Goal: Task Accomplishment & Management: Use online tool/utility

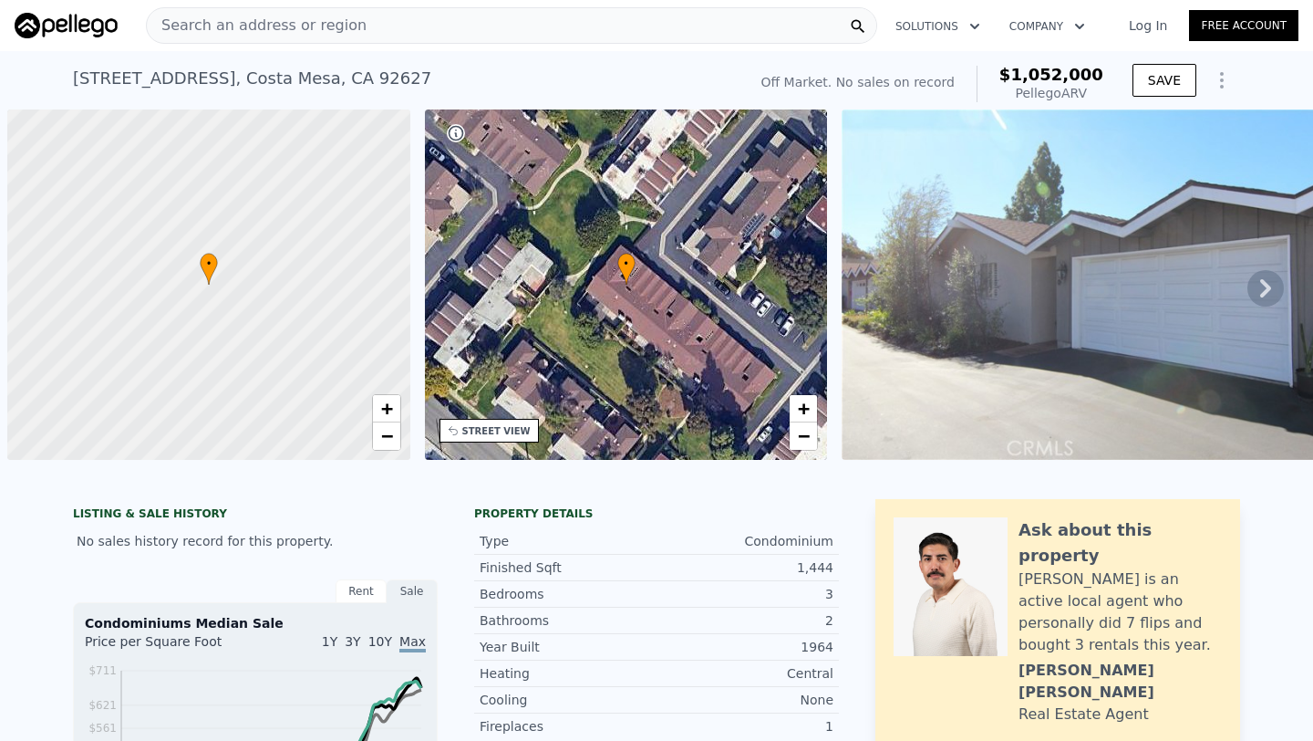
scroll to position [0, 7]
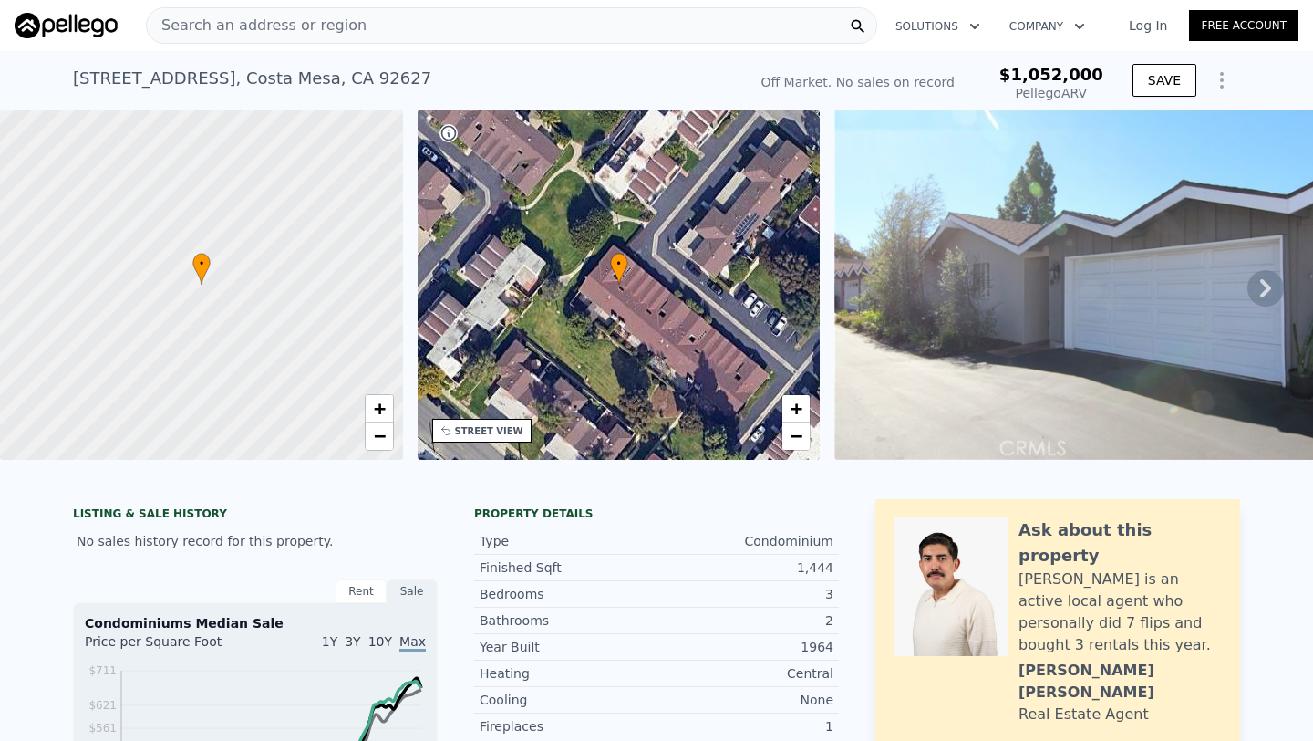
click at [236, 24] on span "Search an address or region" at bounding box center [257, 26] width 220 height 22
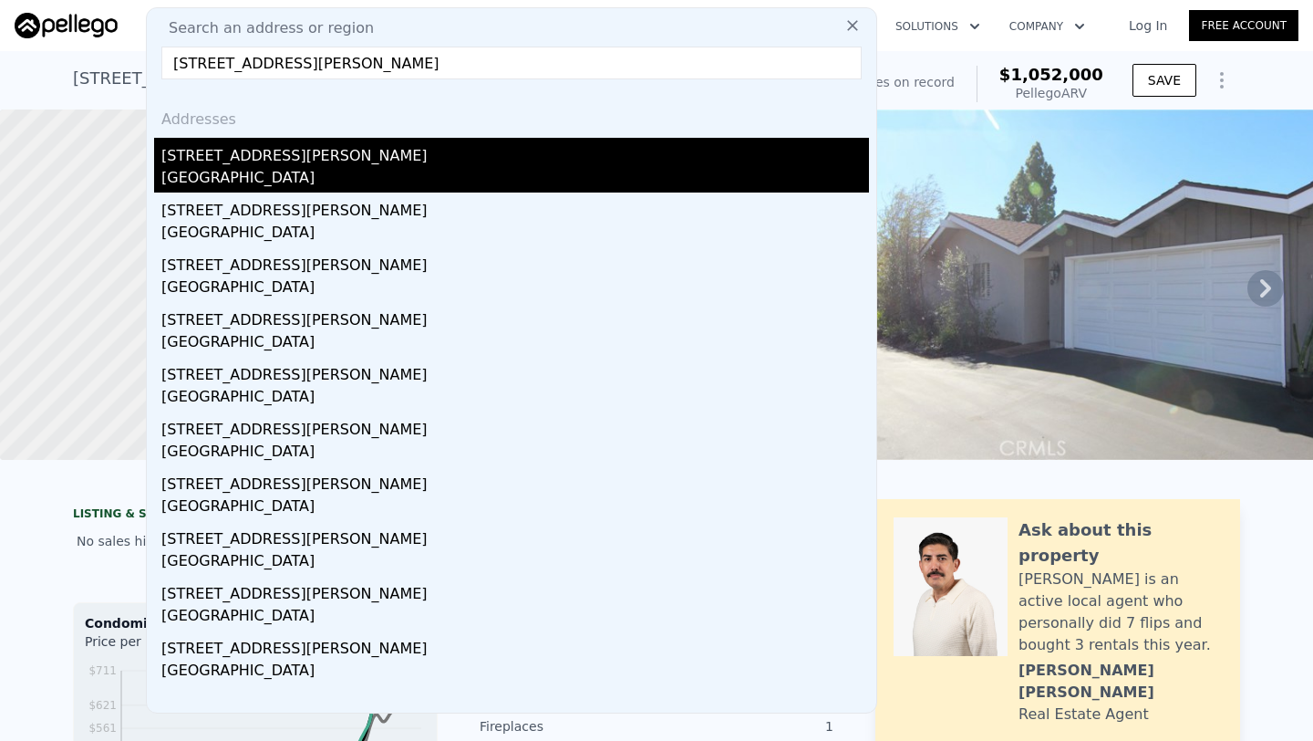
type input "[STREET_ADDRESS][PERSON_NAME]"
click at [282, 174] on div "[GEOGRAPHIC_DATA]" at bounding box center [515, 180] width 708 height 26
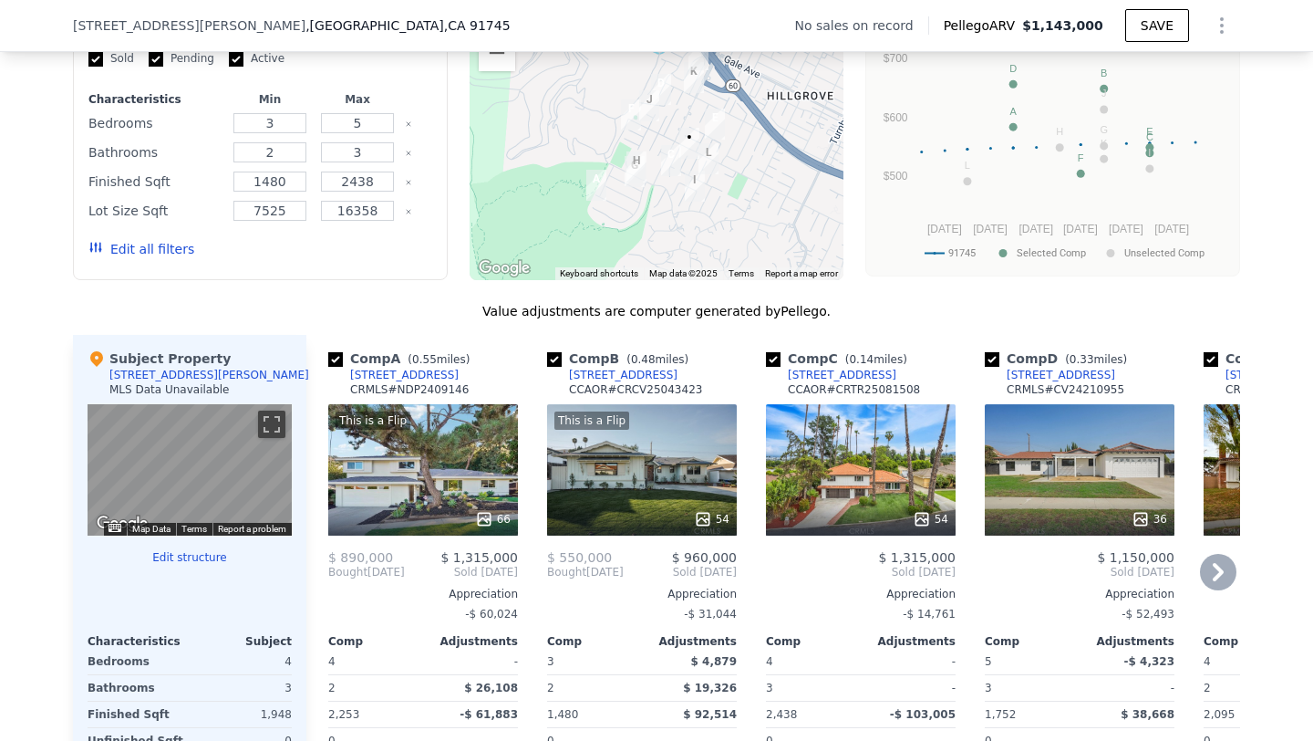
scroll to position [1496, 0]
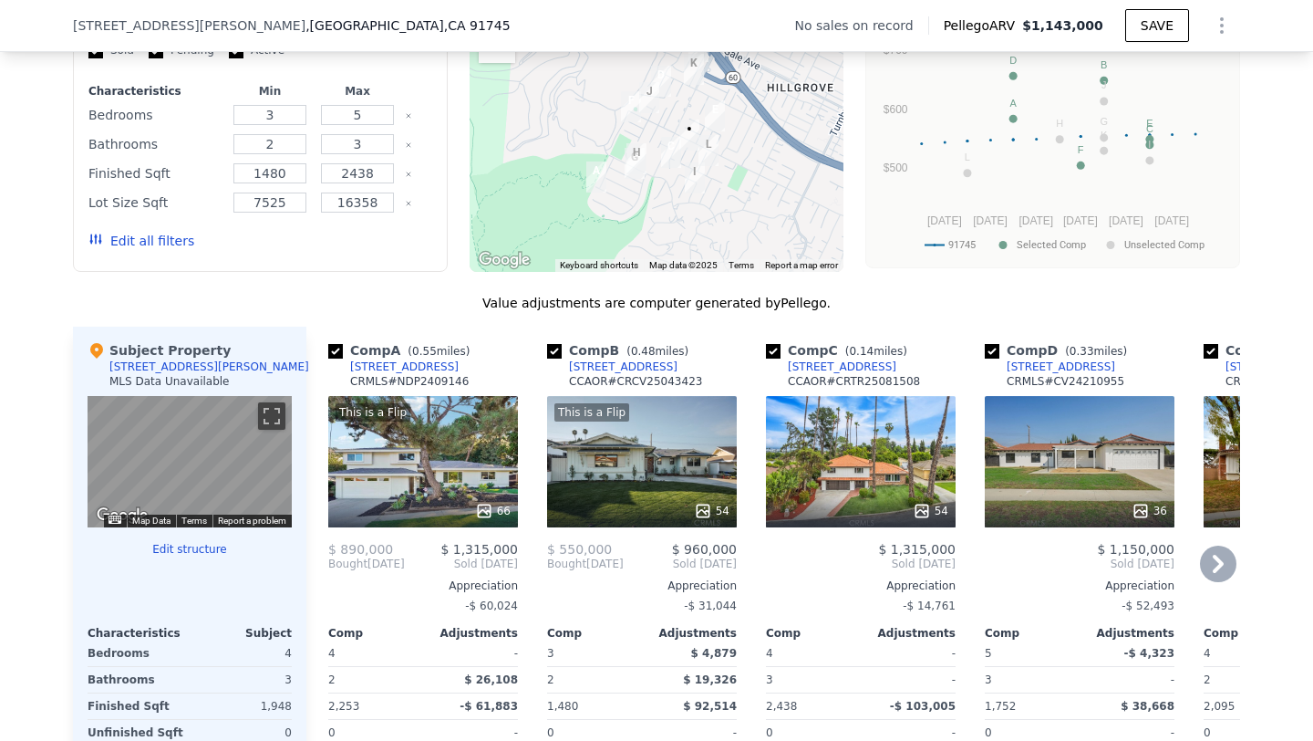
click at [422, 447] on div "This is a Flip 66" at bounding box center [423, 461] width 190 height 131
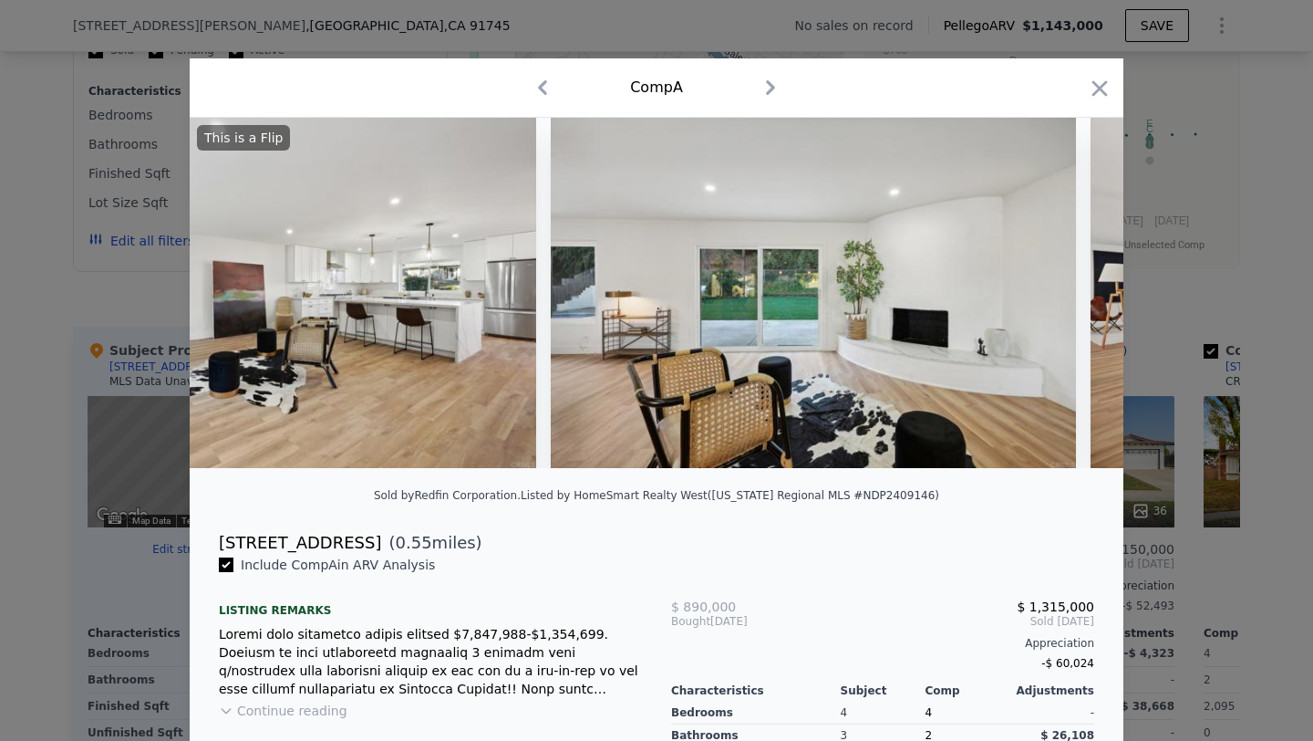
scroll to position [0, 8561]
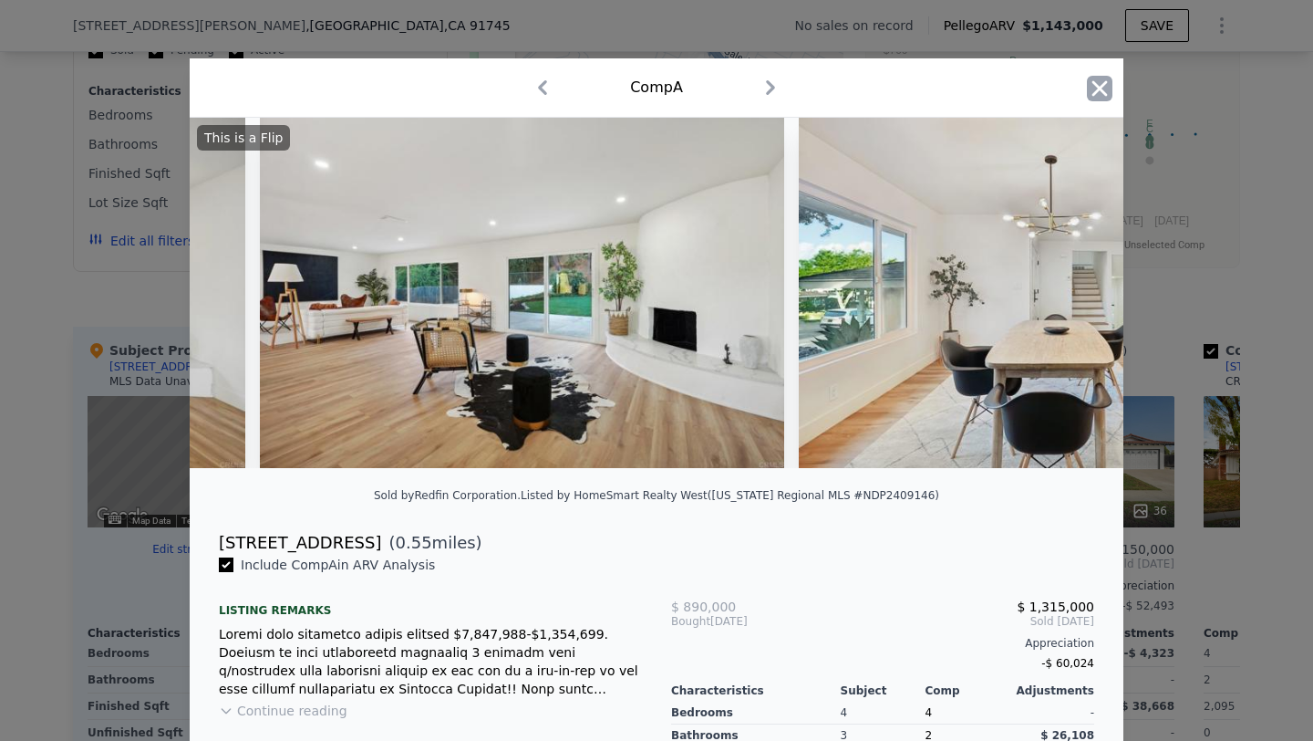
click at [1099, 84] on icon "button" at bounding box center [1100, 89] width 26 height 26
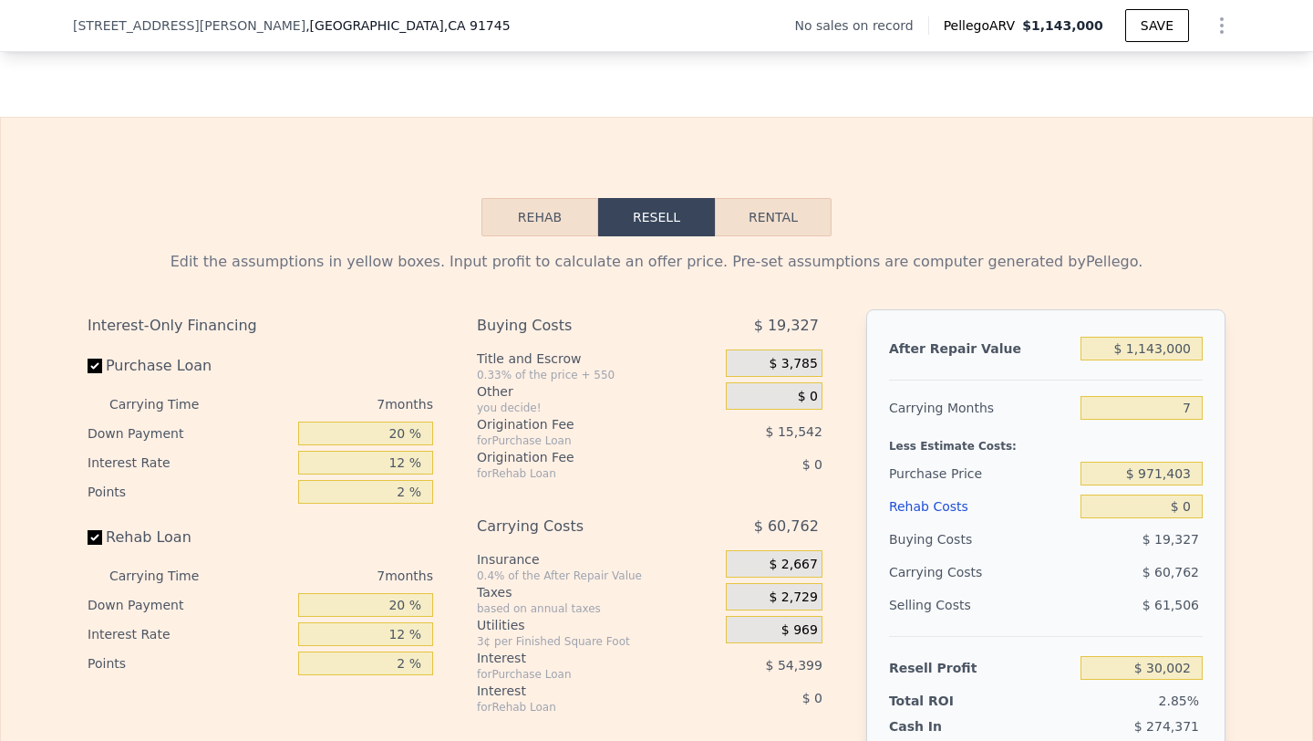
scroll to position [2376, 0]
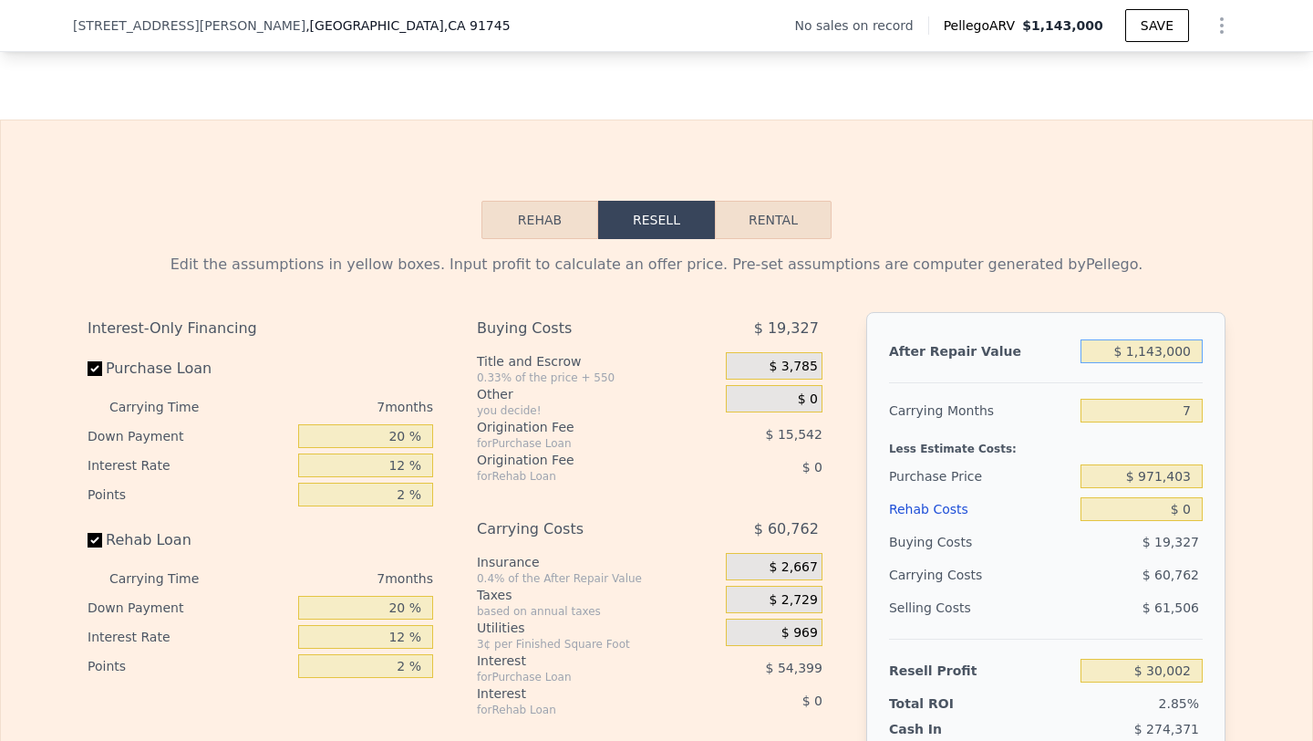
click at [1136, 351] on input "$ 1,143,000" at bounding box center [1142, 351] width 122 height 24
click at [1134, 344] on input "$ 1,143,000" at bounding box center [1142, 351] width 122 height 24
type input "$ 12"
type input "-$ 1,049,363"
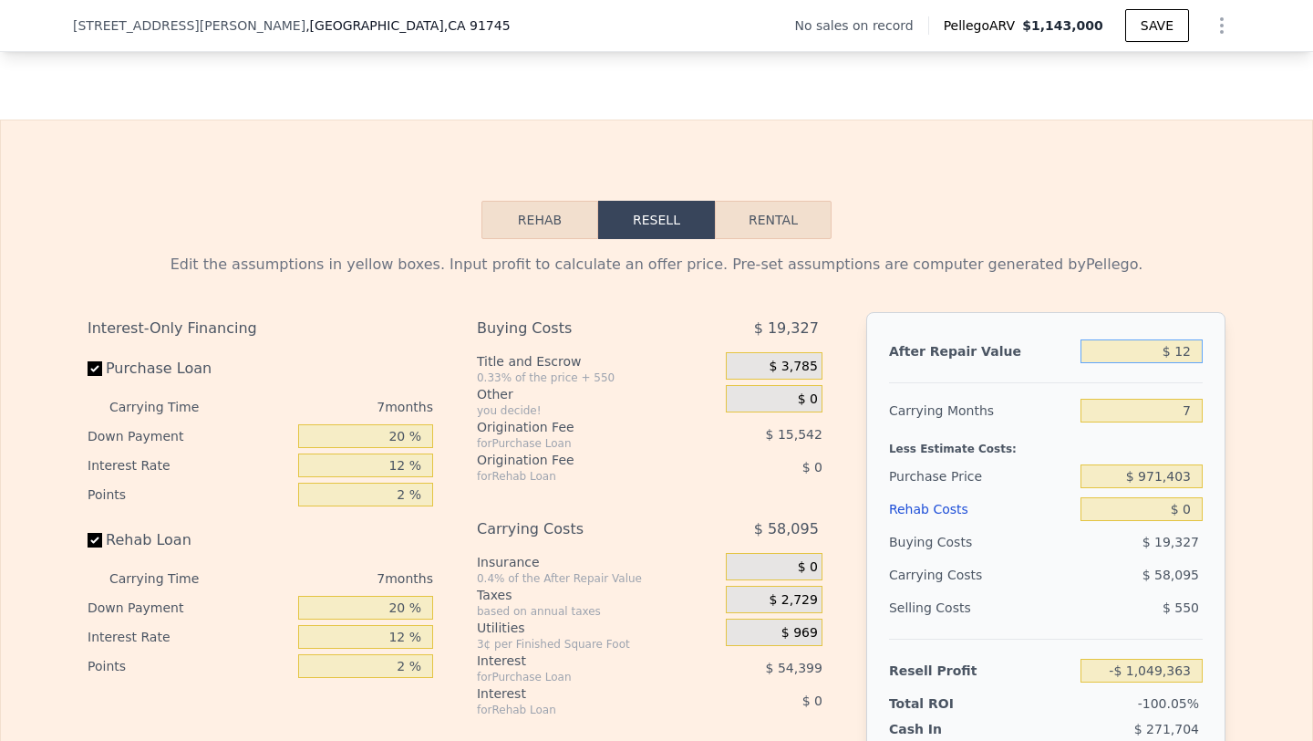
type input "$ 120"
type input "-$ 1,049,261"
type input "$ 1,200"
type input "-$ 1,048,242"
type input "$ 12,000"
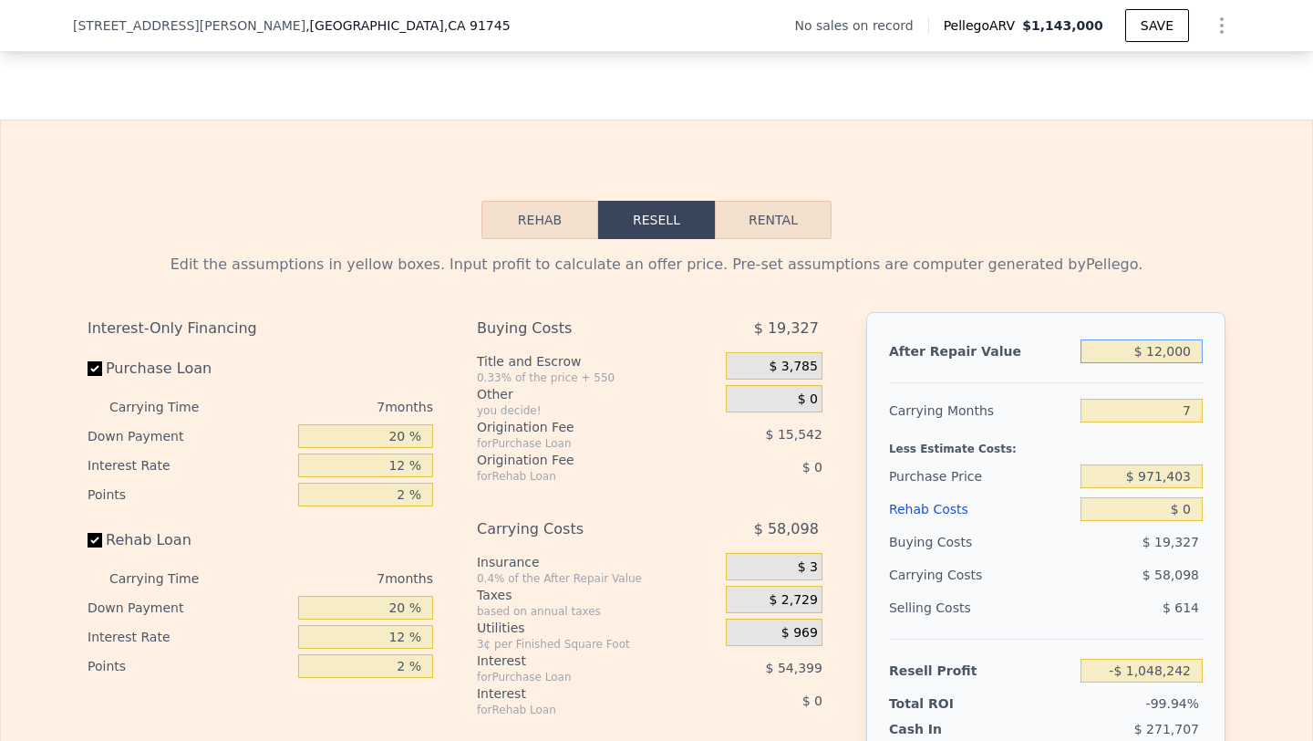
type input "-$ 1,038,043"
type input "$ 120,000"
type input "-$ 936,055"
type input "$ 1,200,000"
type input "$ 83,829"
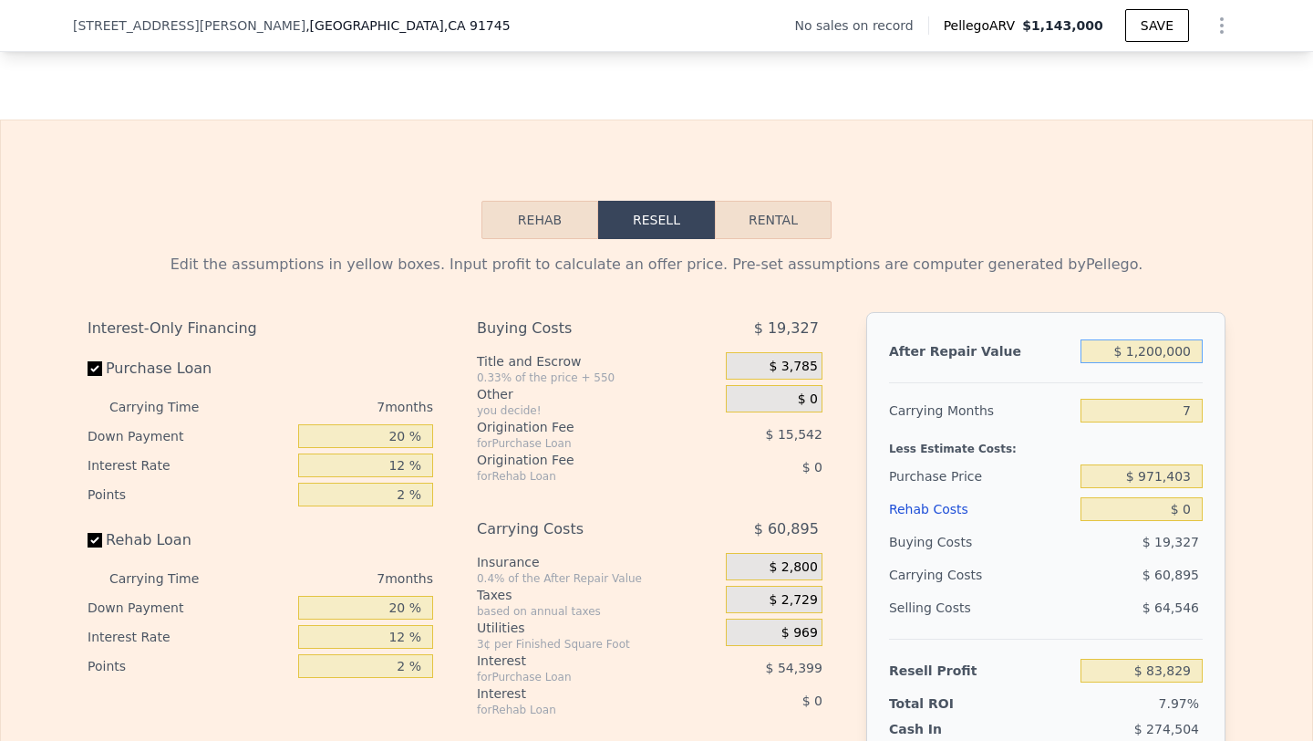
type input "$ 1,200,000"
click at [1191, 404] on input "7" at bounding box center [1142, 411] width 122 height 24
type input "6"
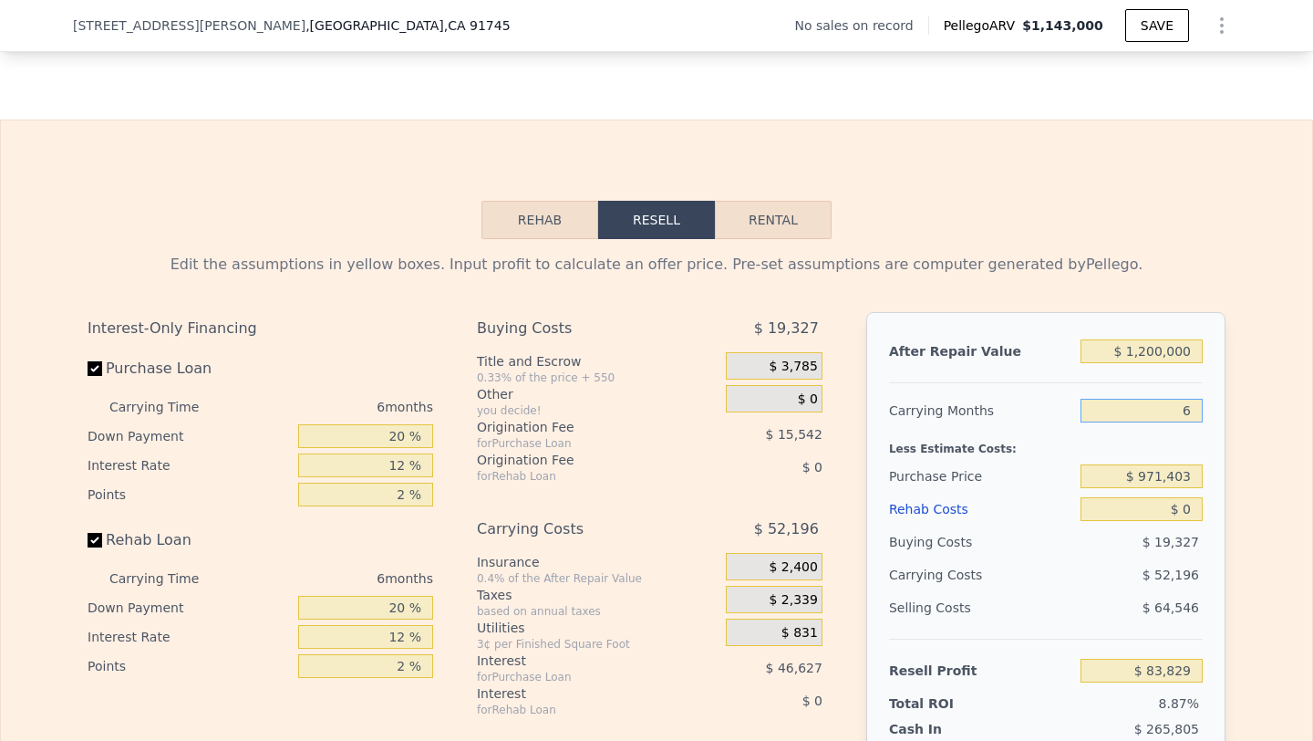
type input "$ 92,528"
type input "6"
click at [1162, 471] on input "$ 971,403" at bounding box center [1142, 476] width 122 height 24
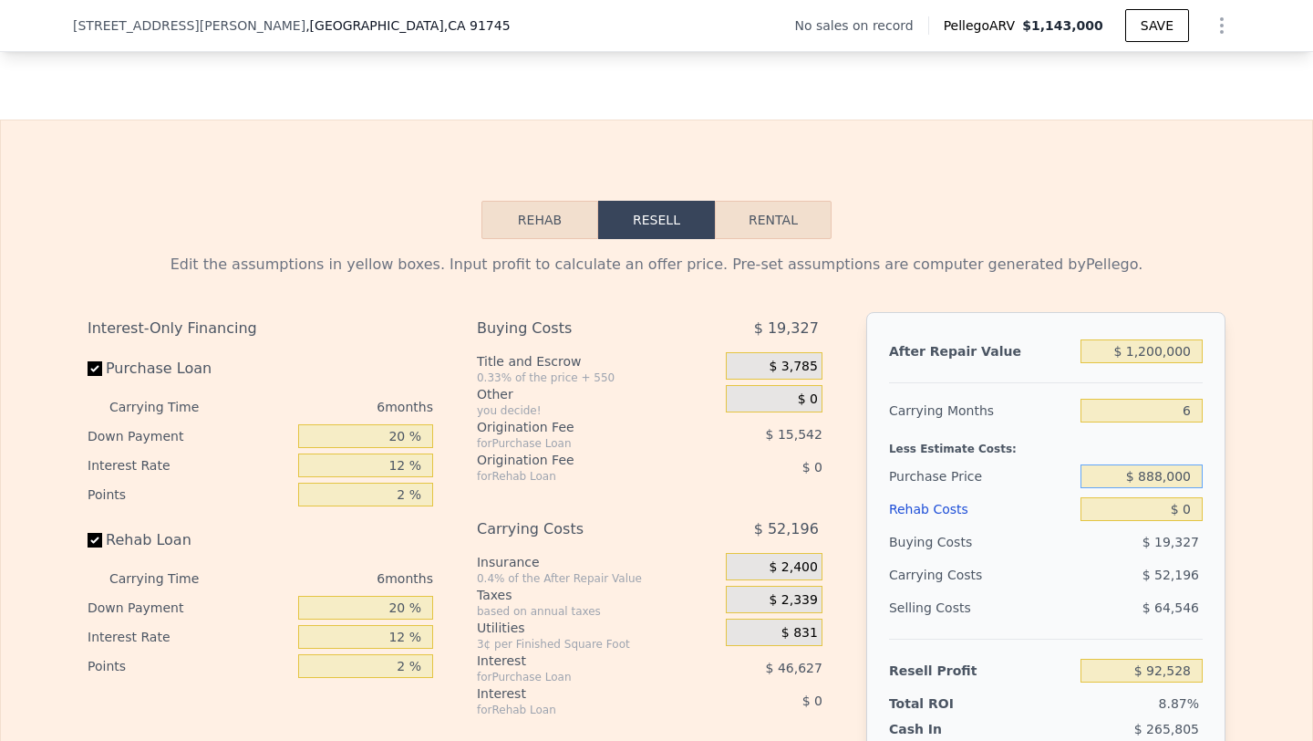
type input "$ 888,000"
click at [1176, 514] on input "$ 0" at bounding box center [1142, 509] width 122 height 24
type input "$ 181,545"
click at [1176, 514] on input "$ 0" at bounding box center [1142, 509] width 122 height 24
click at [1176, 518] on input "$ 0" at bounding box center [1142, 509] width 122 height 24
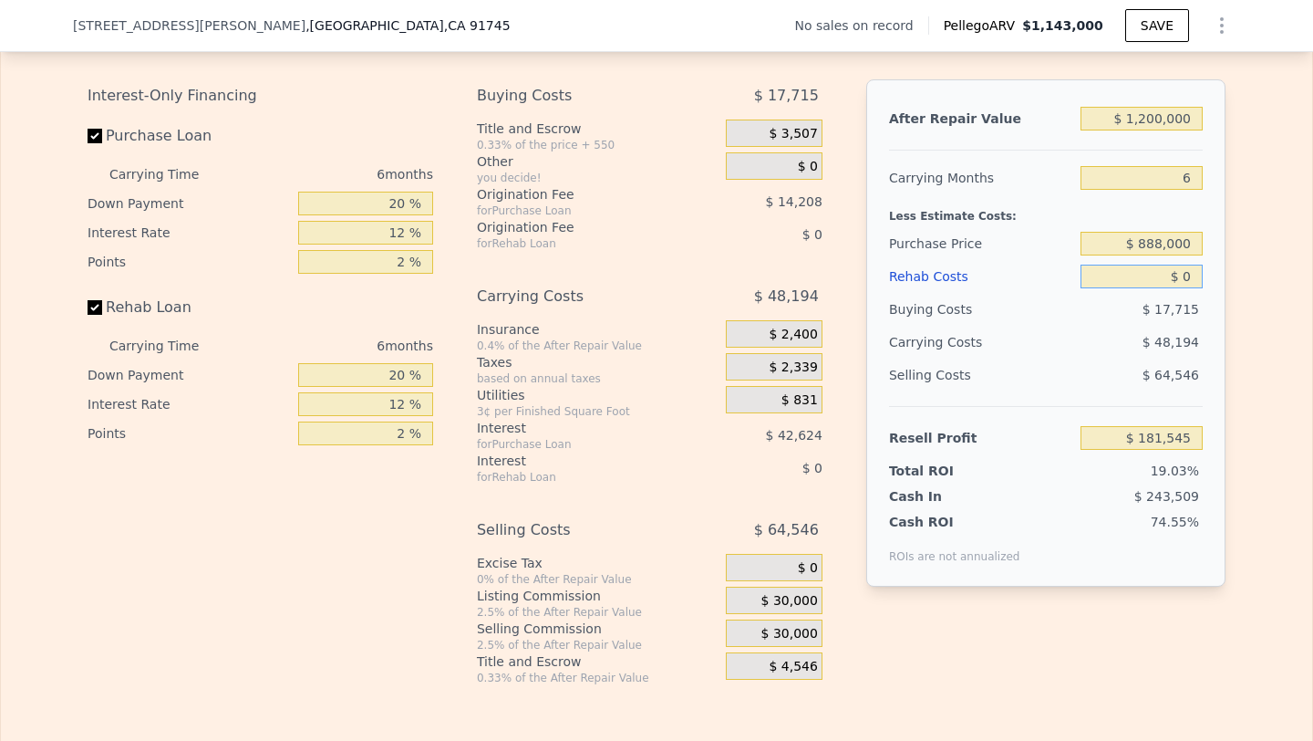
scroll to position [2625, 0]
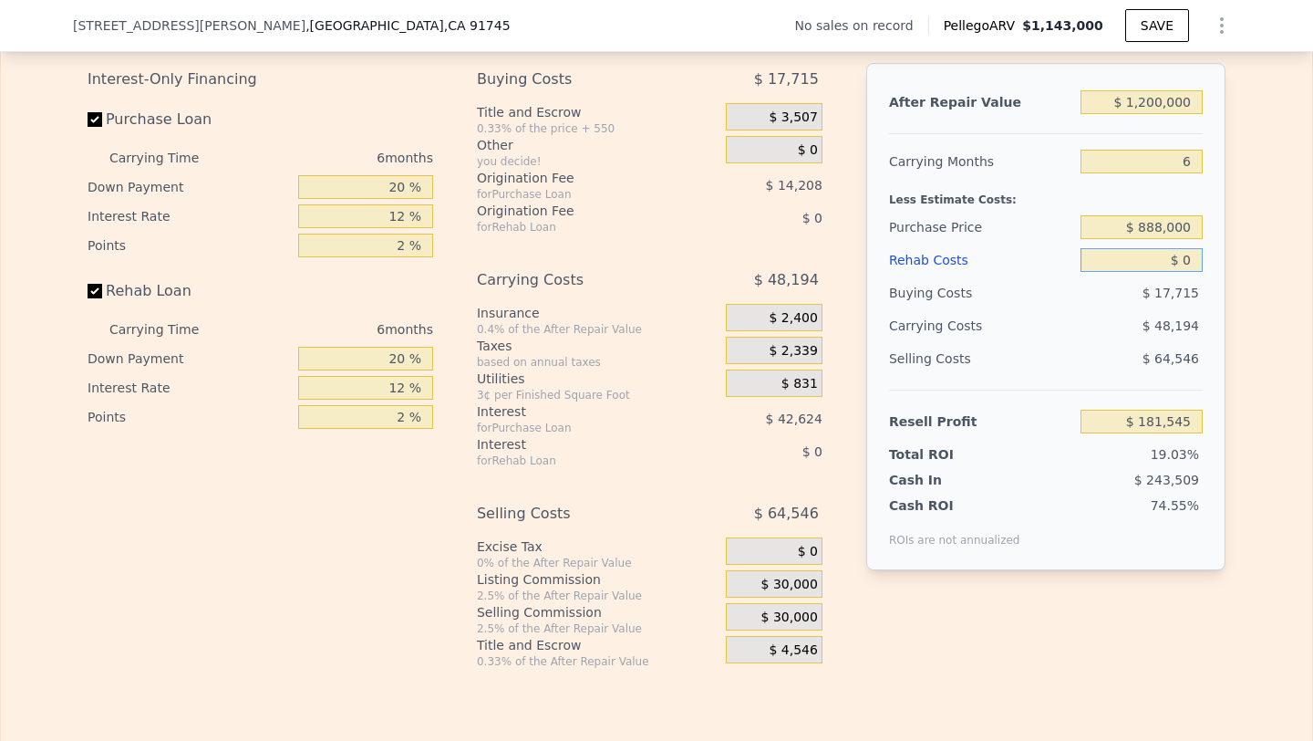
type input "$ 2"
type input "$ 181,543"
type input "$ 20"
type input "$ 181,525"
type input "$ 200"
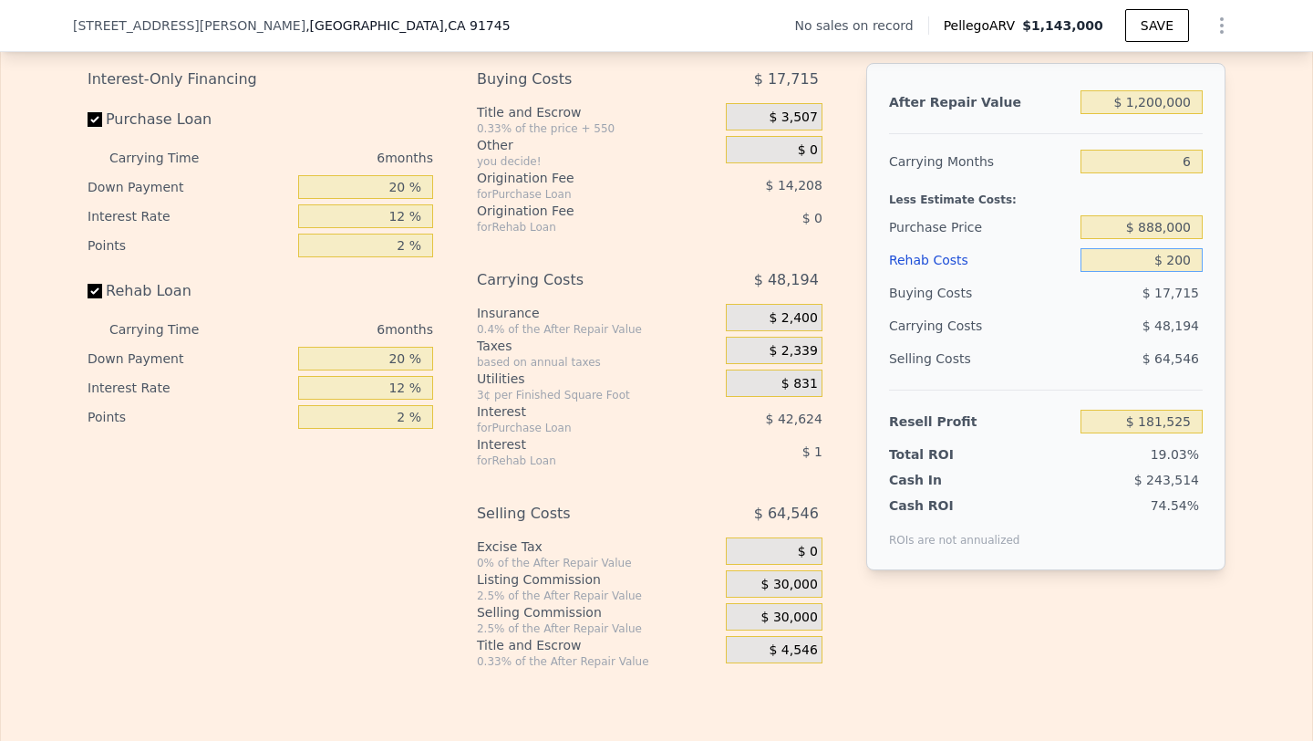
type input "$ 181,330"
type input "$ 2,000"
type input "$ 179,417"
type input "$ 200"
type input "$ 181,330"
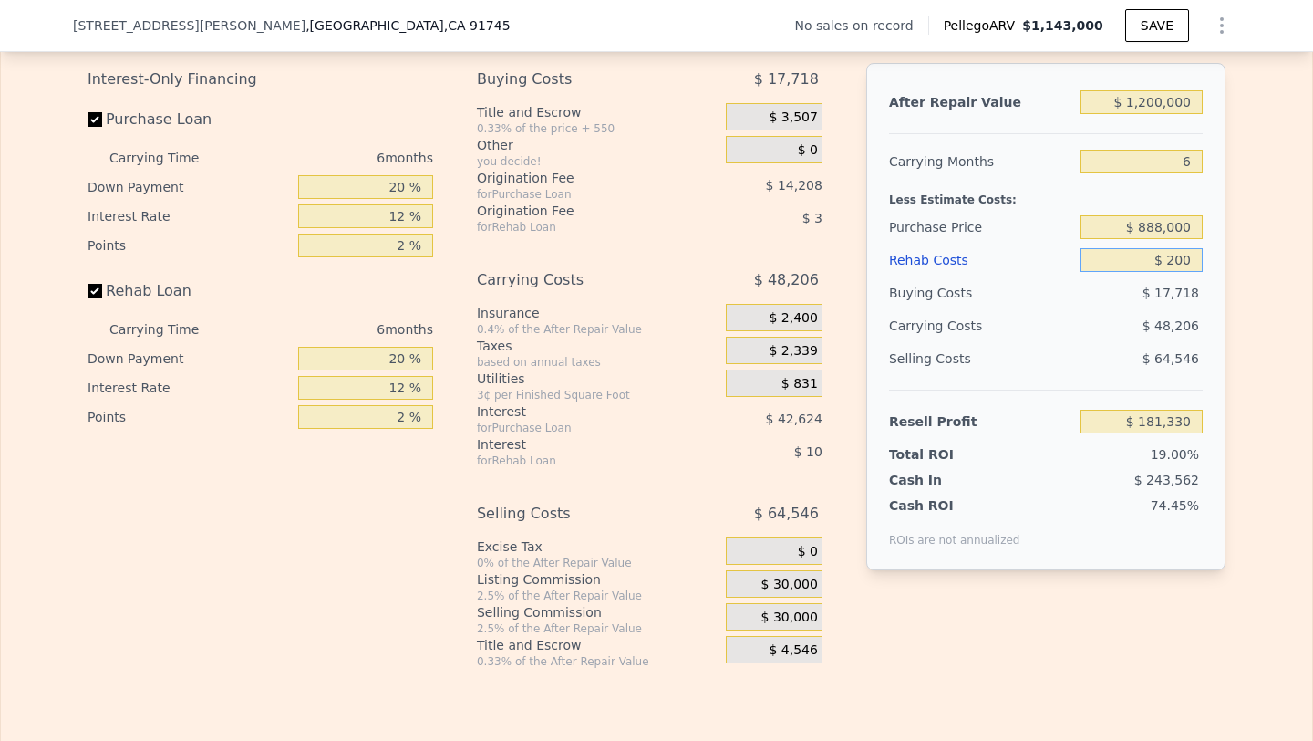
type input "$ 20"
type input "$ 181,525"
type input "$ 2"
type input "$ 181,543"
type input "$ 2"
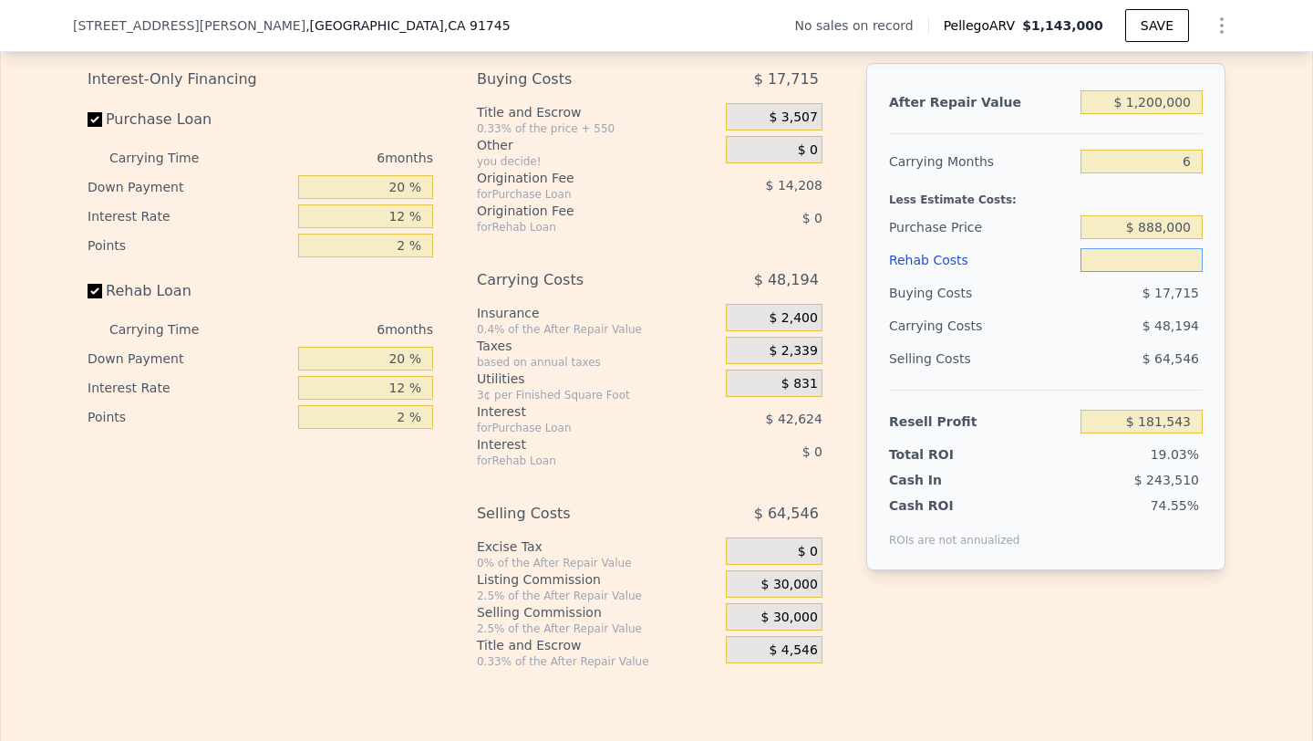
type input "$ 1"
type input "$ 181,544"
type input "$ 17"
type input "$ 181,528"
type input "$ 175"
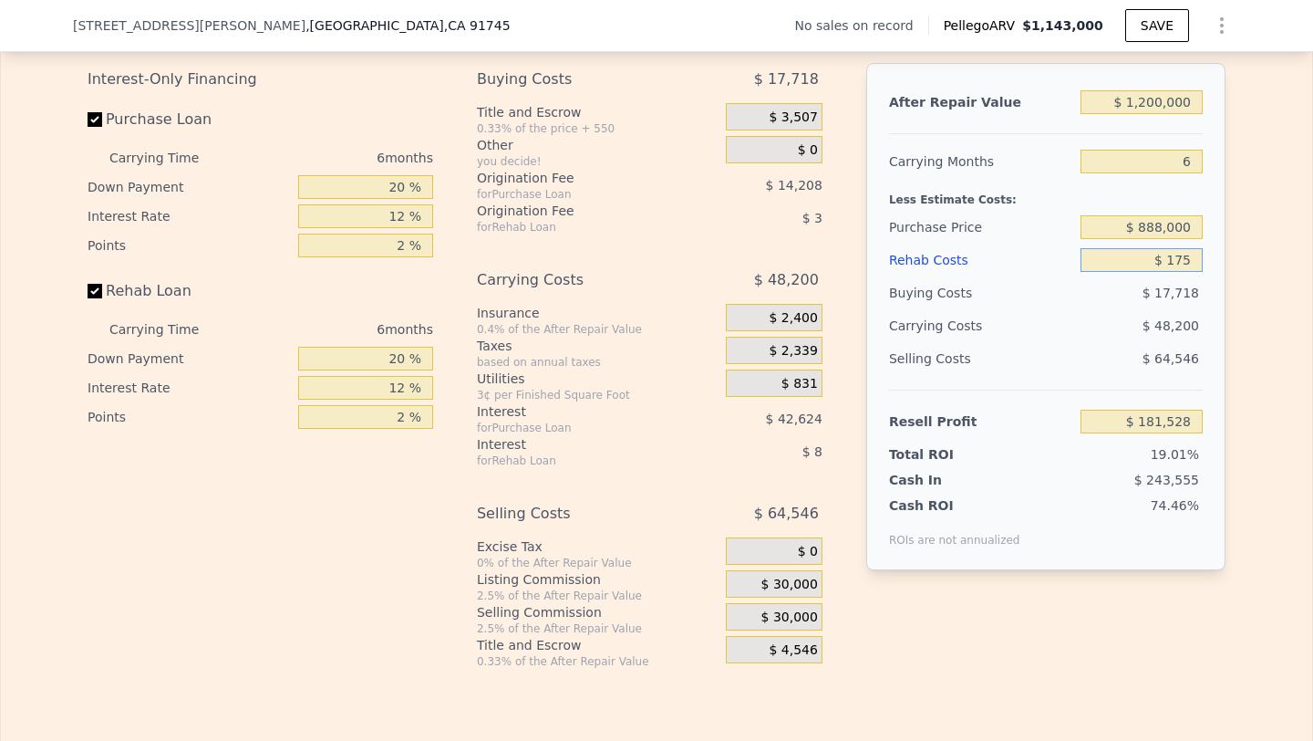
type input "$ 181,361"
type input "$ 17,500"
type input "$ 162,925"
type input "$ 175,000"
type input "-$ 4,655"
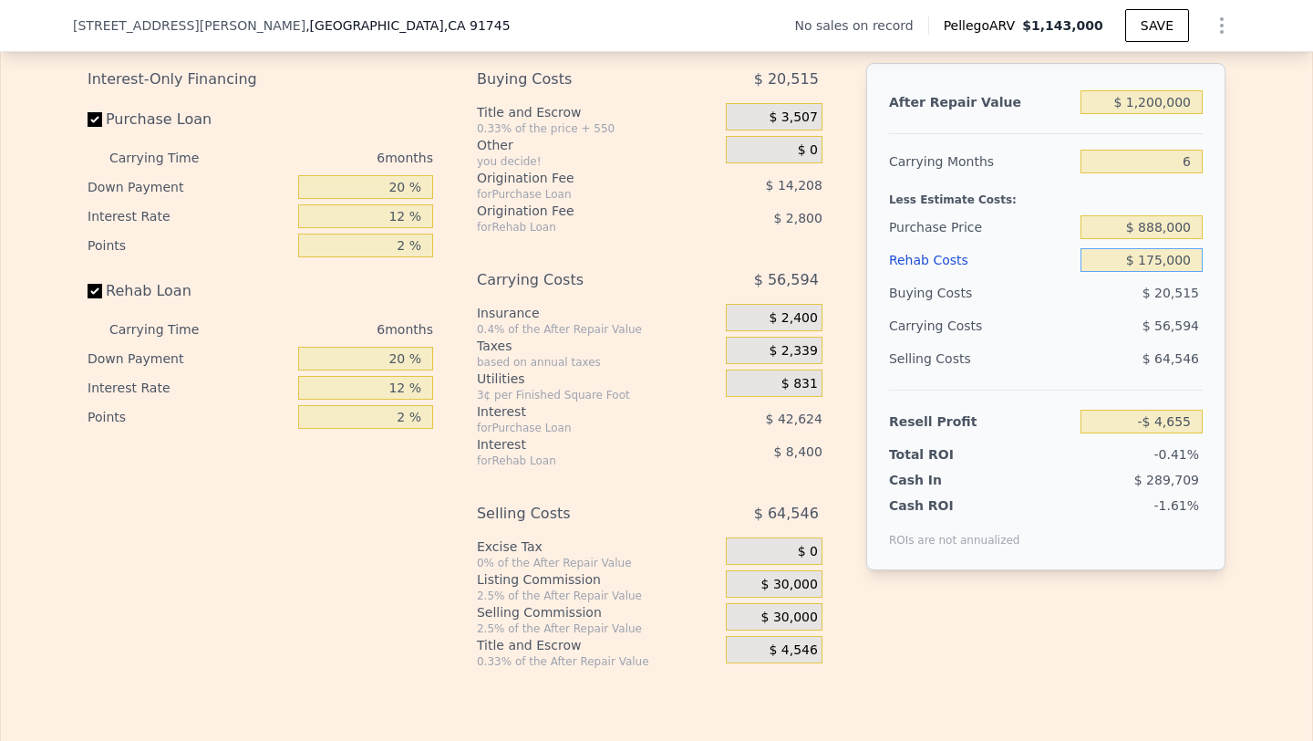
type input "$ 175,000"
click at [786, 616] on span "$ 30,000" at bounding box center [789, 617] width 57 height 16
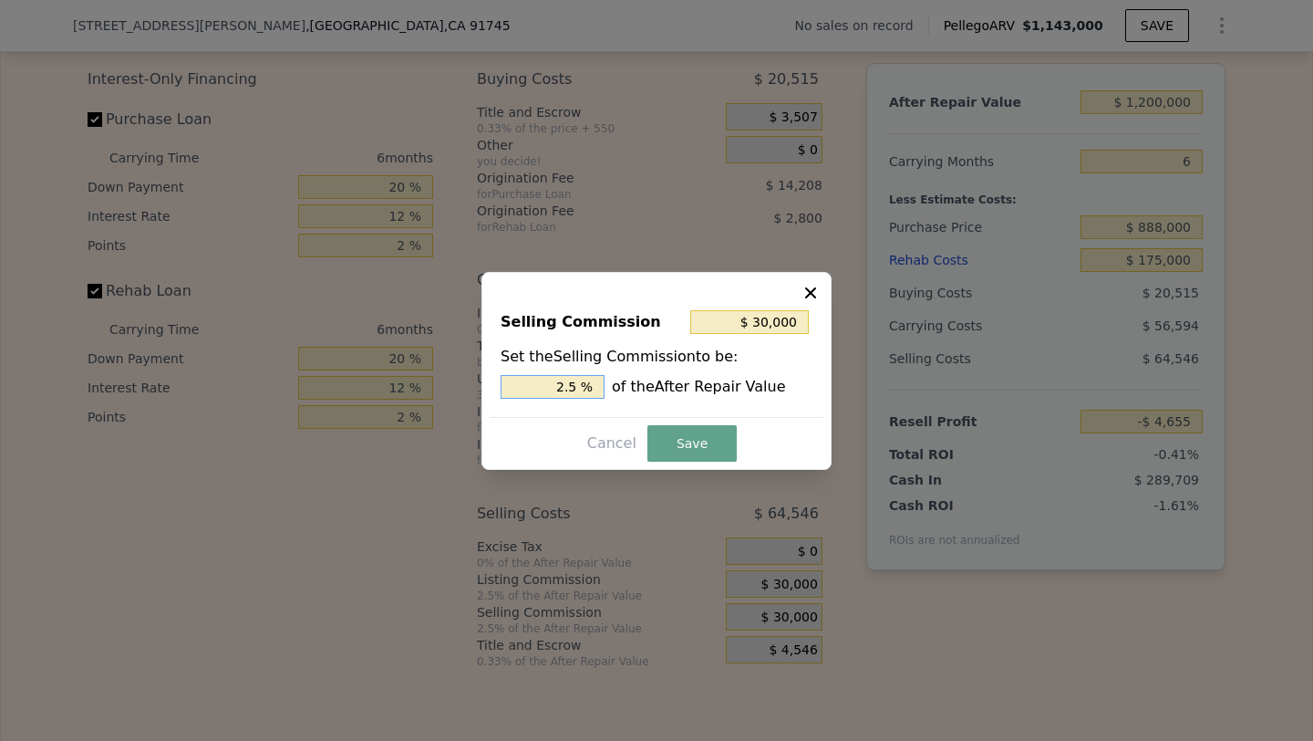
click at [543, 379] on input "2.5 %" at bounding box center [553, 387] width 104 height 24
type input "$ 0"
type input "0 %"
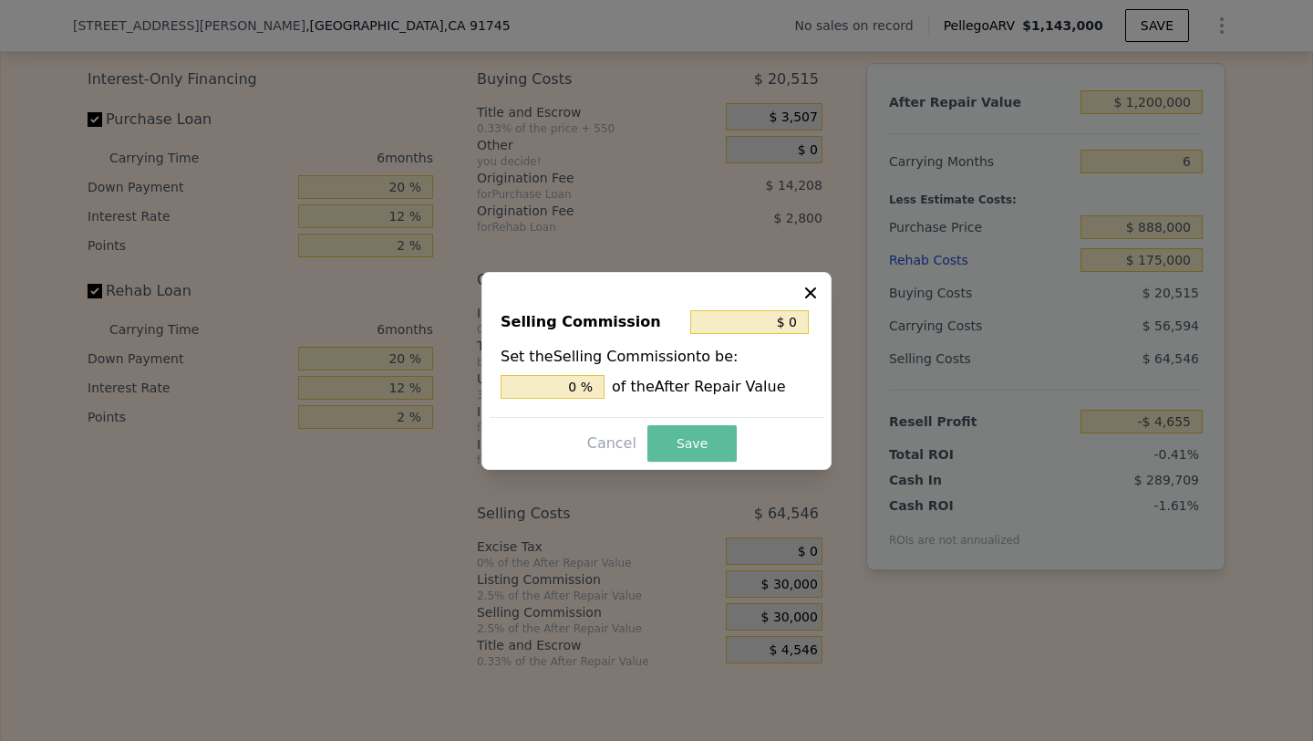
click at [680, 442] on button "Save" at bounding box center [691, 443] width 89 height 36
type input "$ 25,345"
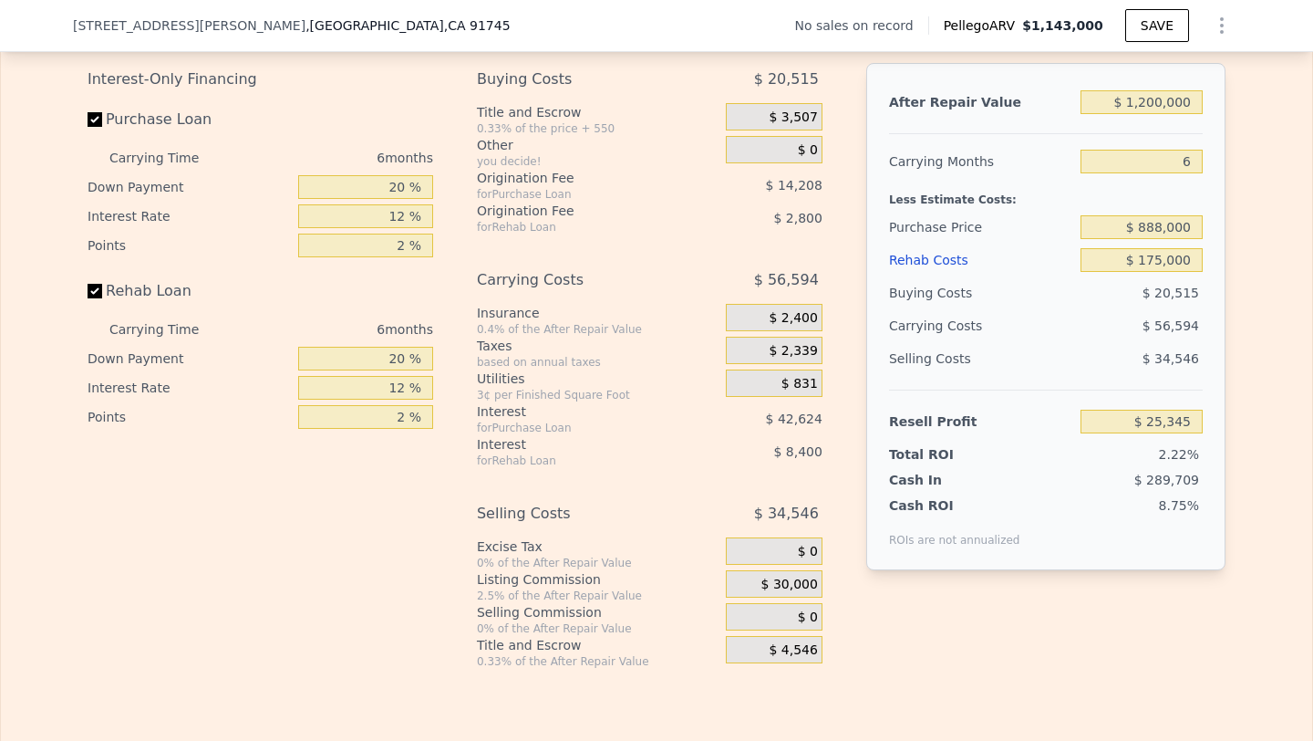
click at [782, 580] on span "$ 30,000" at bounding box center [789, 584] width 57 height 16
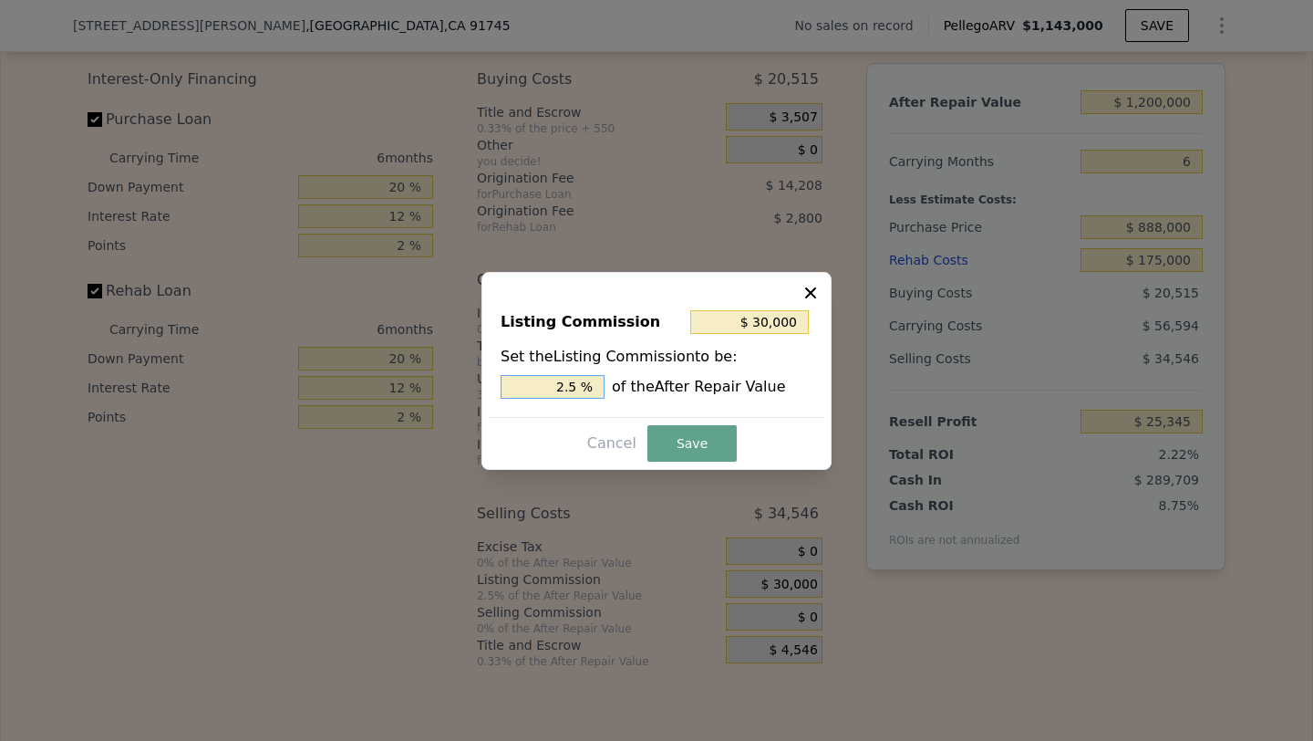
click at [533, 385] on input "2.5 %" at bounding box center [553, 387] width 104 height 24
click at [720, 442] on button "Save" at bounding box center [691, 443] width 89 height 36
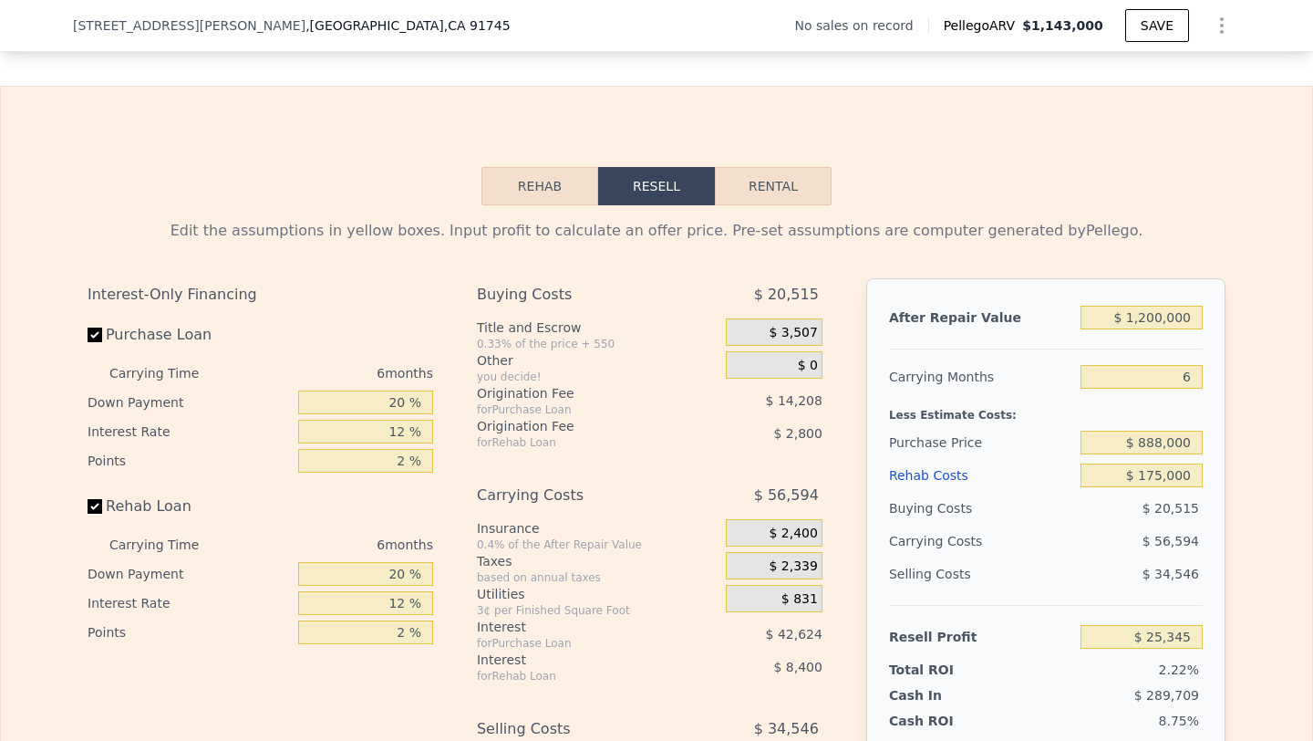
scroll to position [2404, 0]
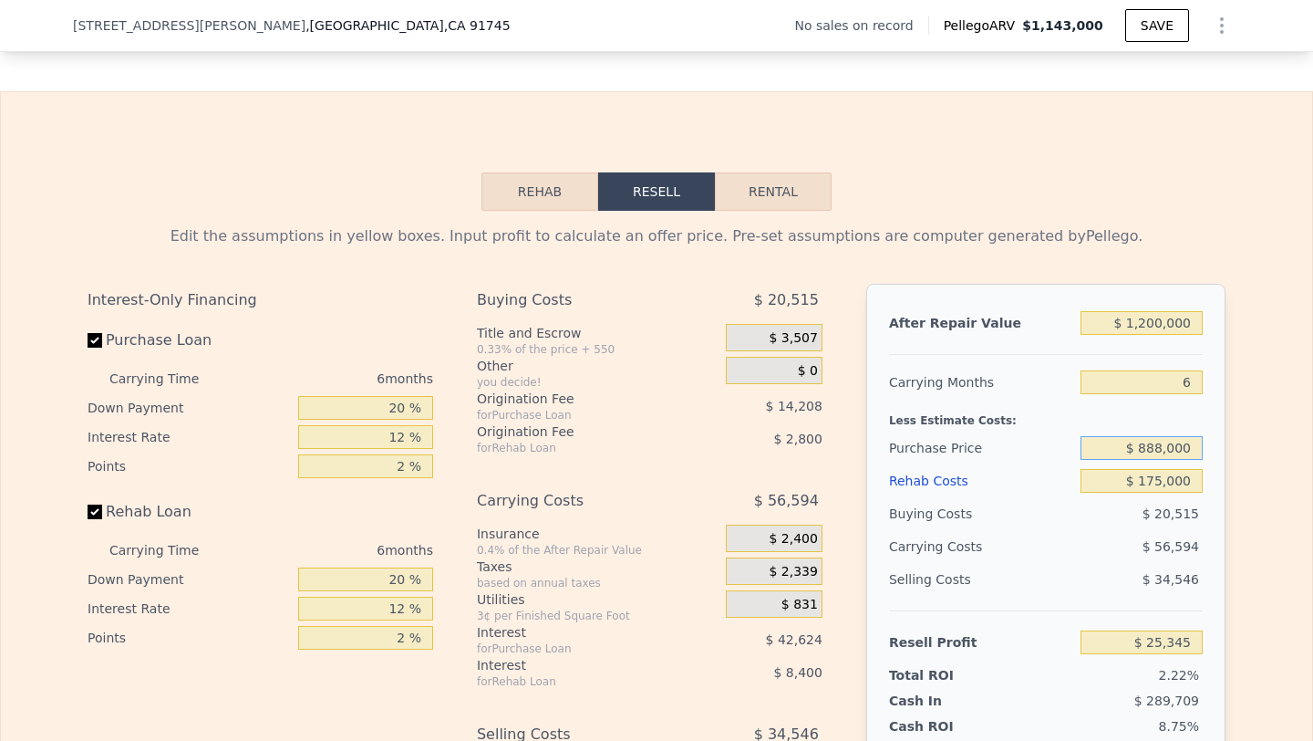
click at [1165, 440] on input "$ 888,000" at bounding box center [1142, 448] width 122 height 24
type input "$ 850,000"
click at [1107, 511] on div "$ 20,515" at bounding box center [1142, 513] width 123 height 33
type input "$ 65,903"
click at [1156, 446] on input "$ 850,000" at bounding box center [1142, 448] width 122 height 24
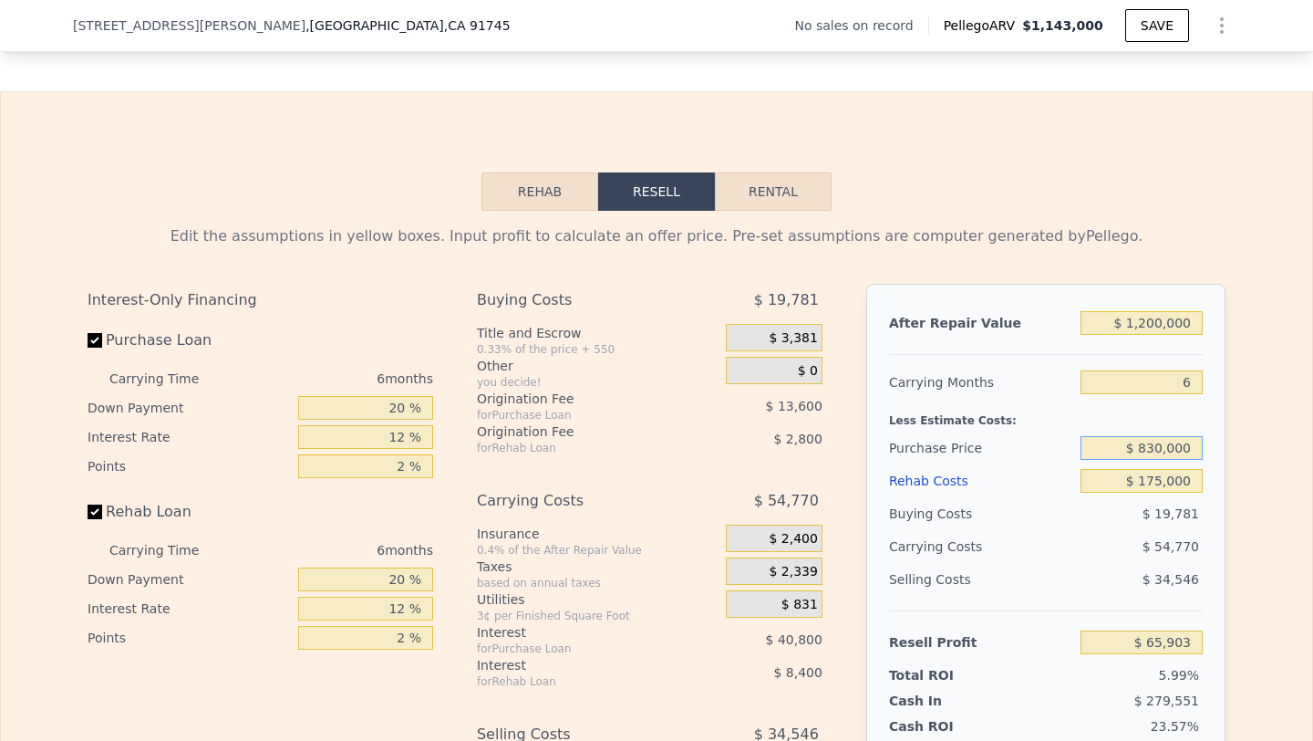
type input "$ 830,000"
click at [1118, 533] on div "$ 54,770" at bounding box center [1106, 546] width 192 height 33
type input "$ 87,250"
click at [1165, 443] on input "$ 830,000" at bounding box center [1142, 448] width 122 height 24
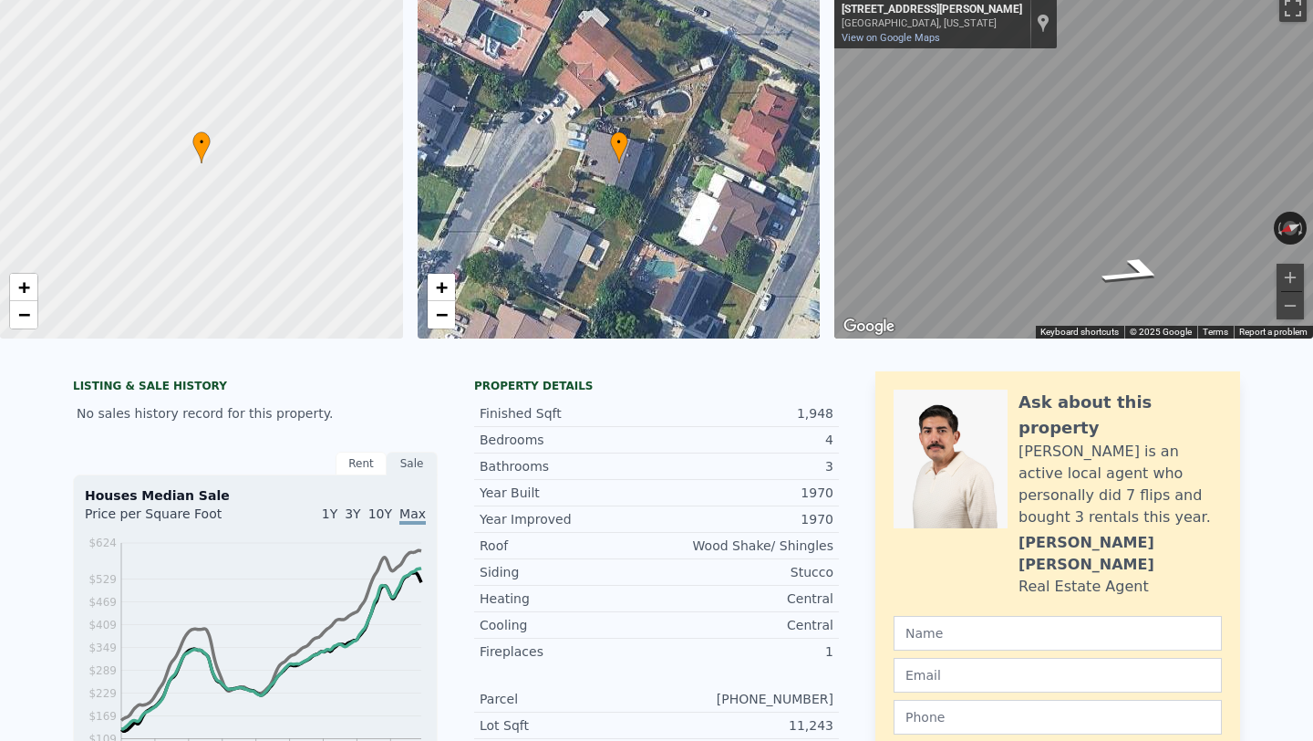
scroll to position [0, 0]
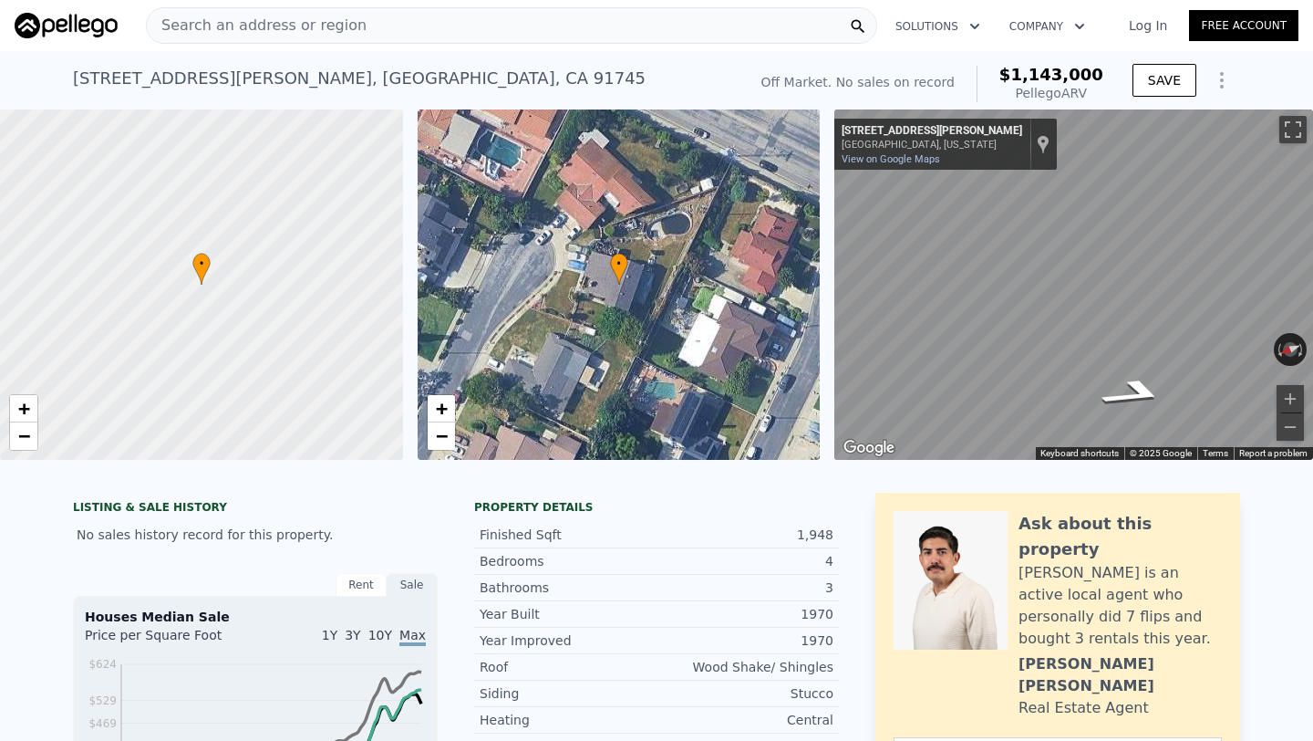
click at [373, 16] on div "Search an address or region" at bounding box center [511, 25] width 731 height 36
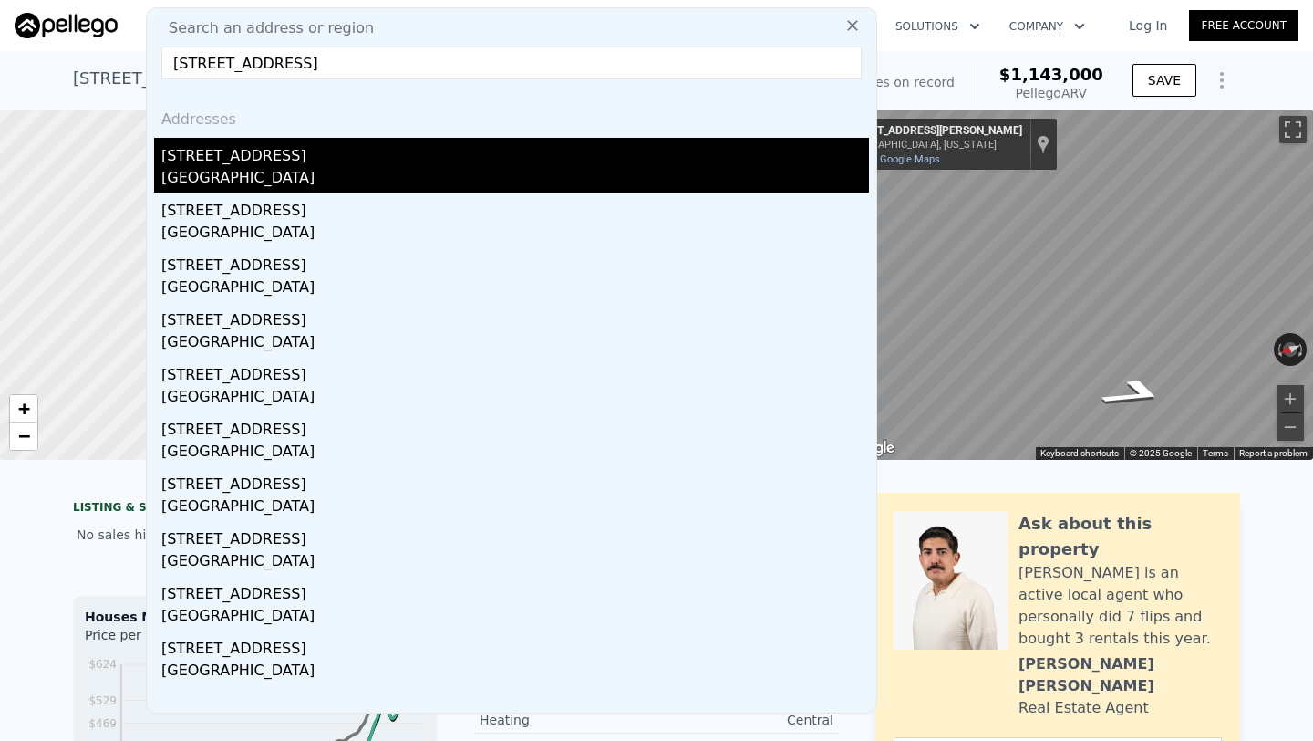
type input "[STREET_ADDRESS]"
click at [333, 161] on div "[STREET_ADDRESS]" at bounding box center [515, 152] width 708 height 29
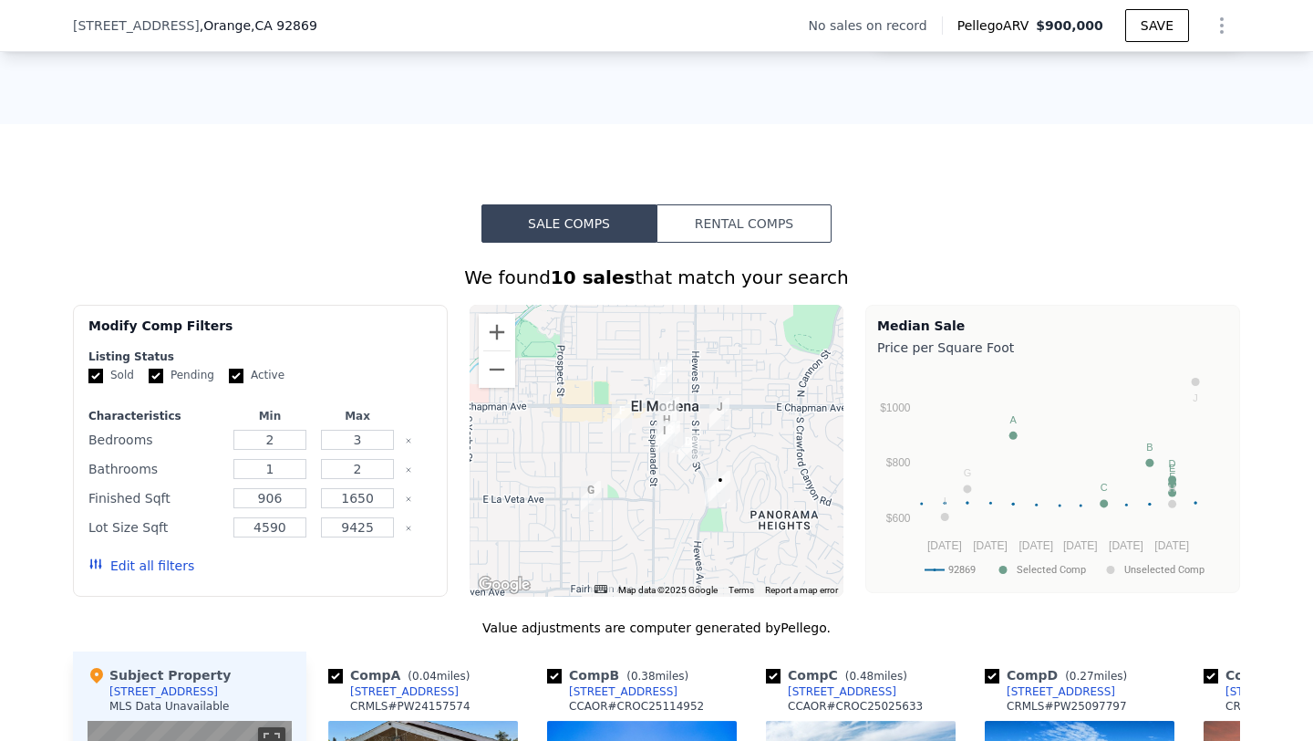
scroll to position [1188, 0]
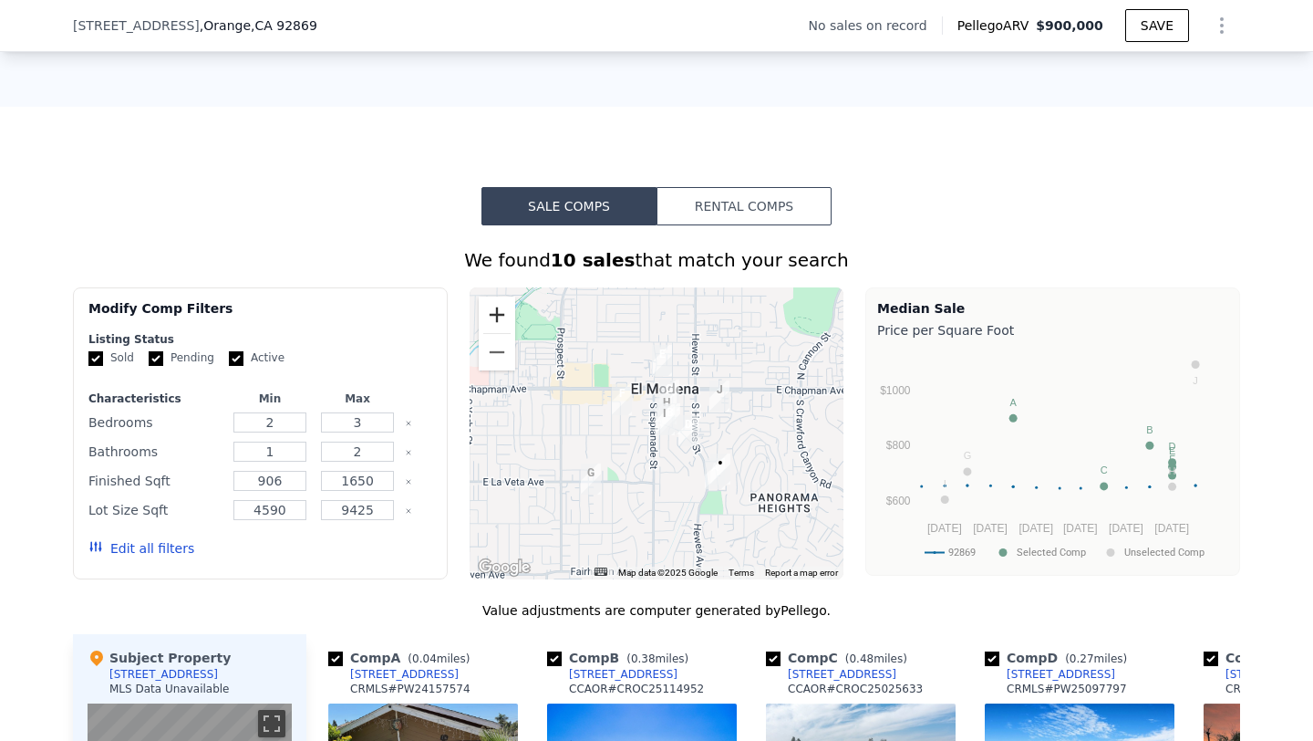
click at [498, 317] on button "Zoom in" at bounding box center [497, 314] width 36 height 36
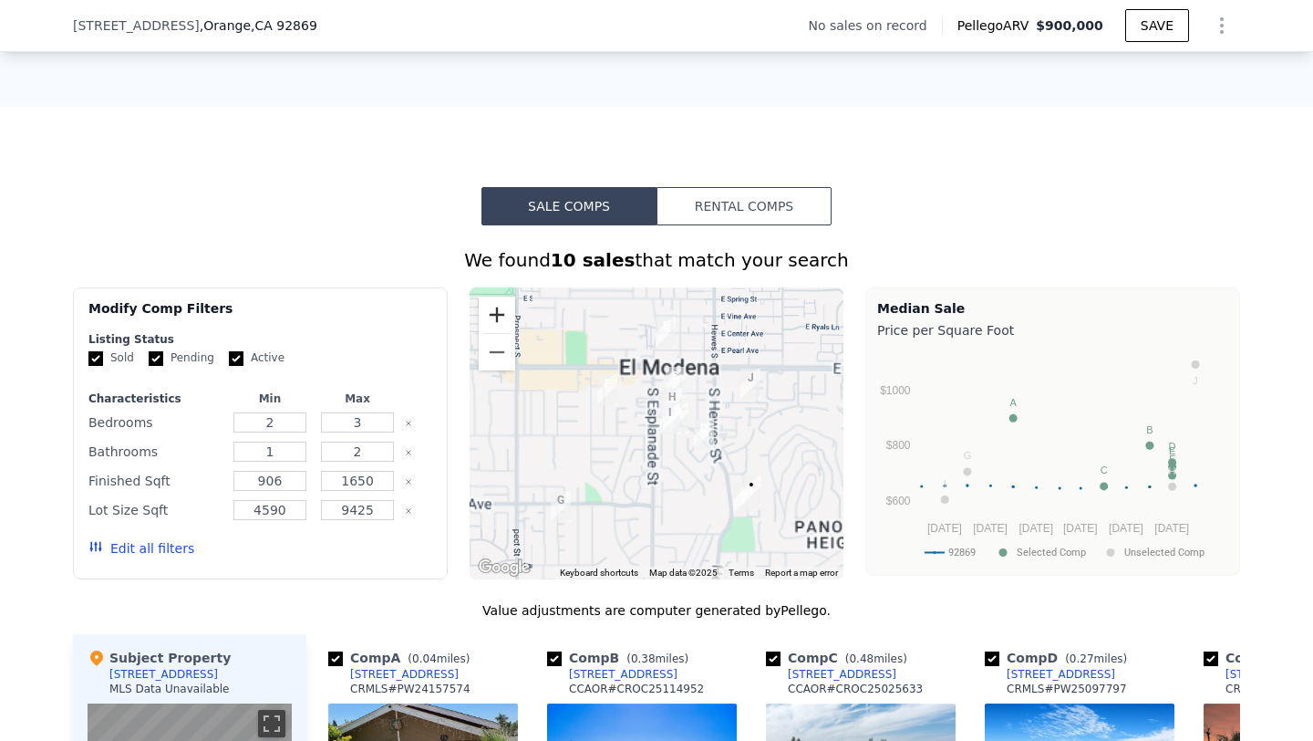
click at [498, 317] on button "Zoom in" at bounding box center [497, 314] width 36 height 36
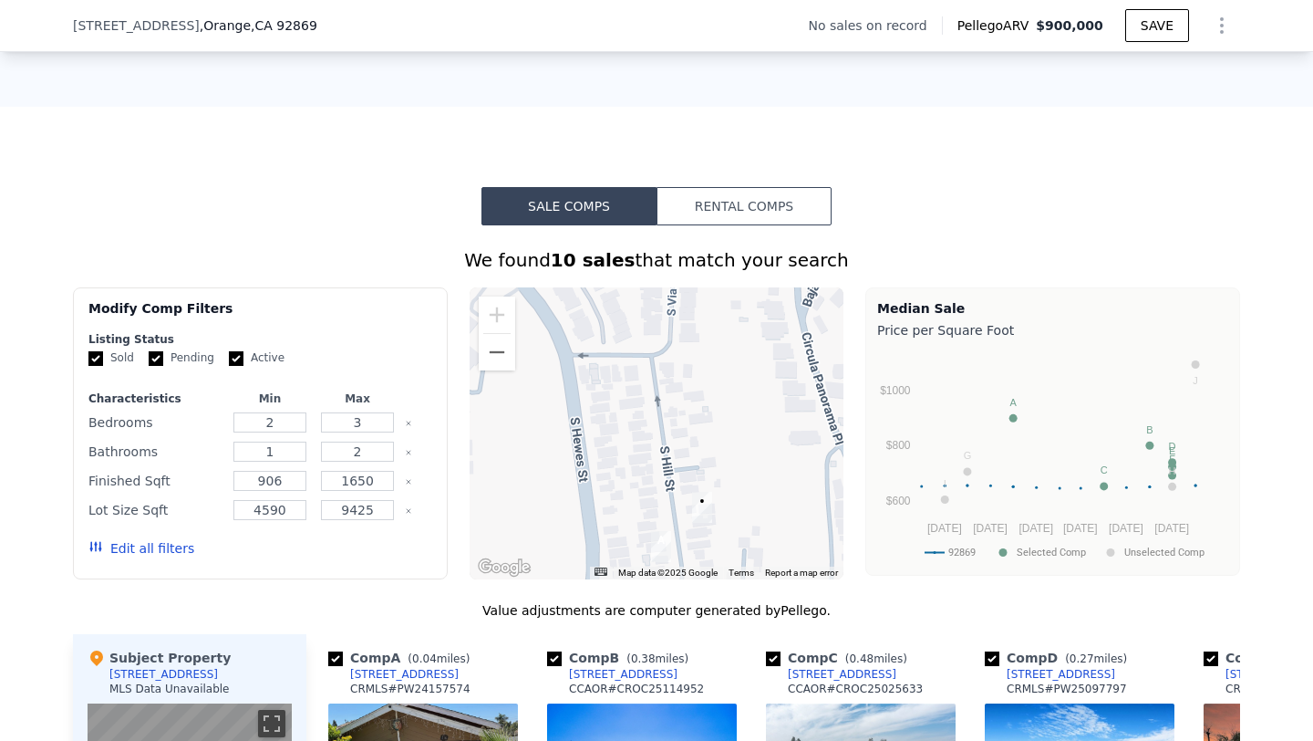
drag, startPoint x: 752, startPoint y: 487, endPoint x: 259, endPoint y: 155, distance: 594.6
click at [259, 155] on div "Sale Comps Rental Comps We found 10 sales that match your search Filters Map Pr…" at bounding box center [656, 707] width 1313 height 1200
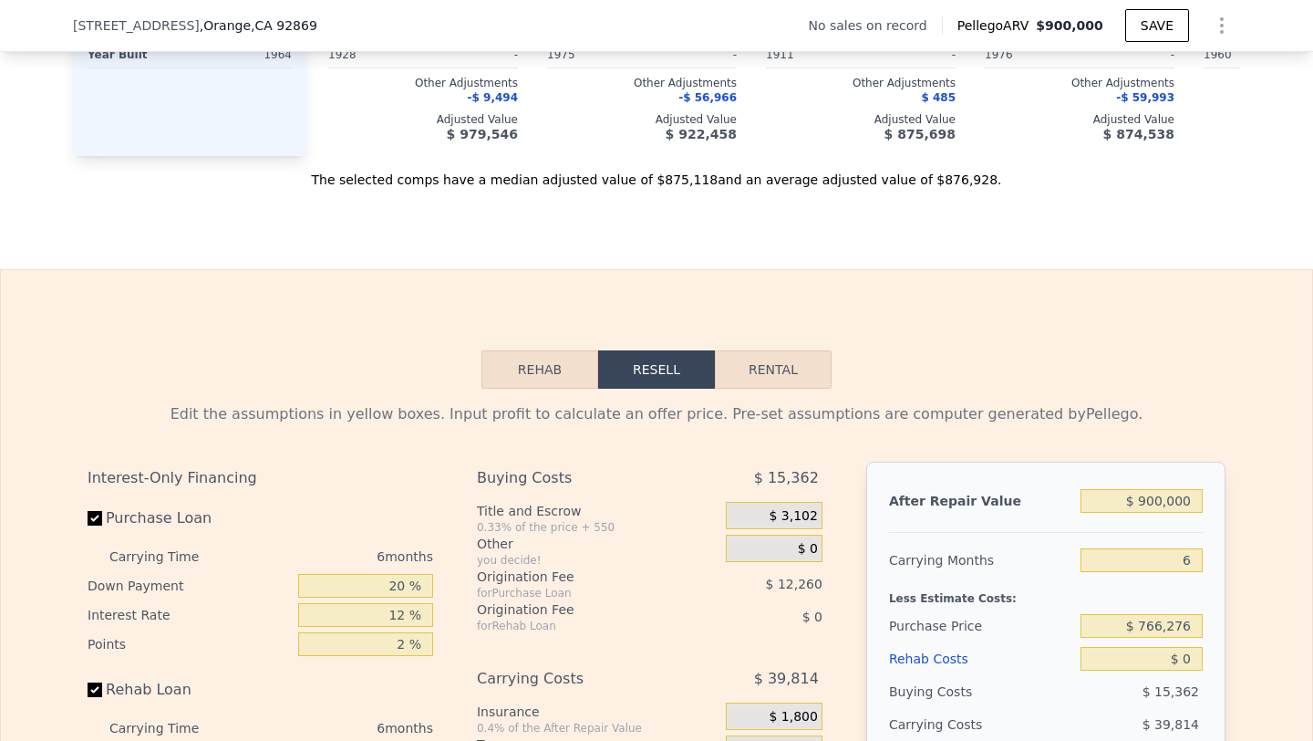
scroll to position [2282, 0]
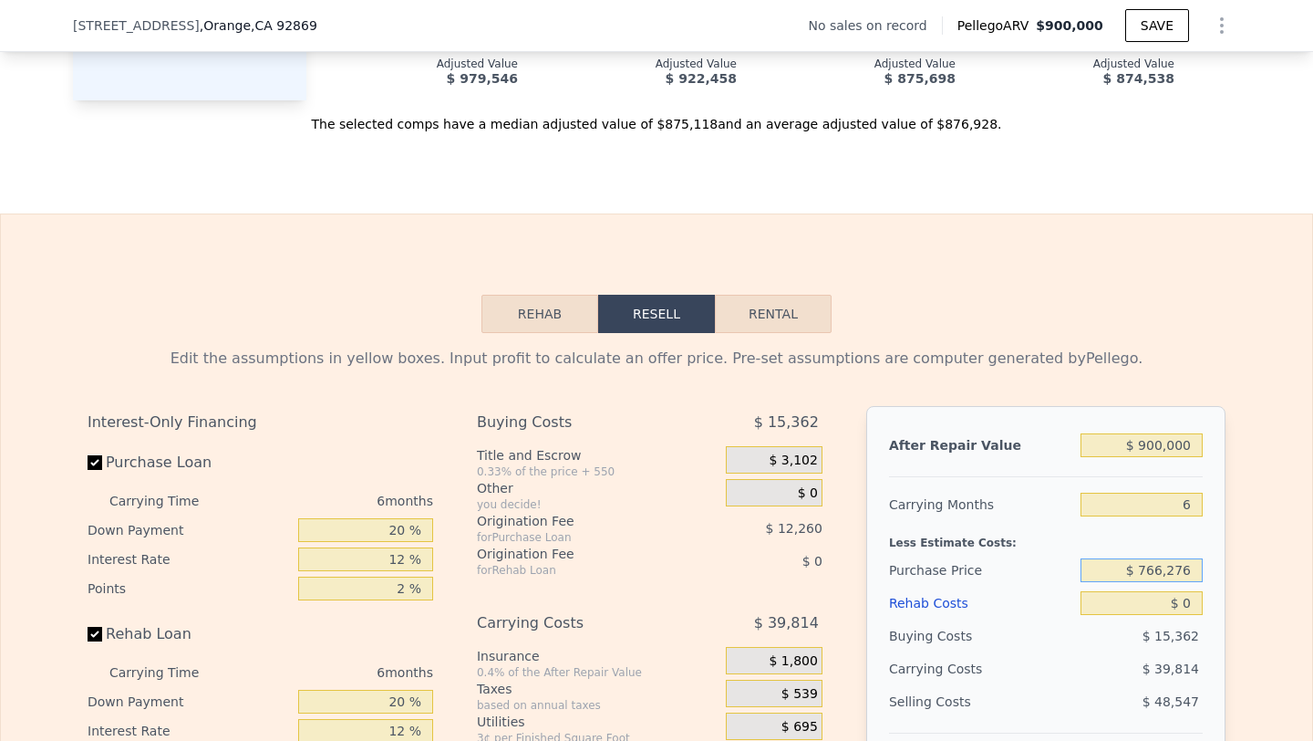
click at [1167, 566] on input "$ 766,276" at bounding box center [1142, 570] width 122 height 24
type input "$ 675,000"
click at [1018, 631] on div "Buying Costs" at bounding box center [981, 635] width 184 height 33
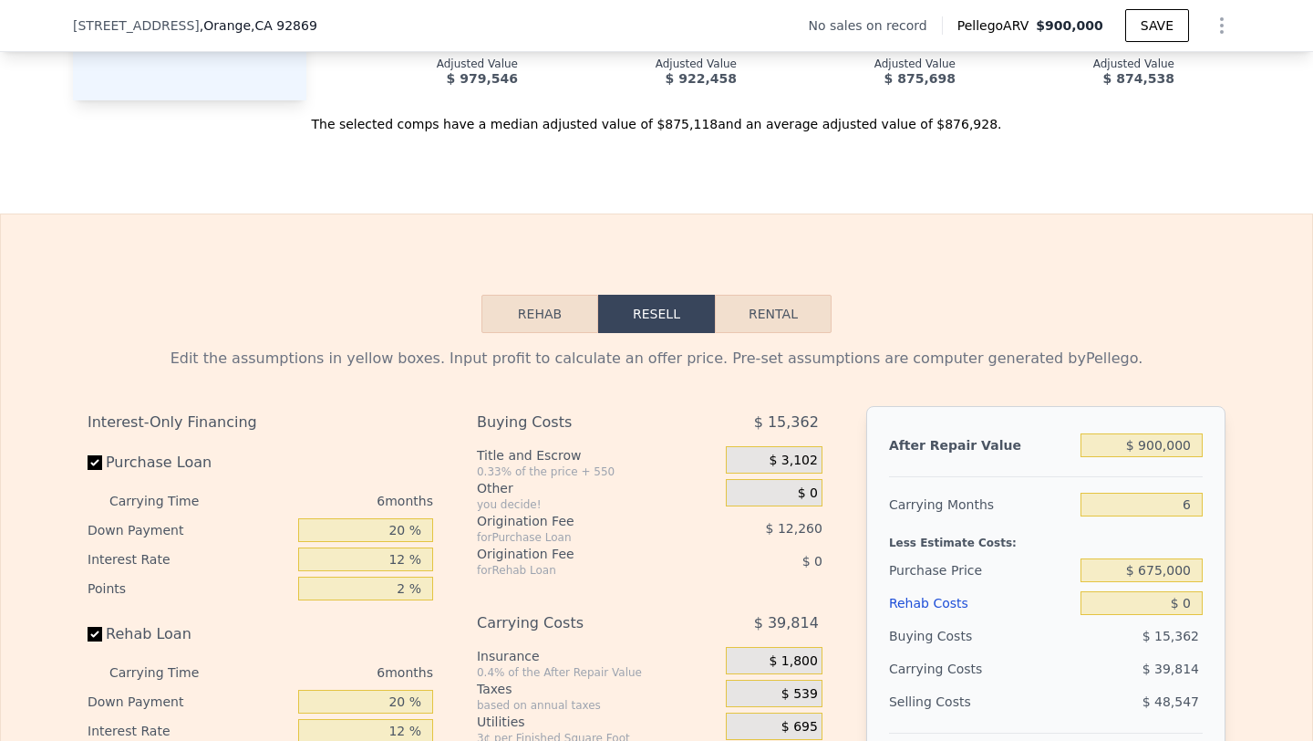
type input "$ 127,421"
click at [1163, 605] on input "$ 0" at bounding box center [1142, 603] width 122 height 24
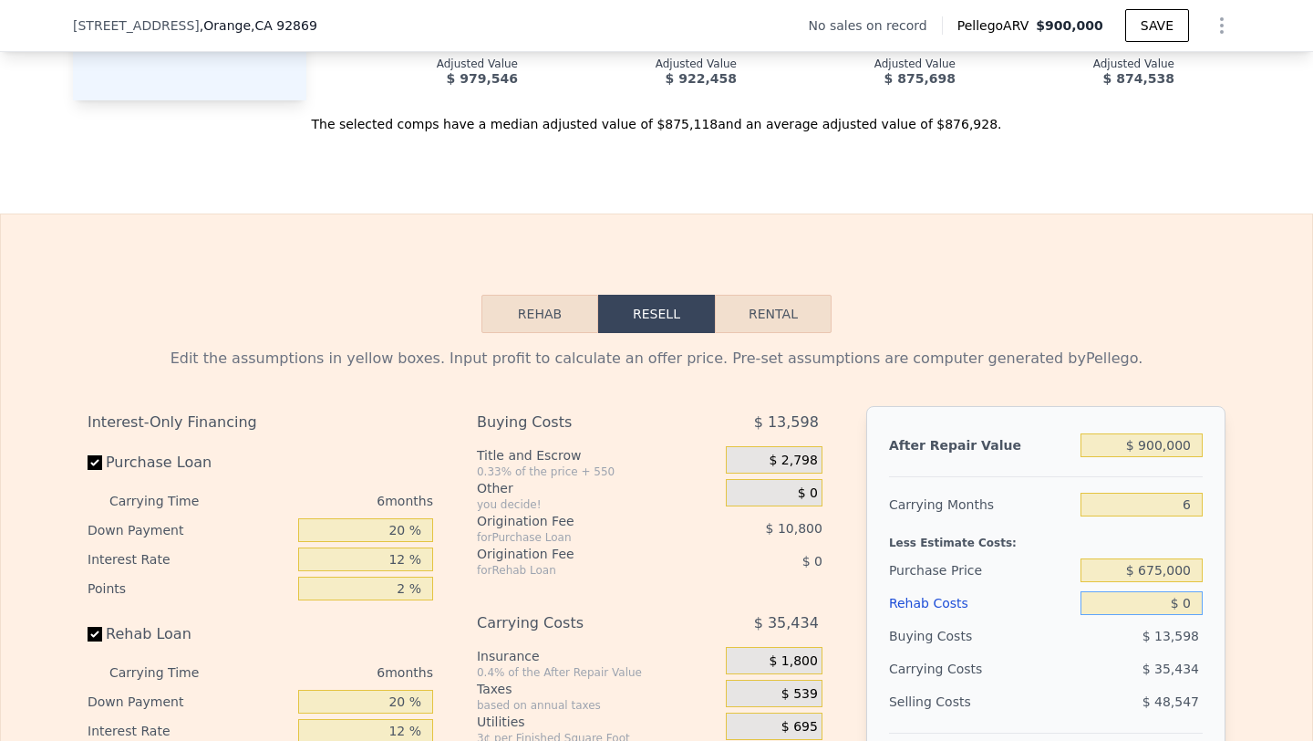
type input "$ 1"
type input "$ 127,420"
type input "$ 17"
type input "$ 127,404"
type input "$ 175"
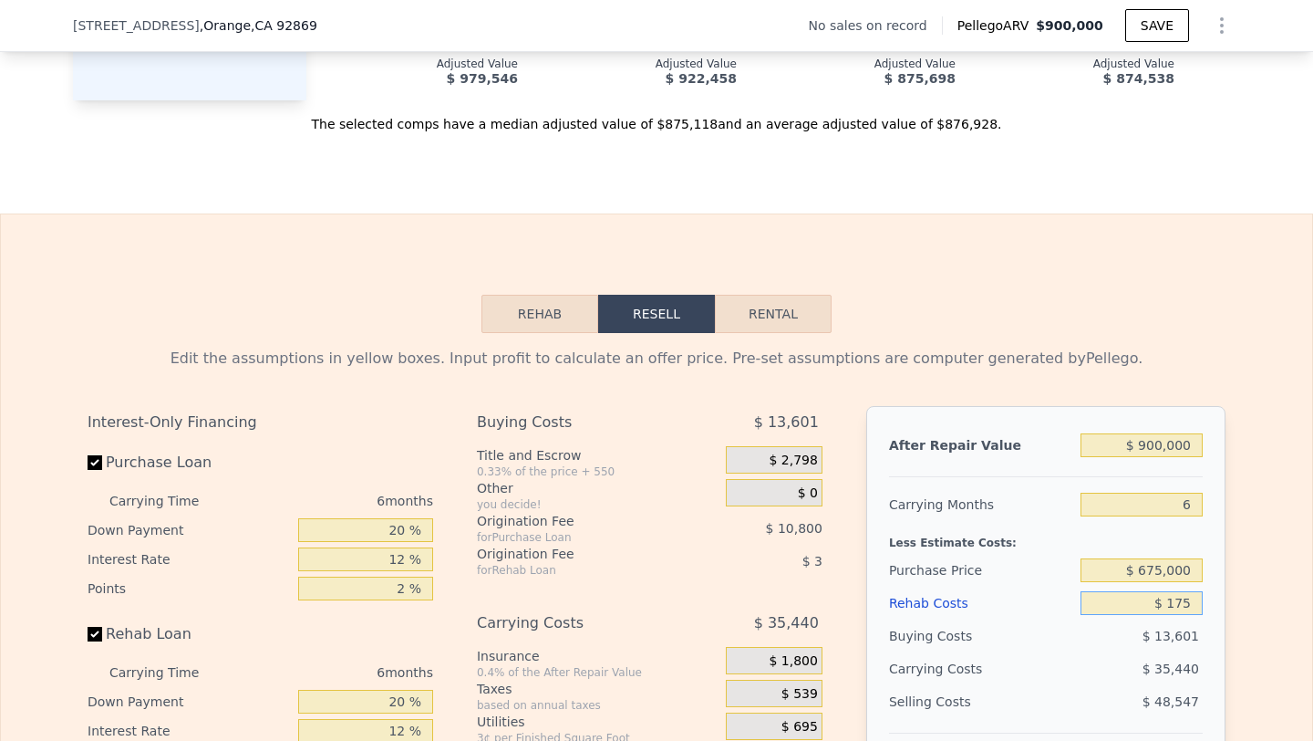
type input "$ 127,237"
type input "$ 1,750"
type input "$ 125,559"
type input "$ 175,000"
type input "-$ 58,779"
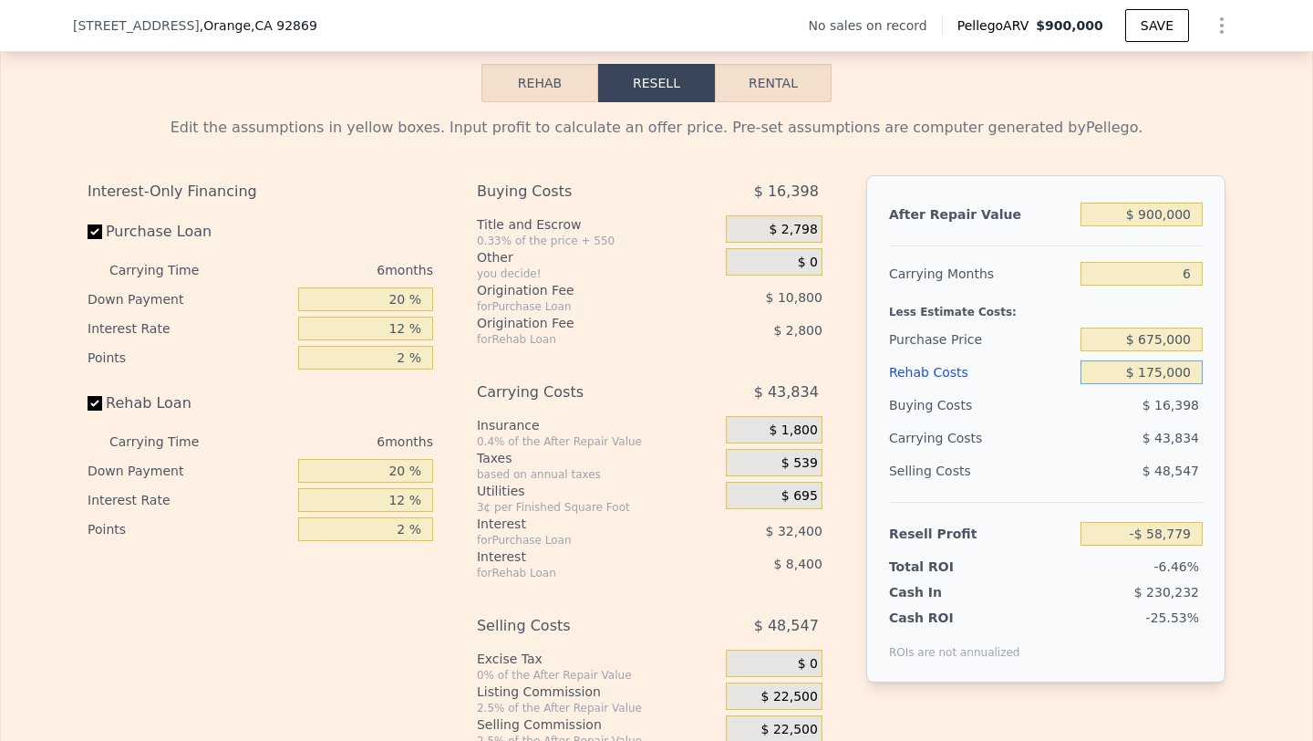
scroll to position [2626, 0]
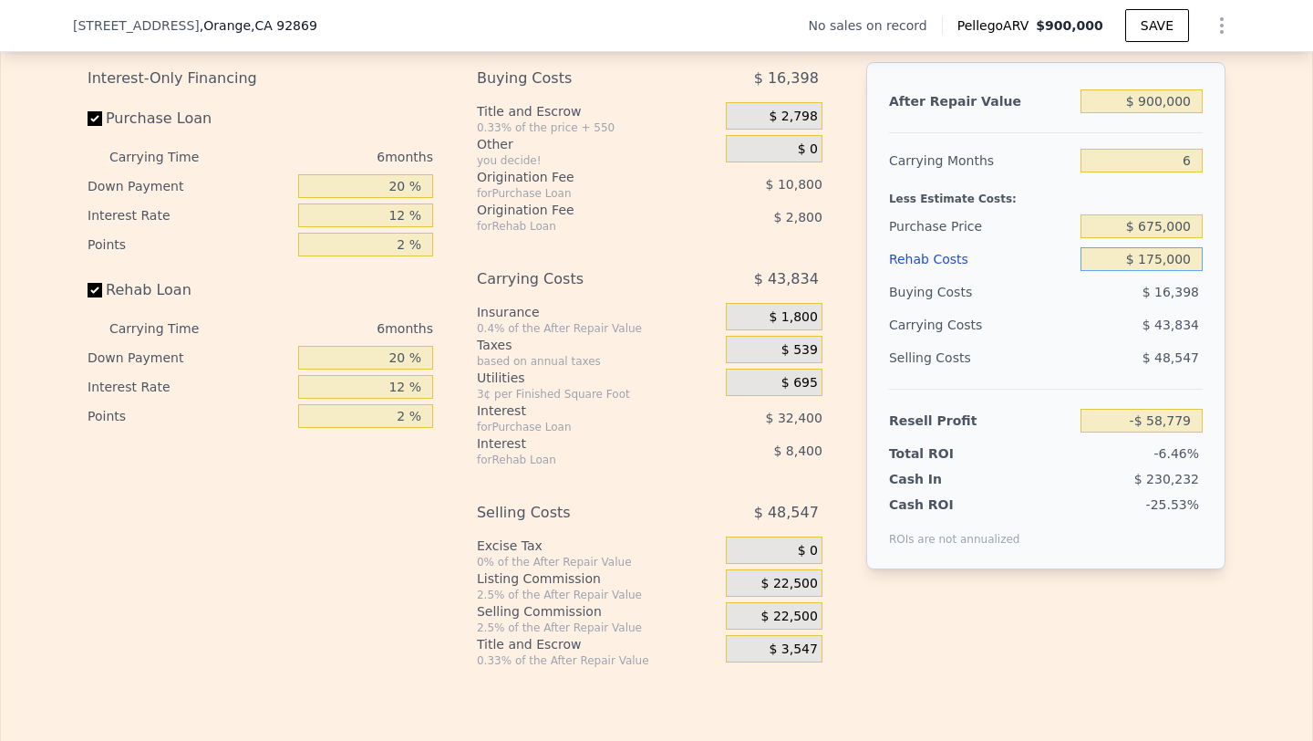
type input "$ 175,000"
click at [1073, 575] on div "After Repair Value $ 900,000 Carrying Months 6 Less Estimate Costs: Purchase Pr…" at bounding box center [1045, 350] width 359 height 576
click at [785, 608] on span "$ 22,500" at bounding box center [789, 616] width 57 height 16
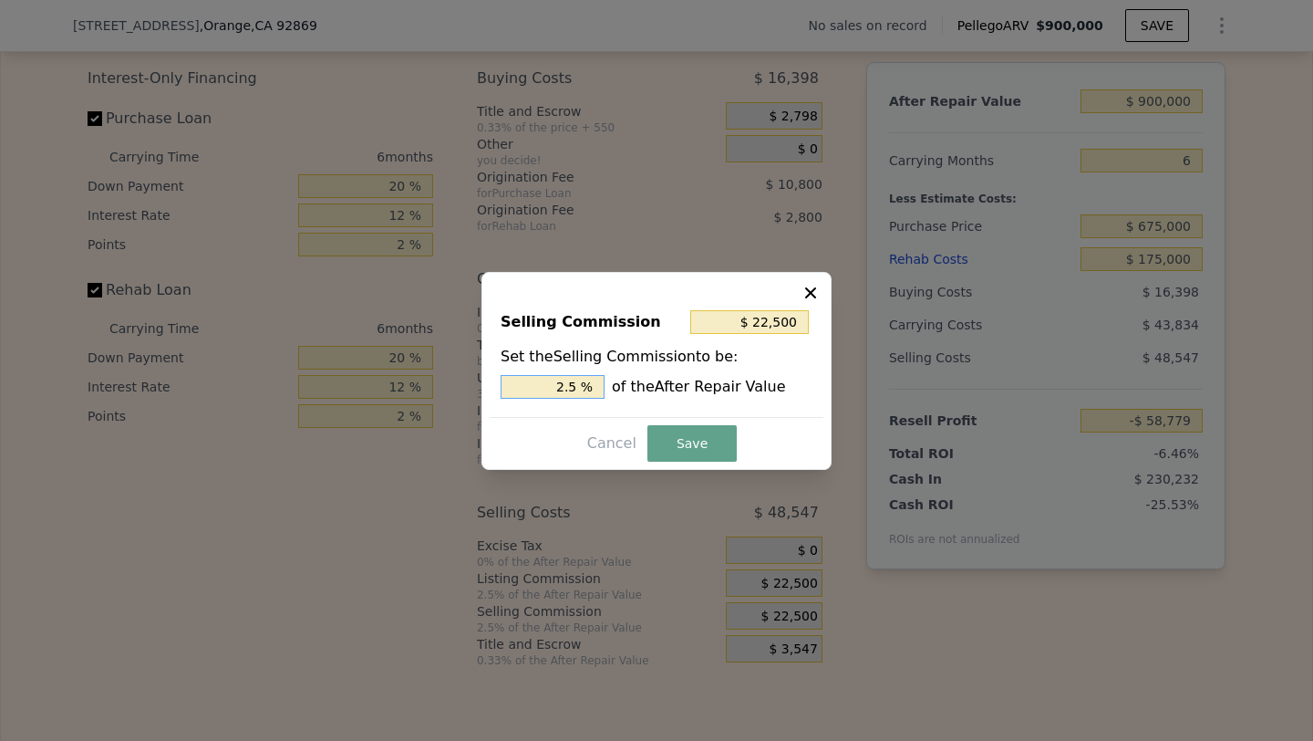
click at [547, 387] on input "2.5 %" at bounding box center [553, 387] width 104 height 24
type input "$ 0"
type input "0 %"
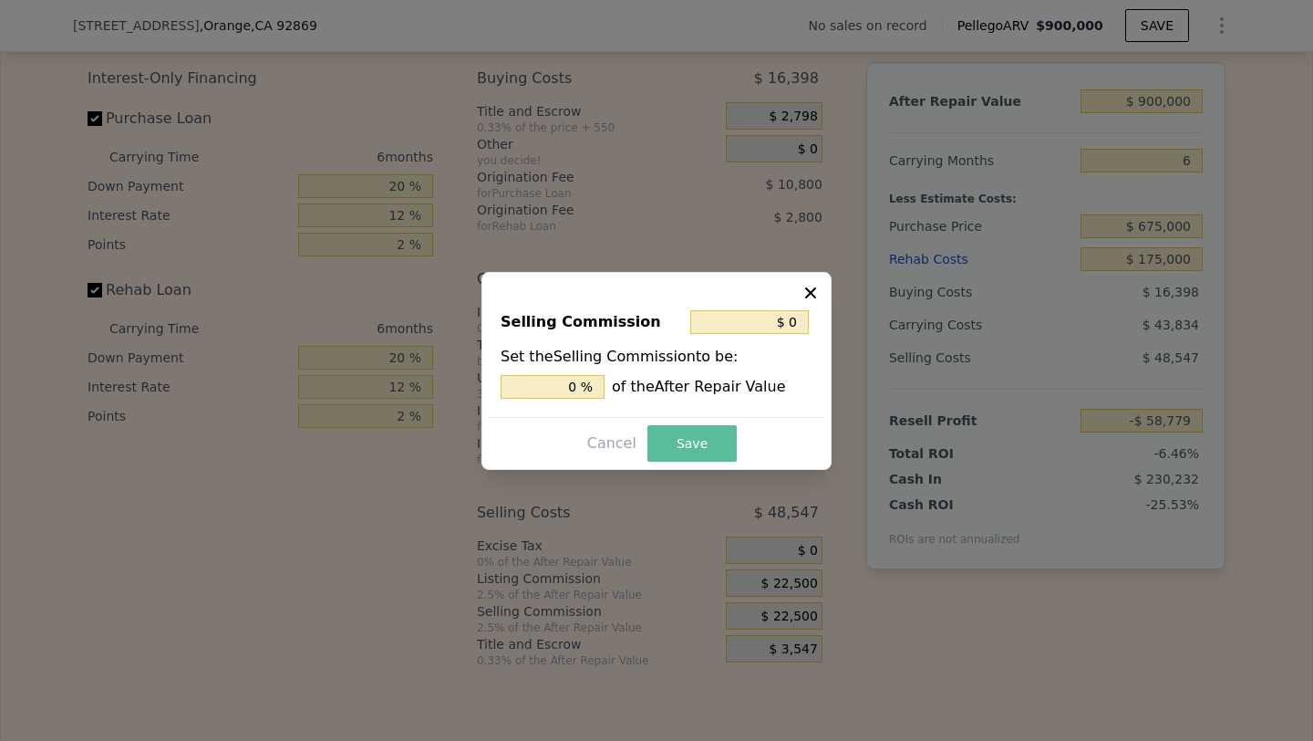
click at [691, 429] on button "Save" at bounding box center [691, 443] width 89 height 36
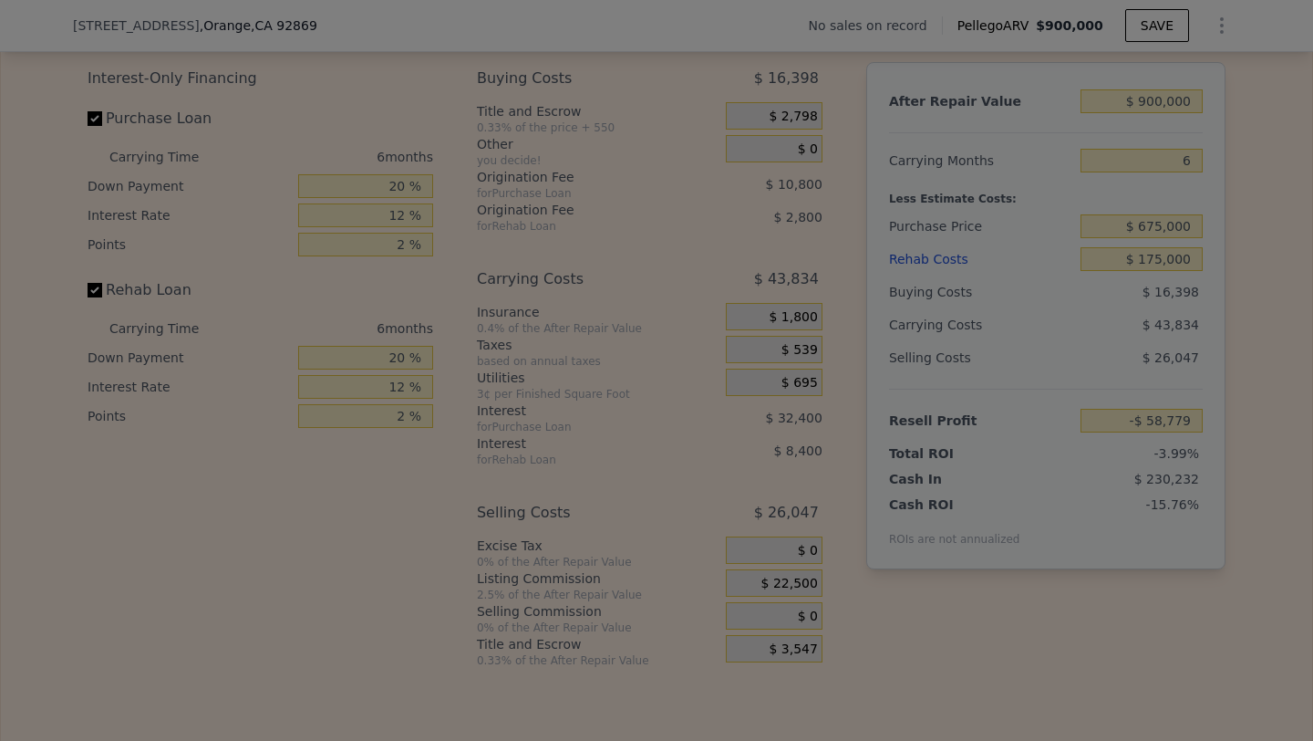
type input "-$ 36,279"
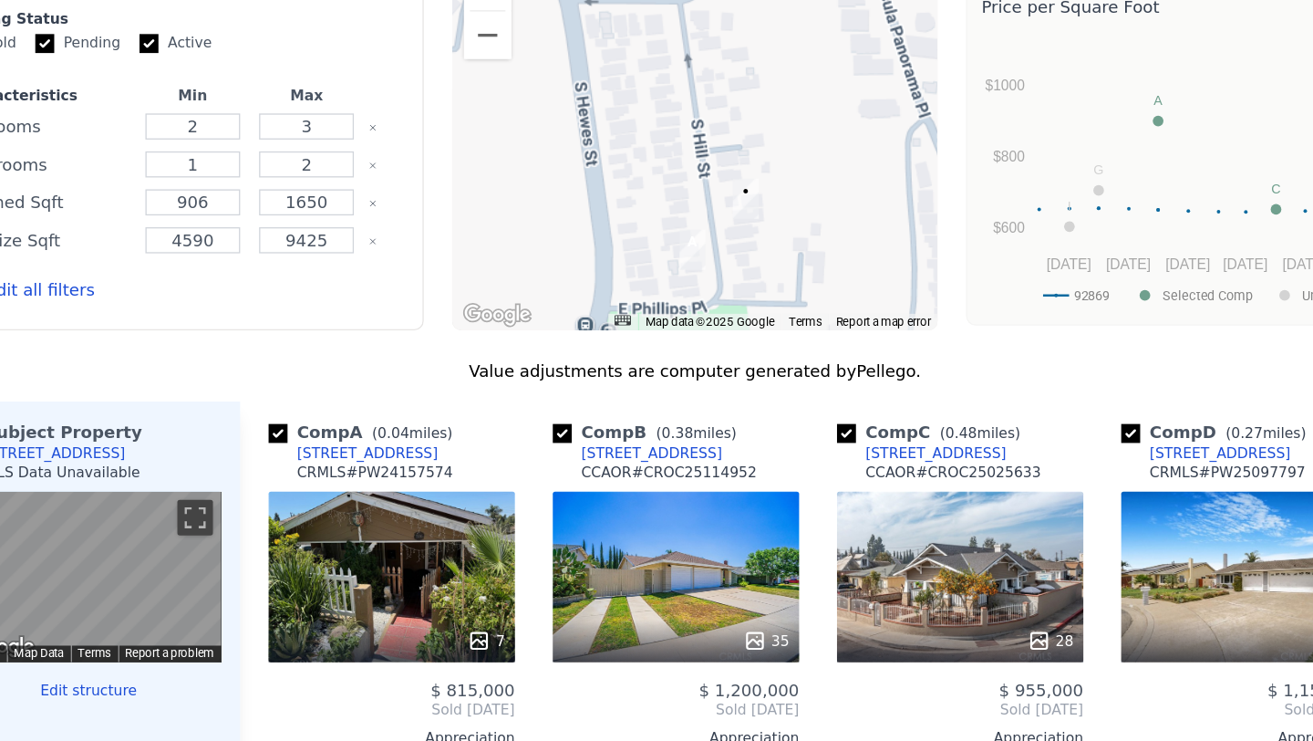
scroll to position [1357, 0]
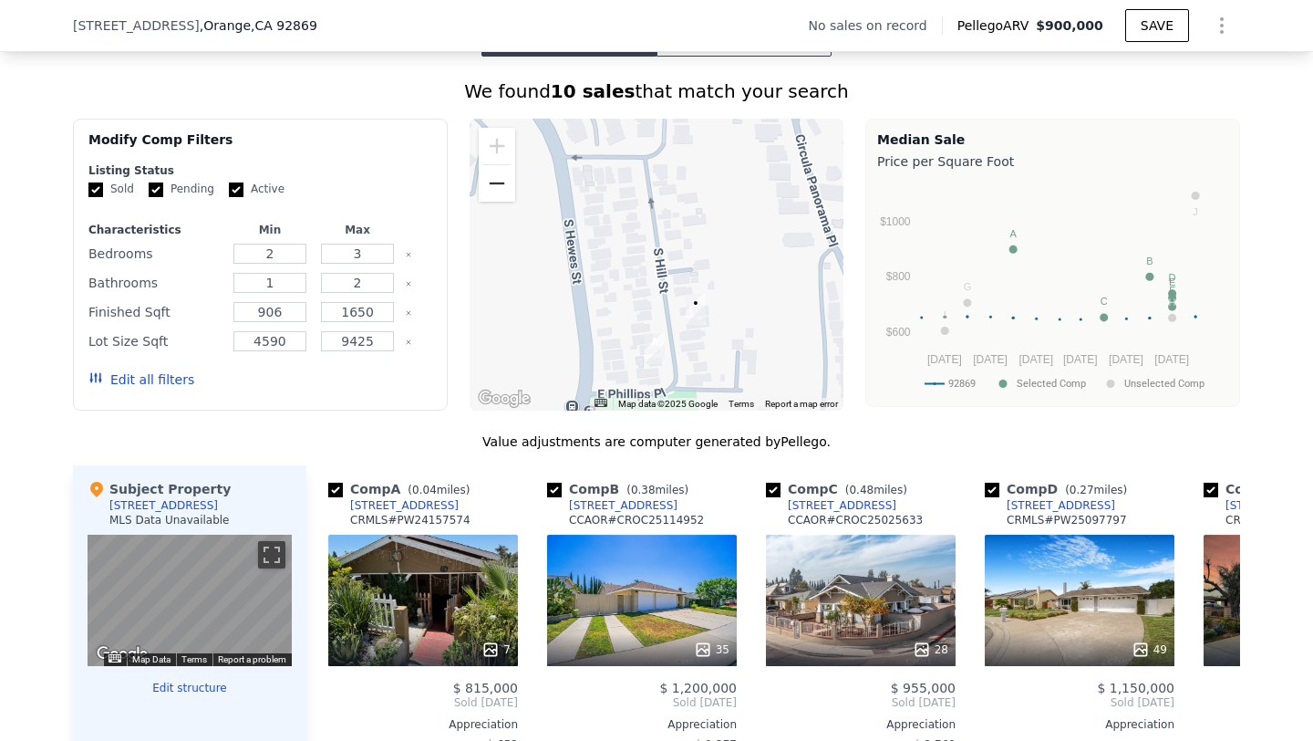
click at [501, 180] on button "Zoom out" at bounding box center [497, 183] width 36 height 36
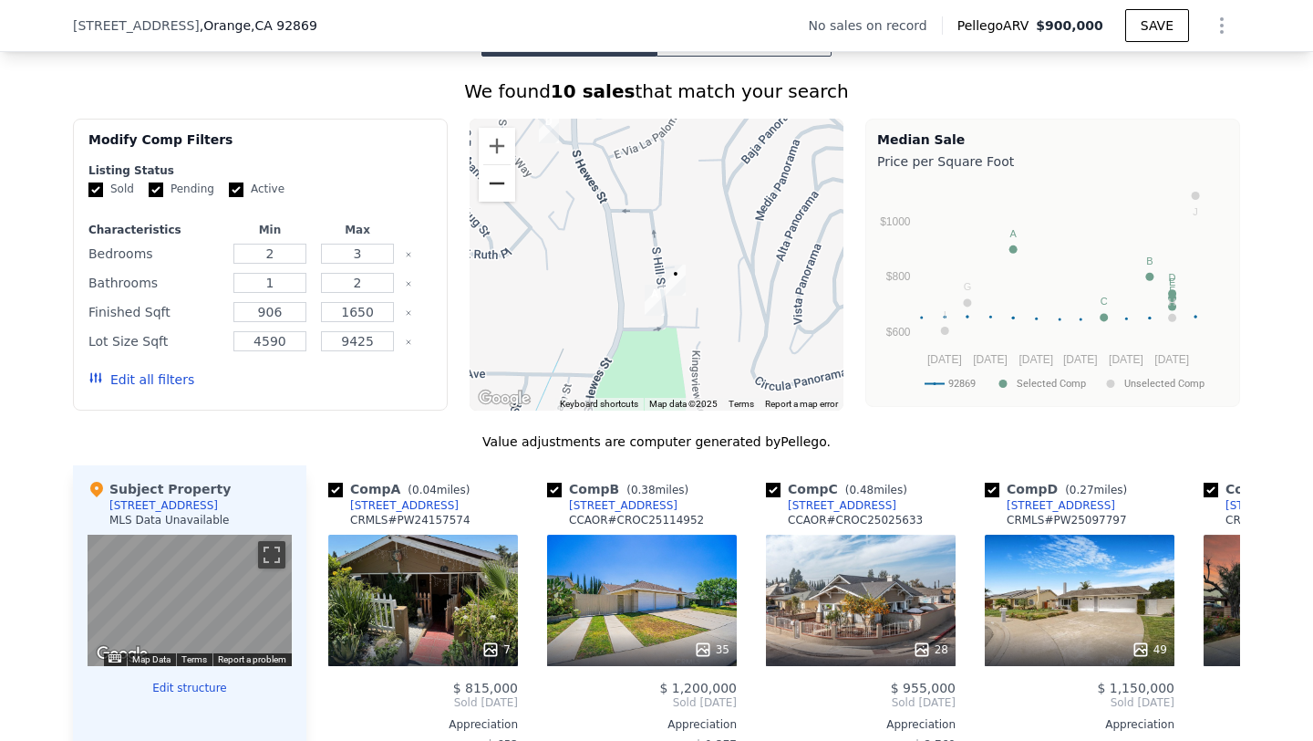
click at [501, 180] on button "Zoom out" at bounding box center [497, 183] width 36 height 36
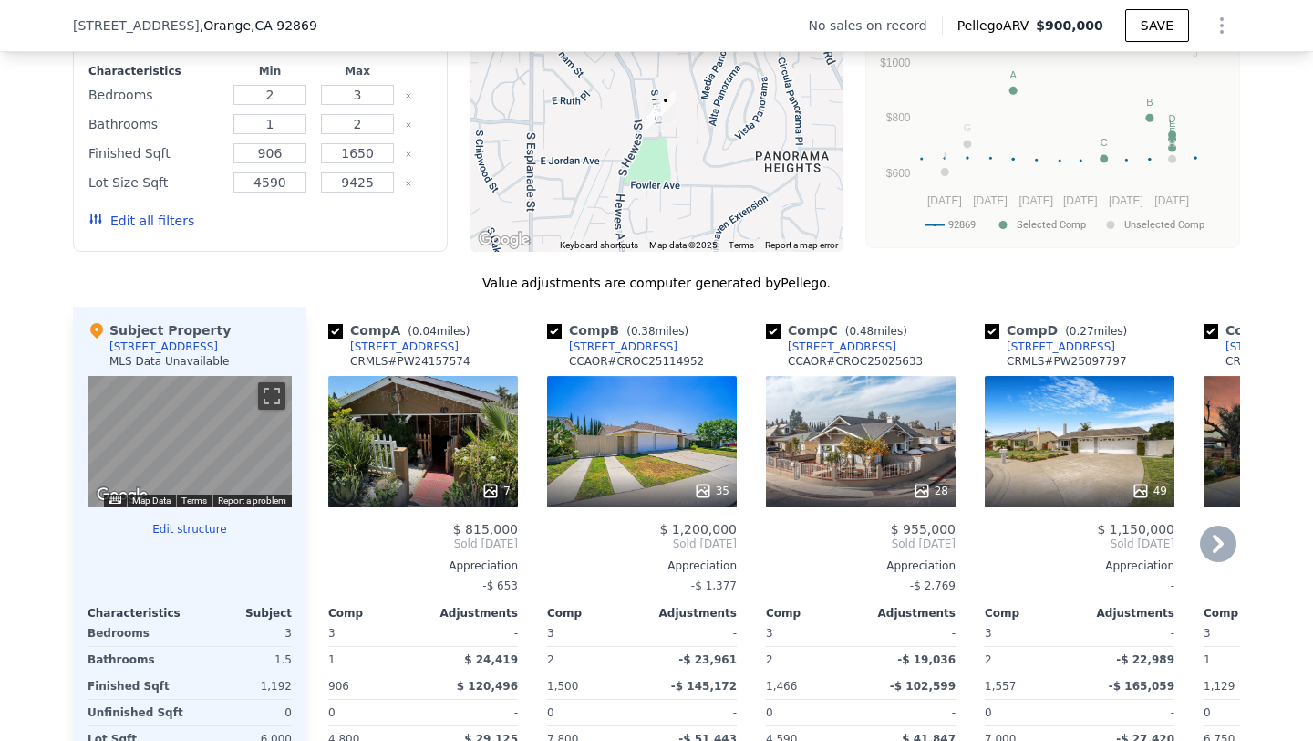
scroll to position [1541, 0]
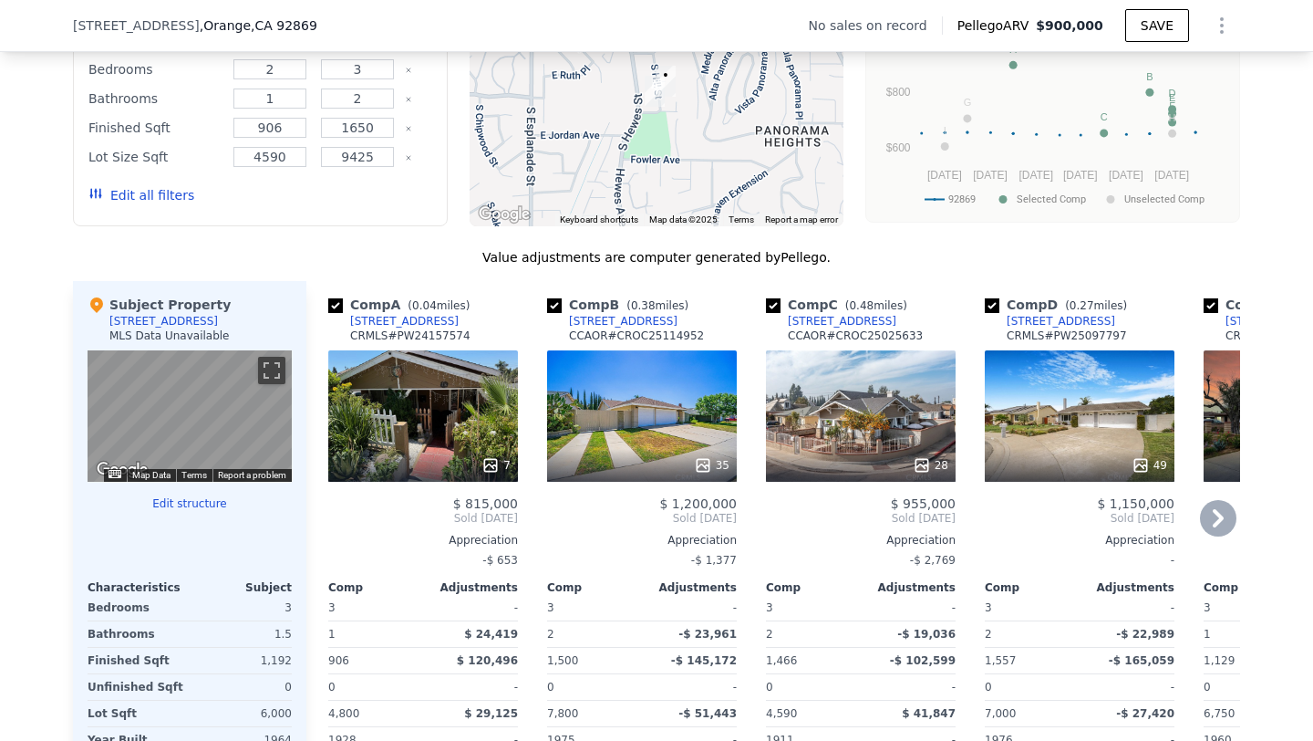
click at [834, 420] on div "28" at bounding box center [861, 415] width 190 height 131
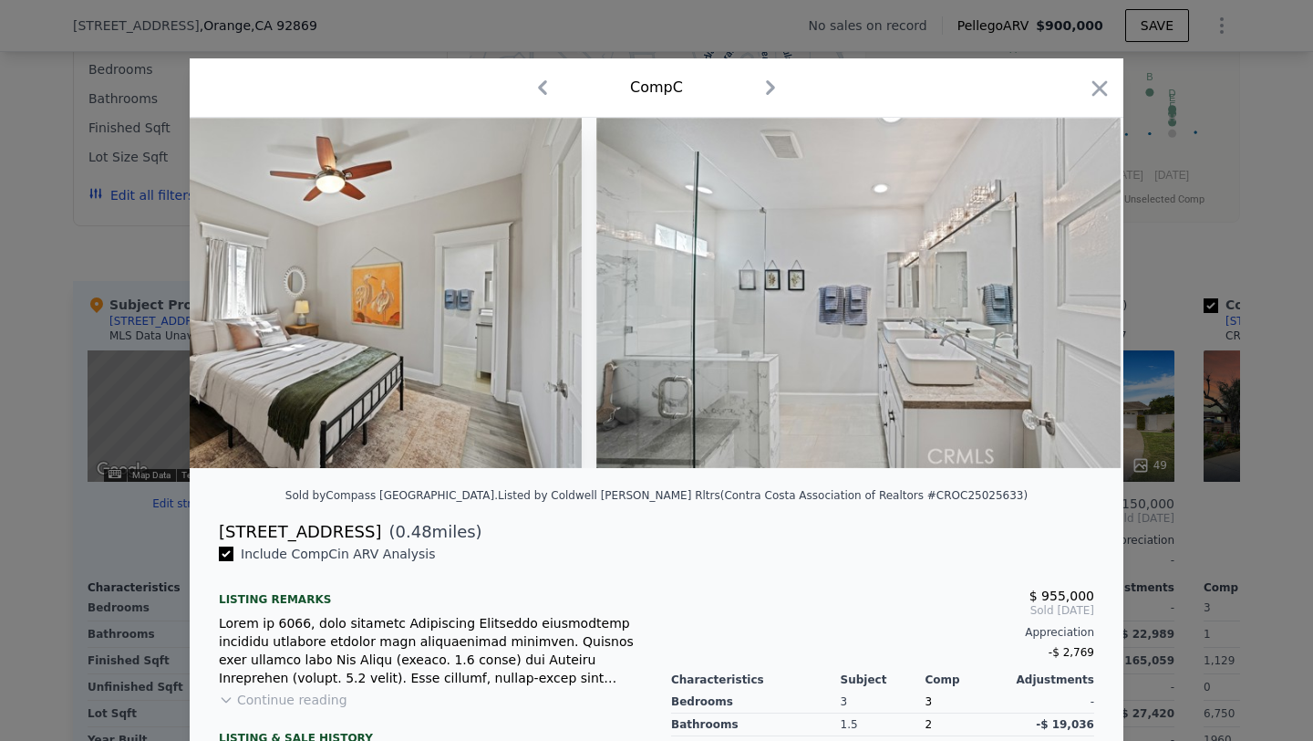
scroll to position [0, 5782]
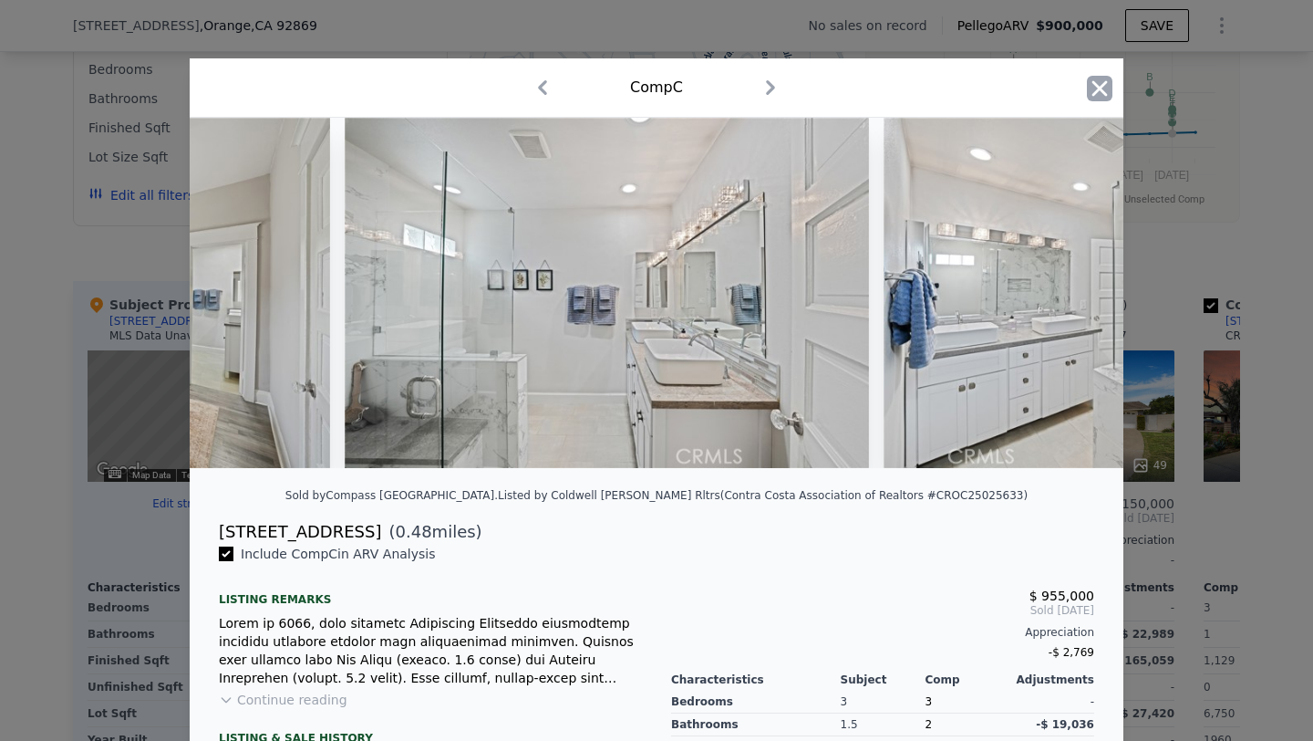
click at [1098, 79] on icon "button" at bounding box center [1100, 89] width 26 height 26
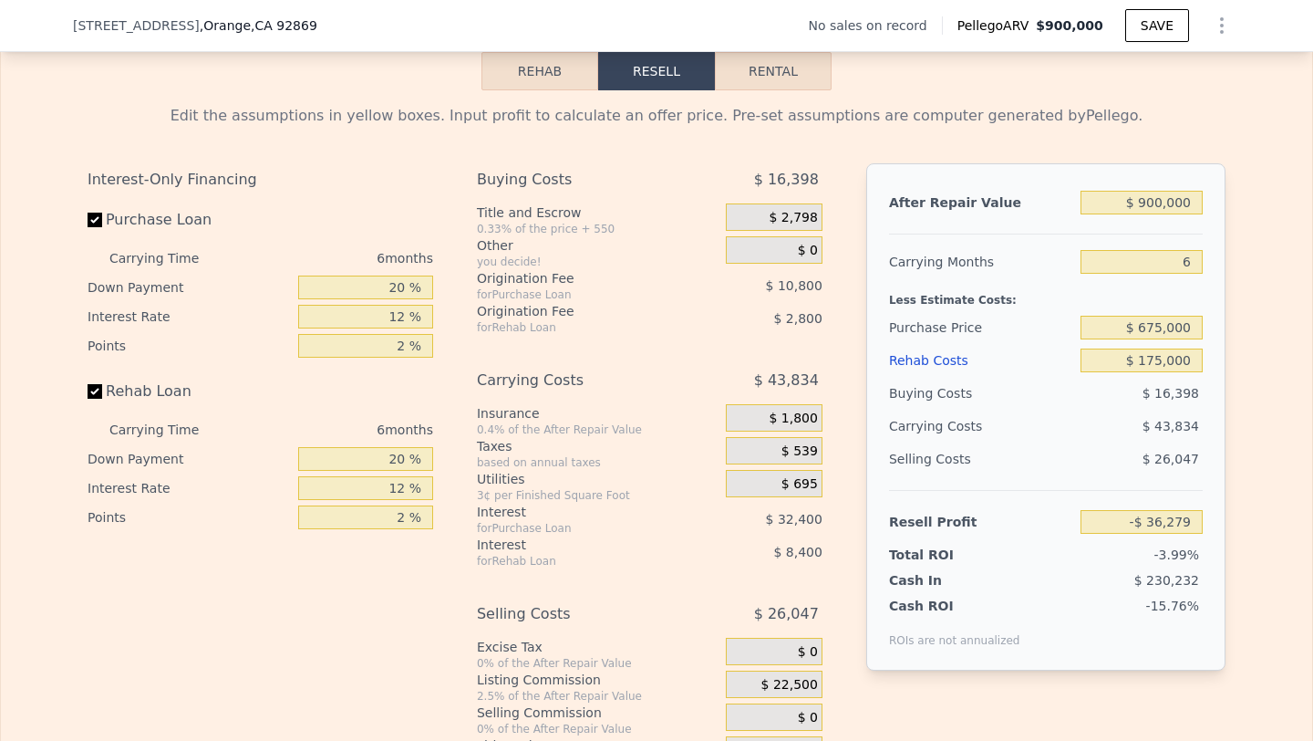
scroll to position [2528, 0]
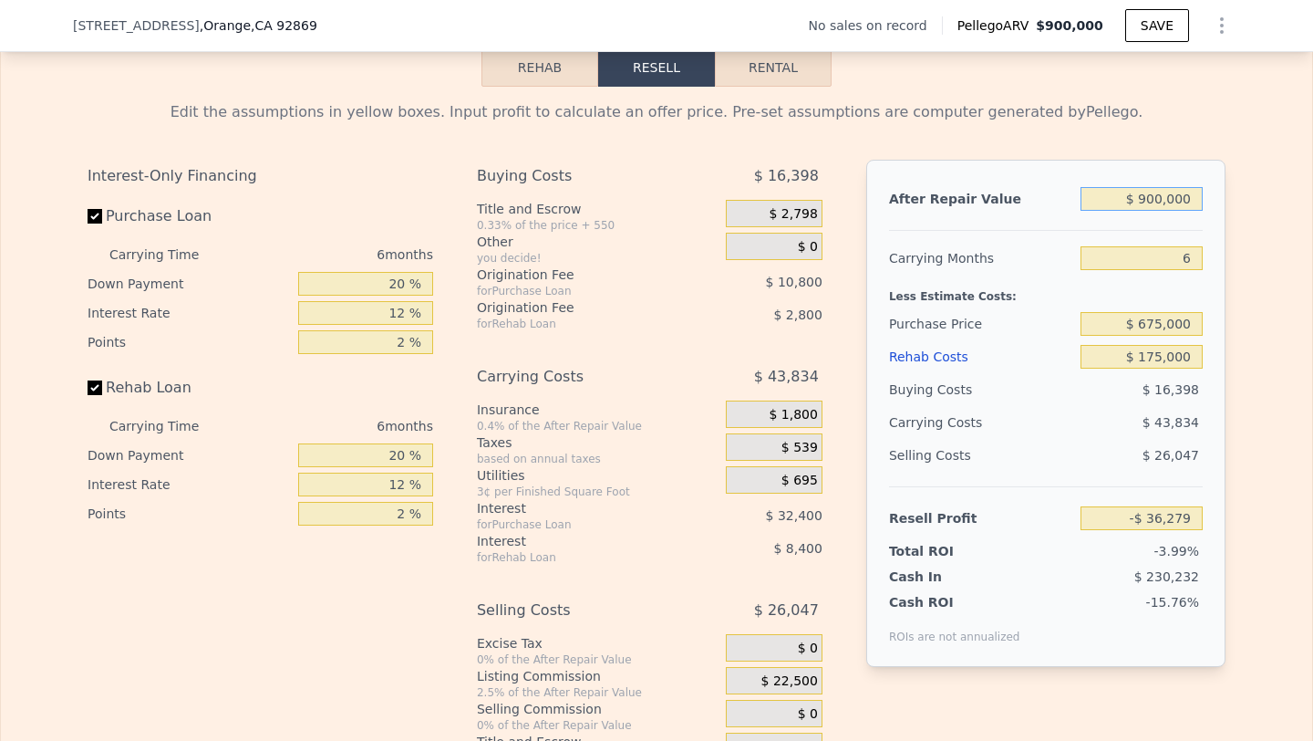
click at [1164, 192] on input "$ 900,000" at bounding box center [1142, 199] width 122 height 24
type input "$ 90,000"
type input "-$ 821,712"
type input "$ 9,000"
type input "-$ 900,255"
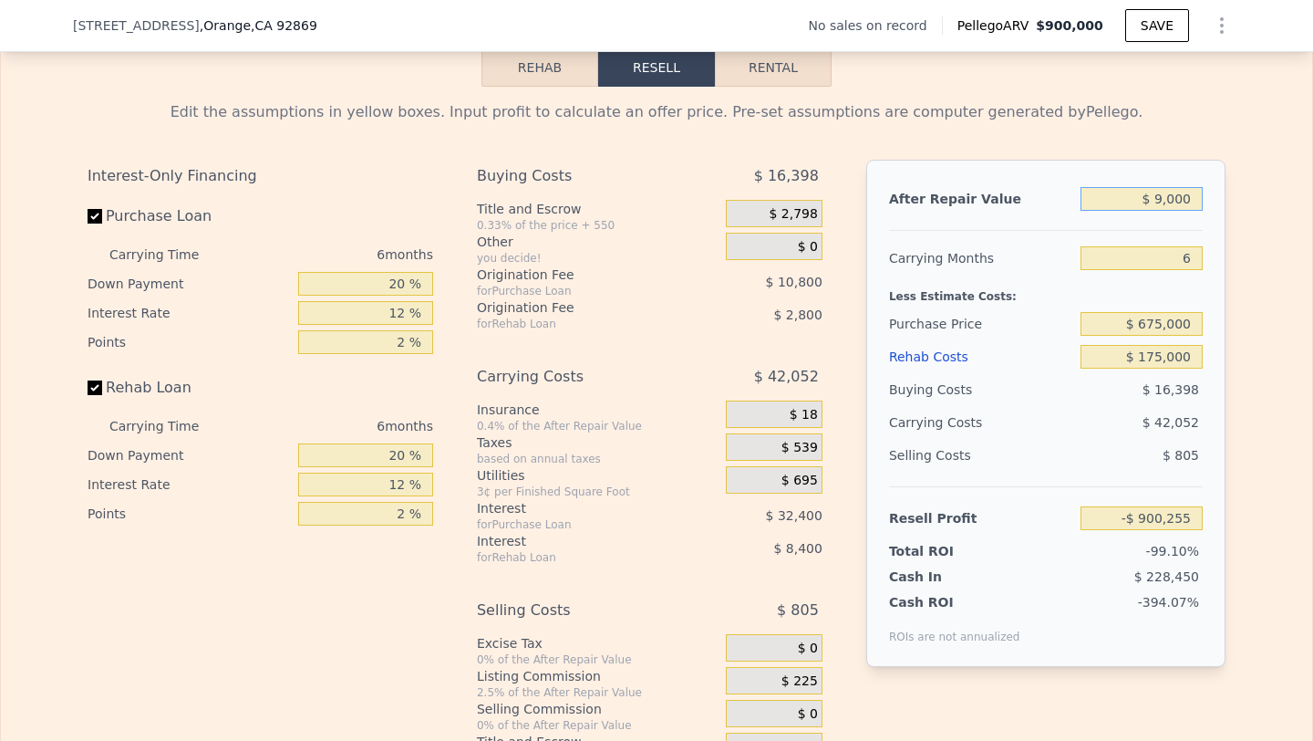
type input "$ 92,000"
type input "-$ 819,772"
type input "$ 925,000"
type input "-$ 12,037"
type input "$ 925,000"
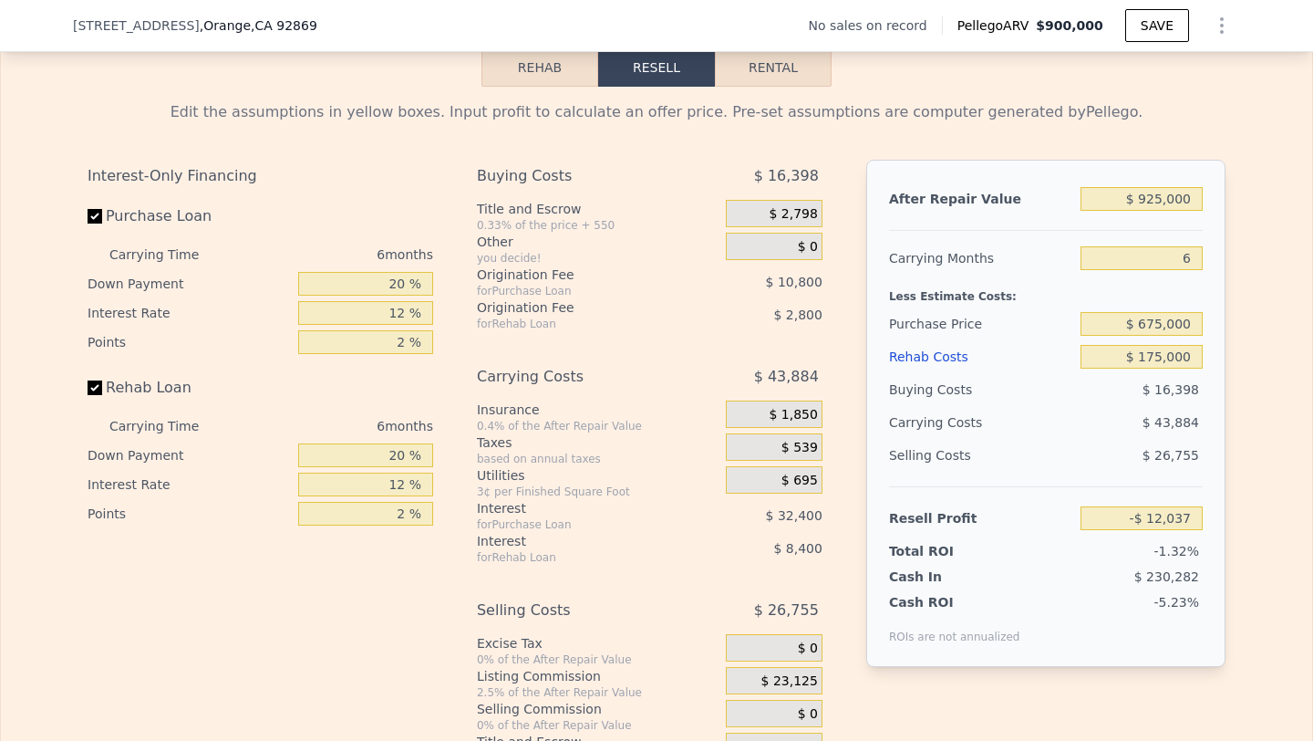
click at [1094, 455] on div "$ 26,755" at bounding box center [1142, 455] width 123 height 33
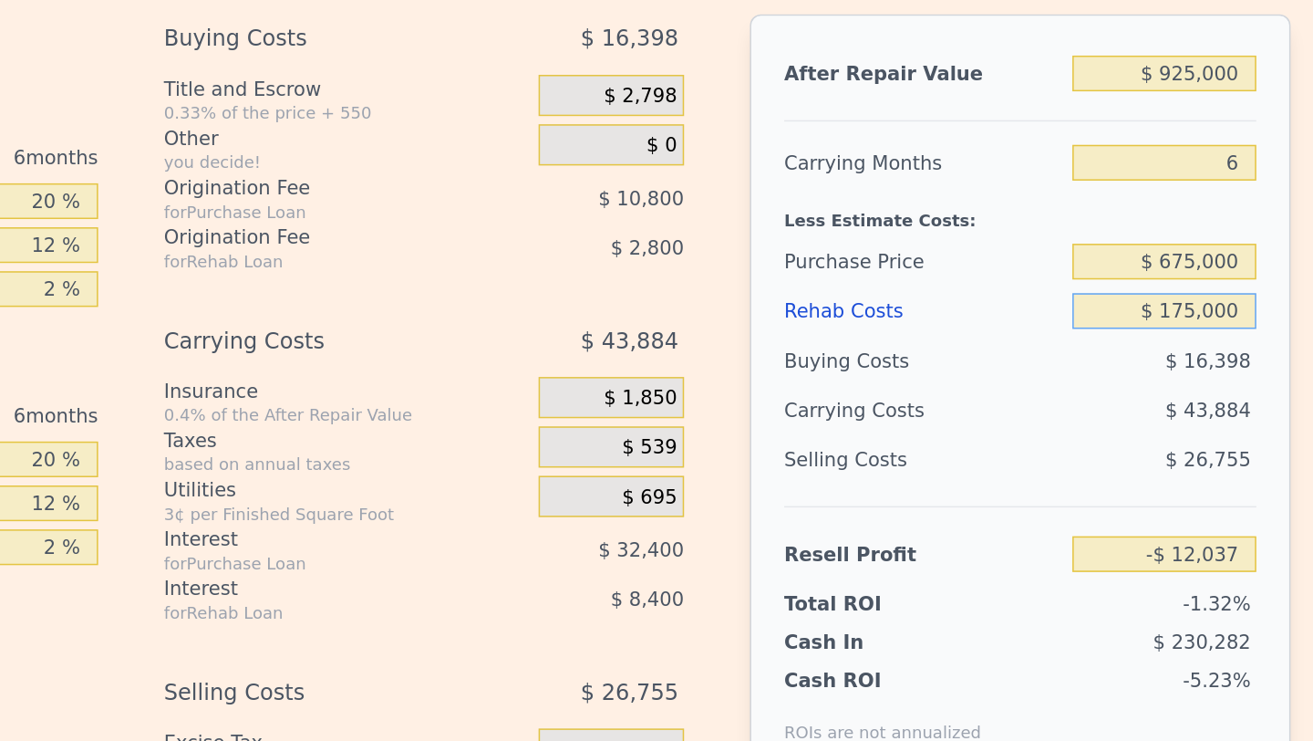
click at [1163, 353] on input "$ 175,000" at bounding box center [1142, 357] width 122 height 24
type input "$ 1,000"
type input "$ 173,099"
type input "$ 150,000"
type input "$ 14,563"
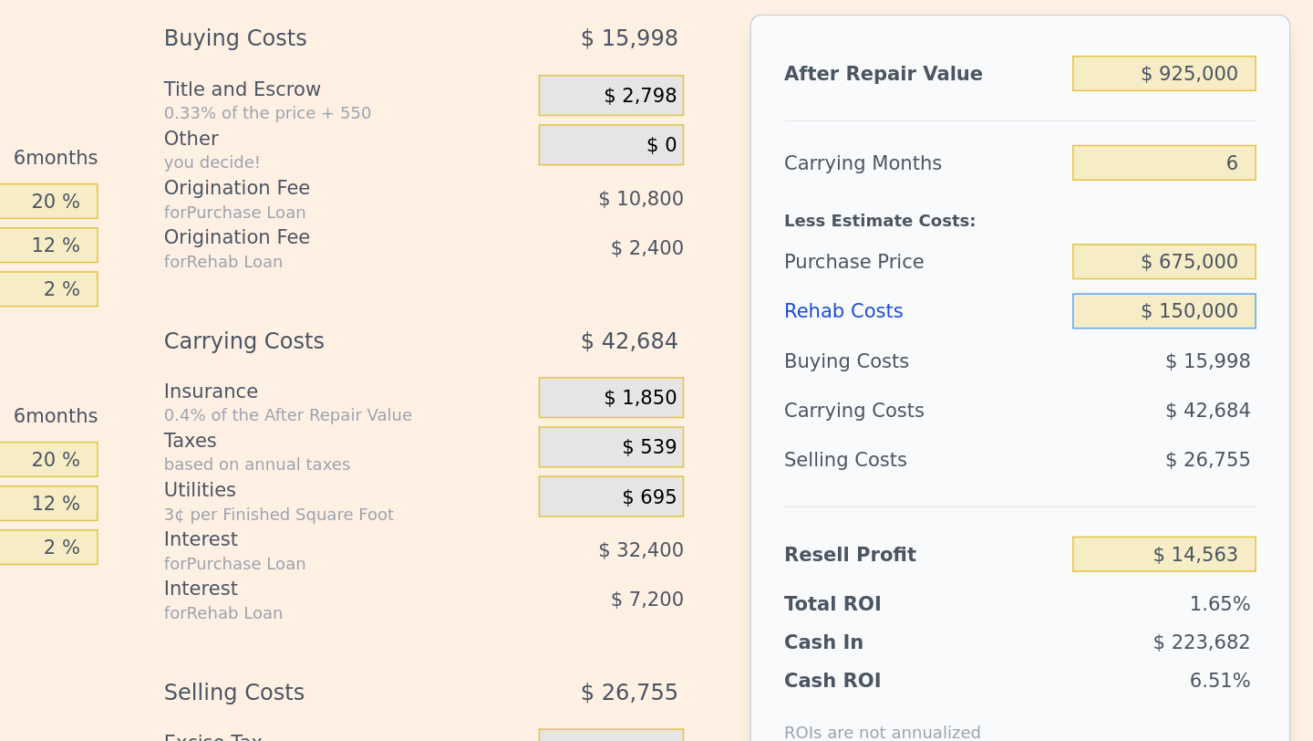
type input "$ 150,000"
click at [1155, 442] on div "$ 26,755" at bounding box center [1142, 455] width 123 height 33
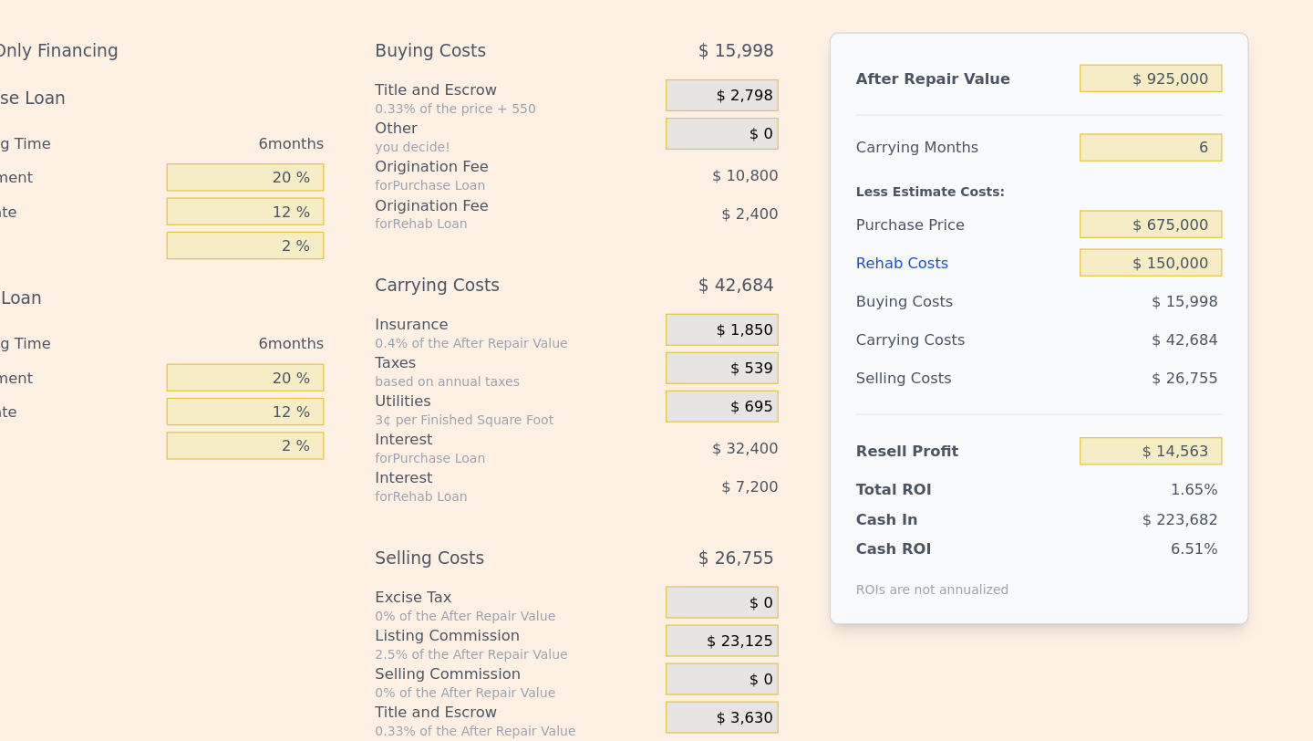
scroll to position [2560, 0]
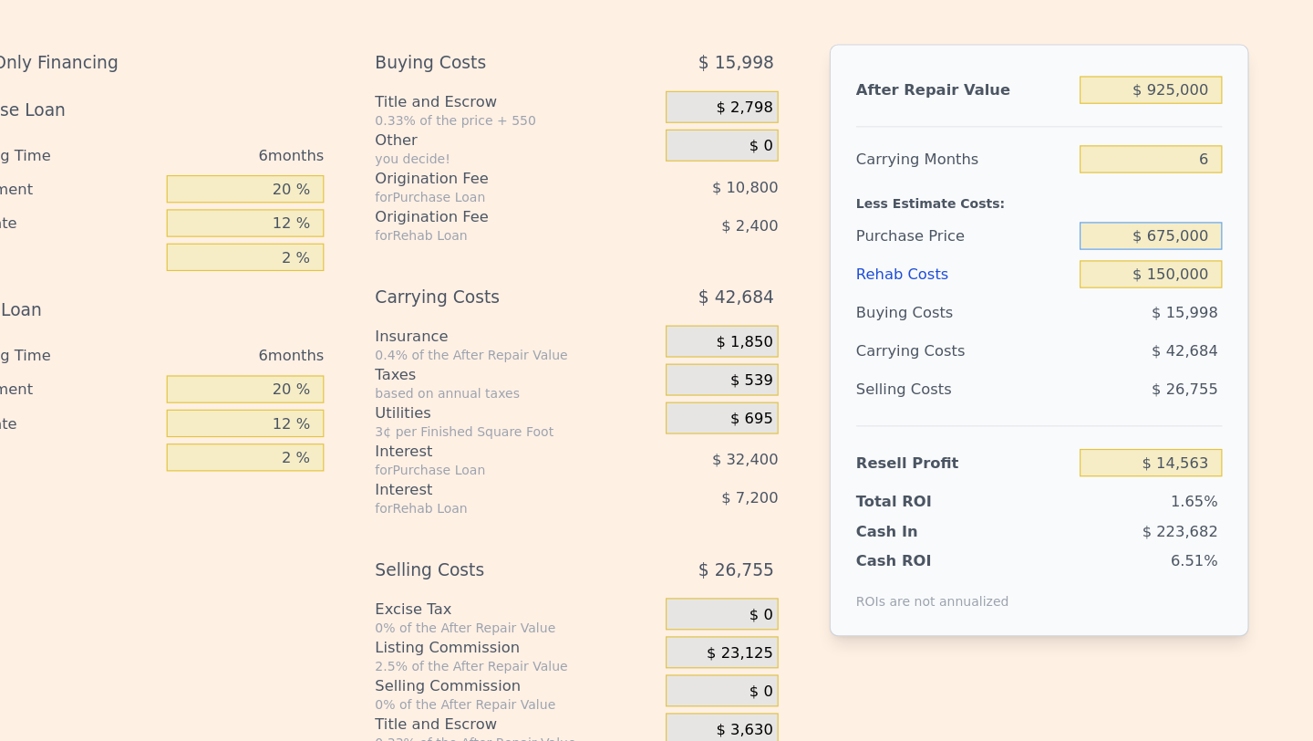
click at [1163, 285] on input "$ 675,000" at bounding box center [1142, 292] width 122 height 24
type input "$ 650,000"
click at [1135, 388] on div "$ 42,684" at bounding box center [1106, 390] width 192 height 33
type input "$ 41,246"
click at [1164, 287] on input "$ 650,000" at bounding box center [1142, 292] width 122 height 24
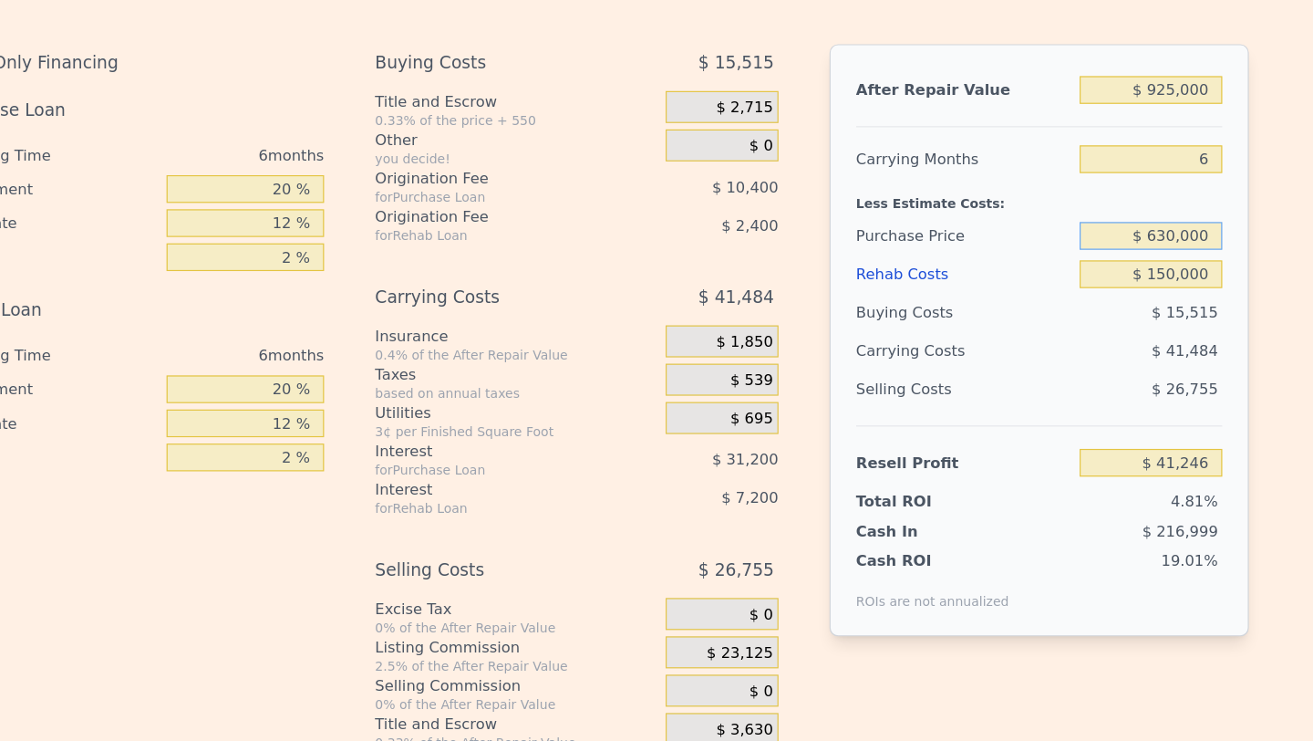
type input "$ 630,000"
click at [1106, 413] on div "$ 26,755" at bounding box center [1142, 423] width 123 height 33
type input "$ 62,593"
click at [1162, 283] on input "$ 630,000" at bounding box center [1142, 292] width 122 height 24
type input "$ 625,000"
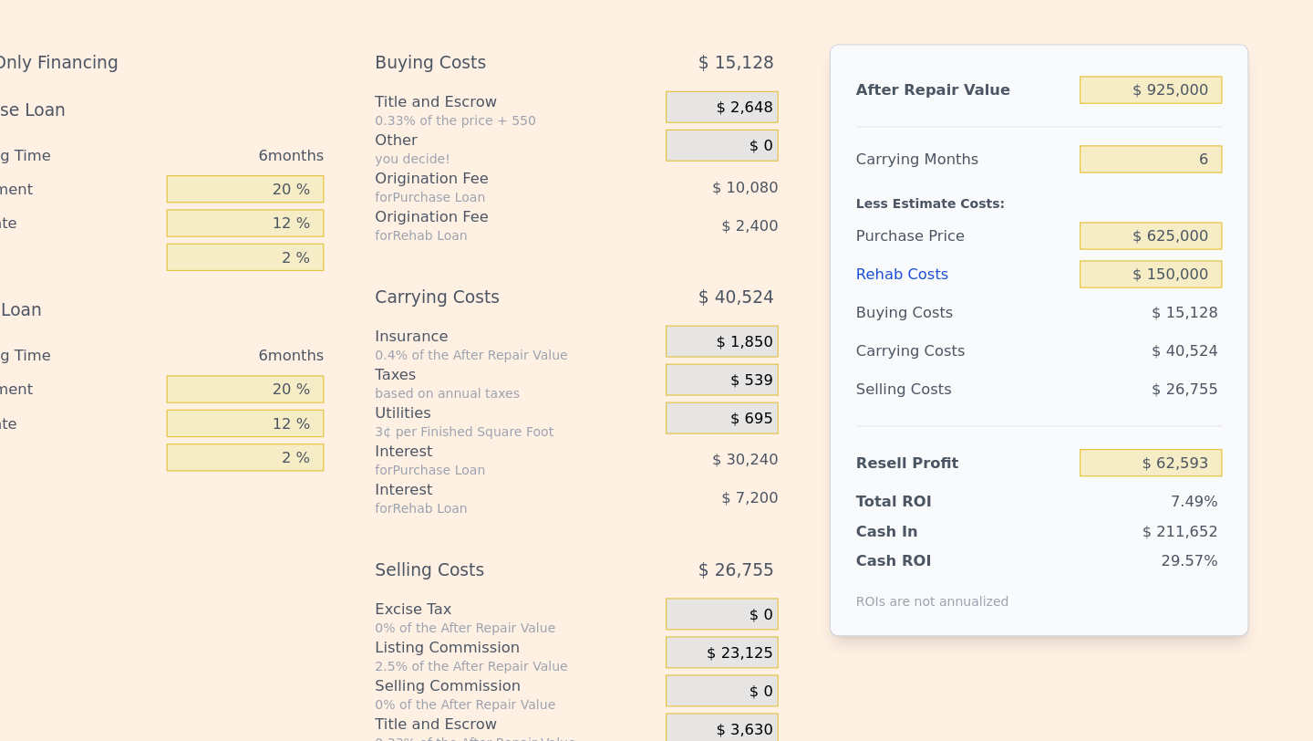
click at [1164, 357] on span "$ 15,128" at bounding box center [1171, 357] width 57 height 15
type input "$ 67,930"
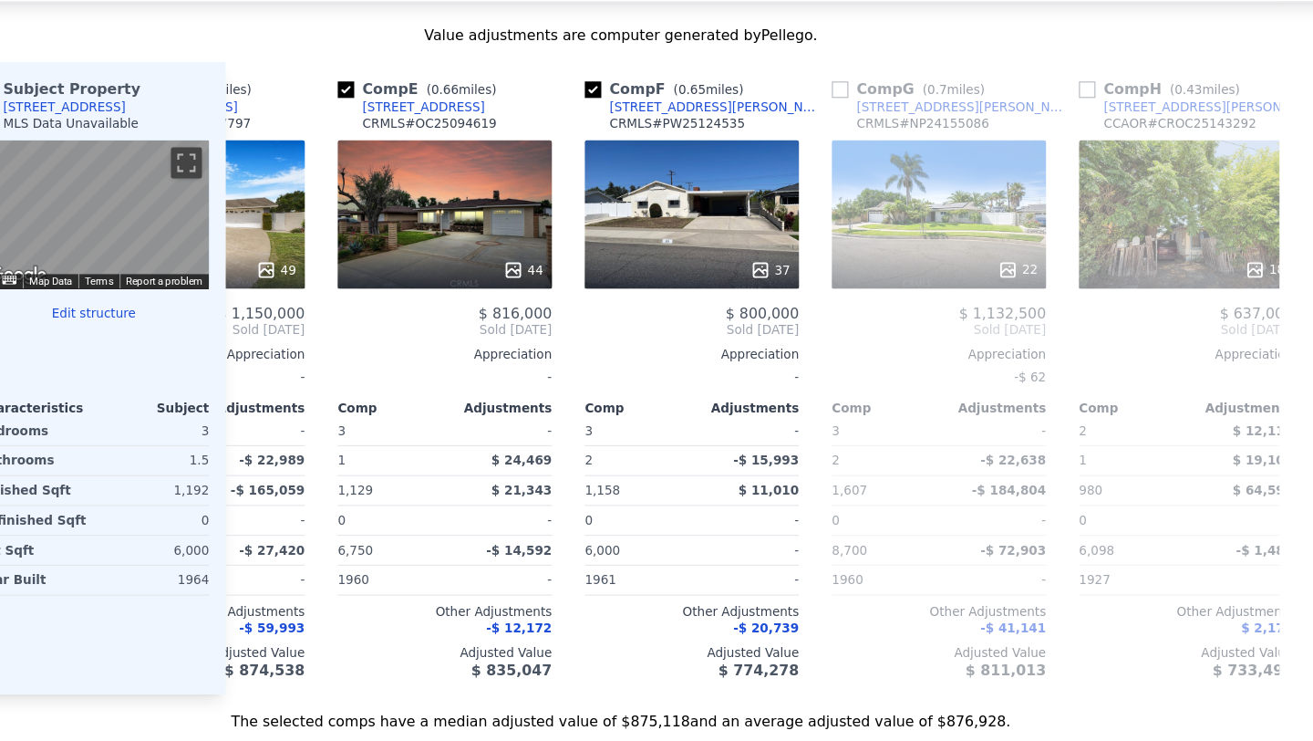
scroll to position [0, 800]
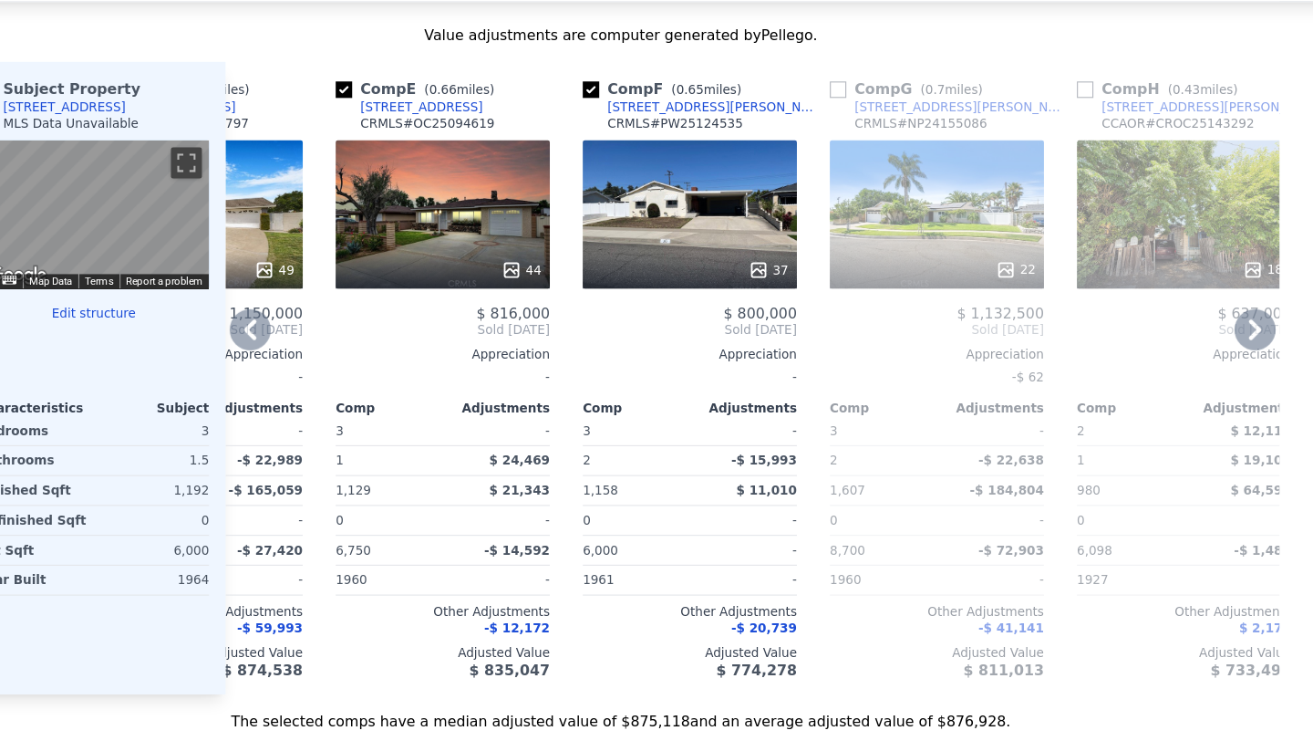
click at [768, 233] on div "37" at bounding box center [718, 239] width 190 height 131
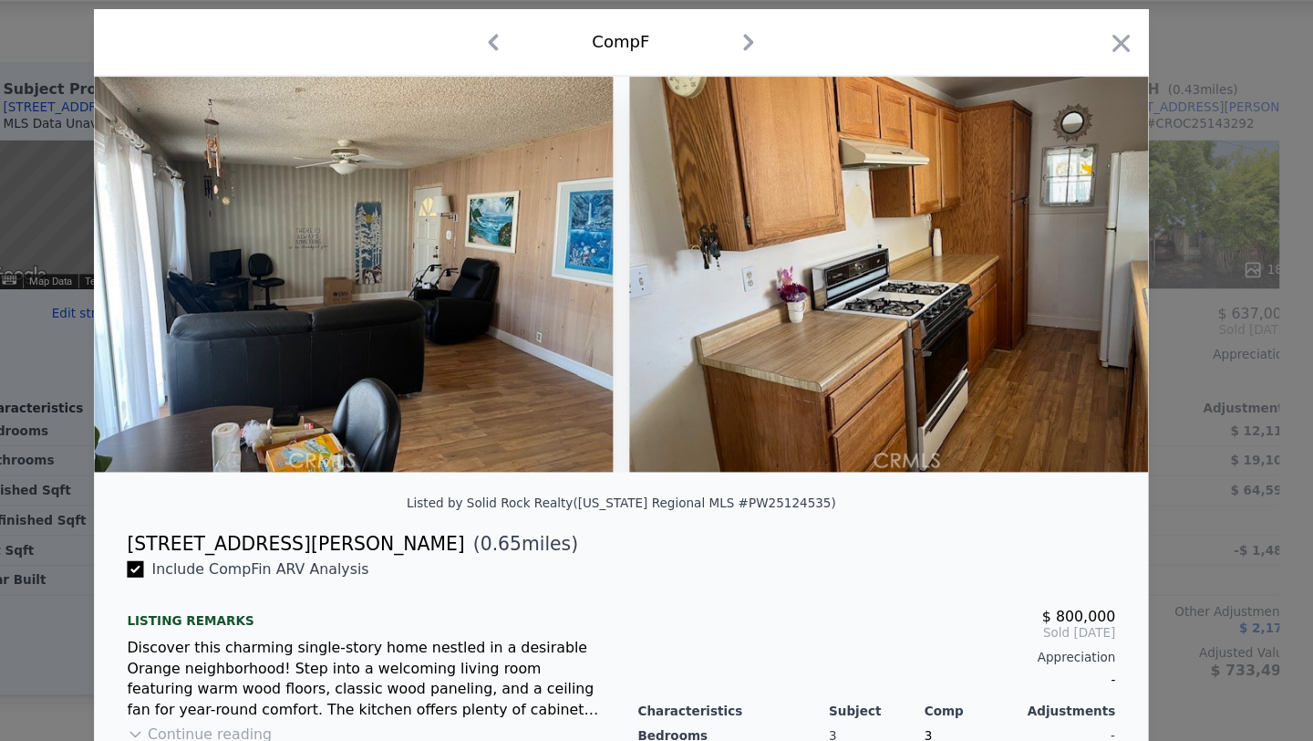
scroll to position [0, 3418]
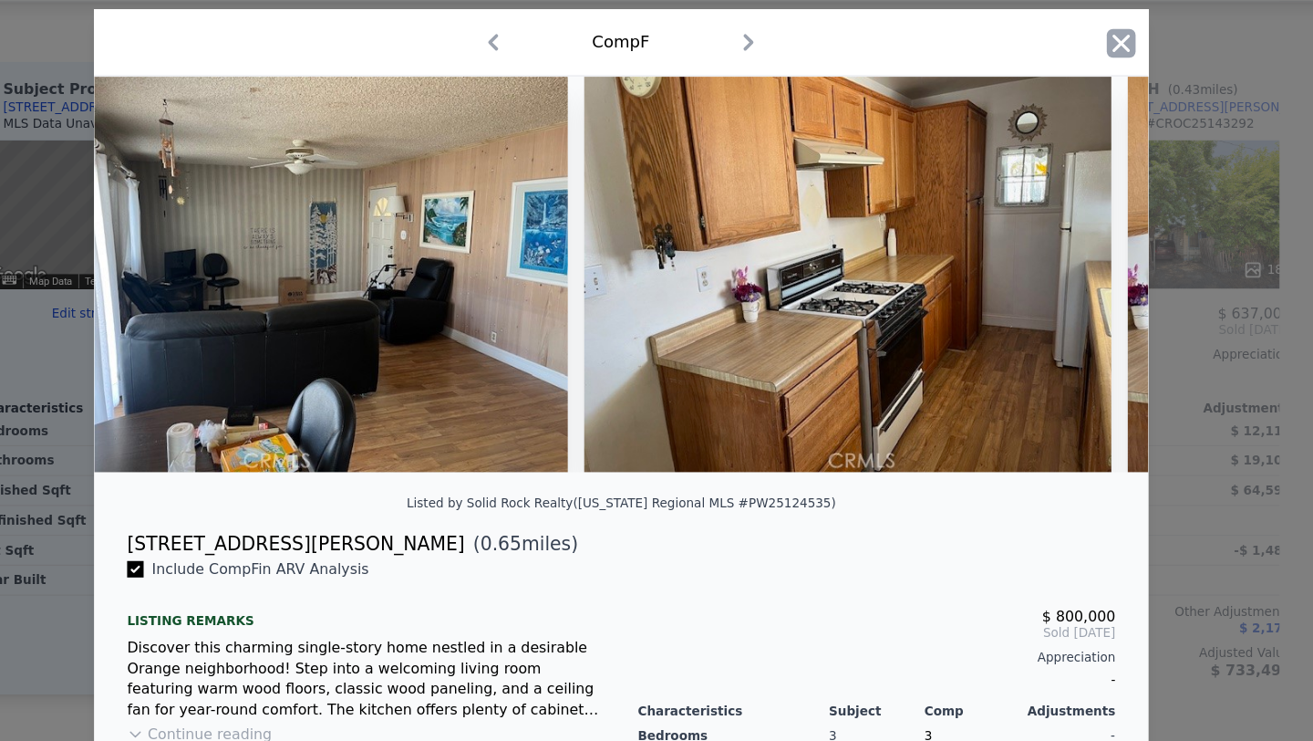
click at [1104, 89] on icon "button" at bounding box center [1100, 89] width 26 height 26
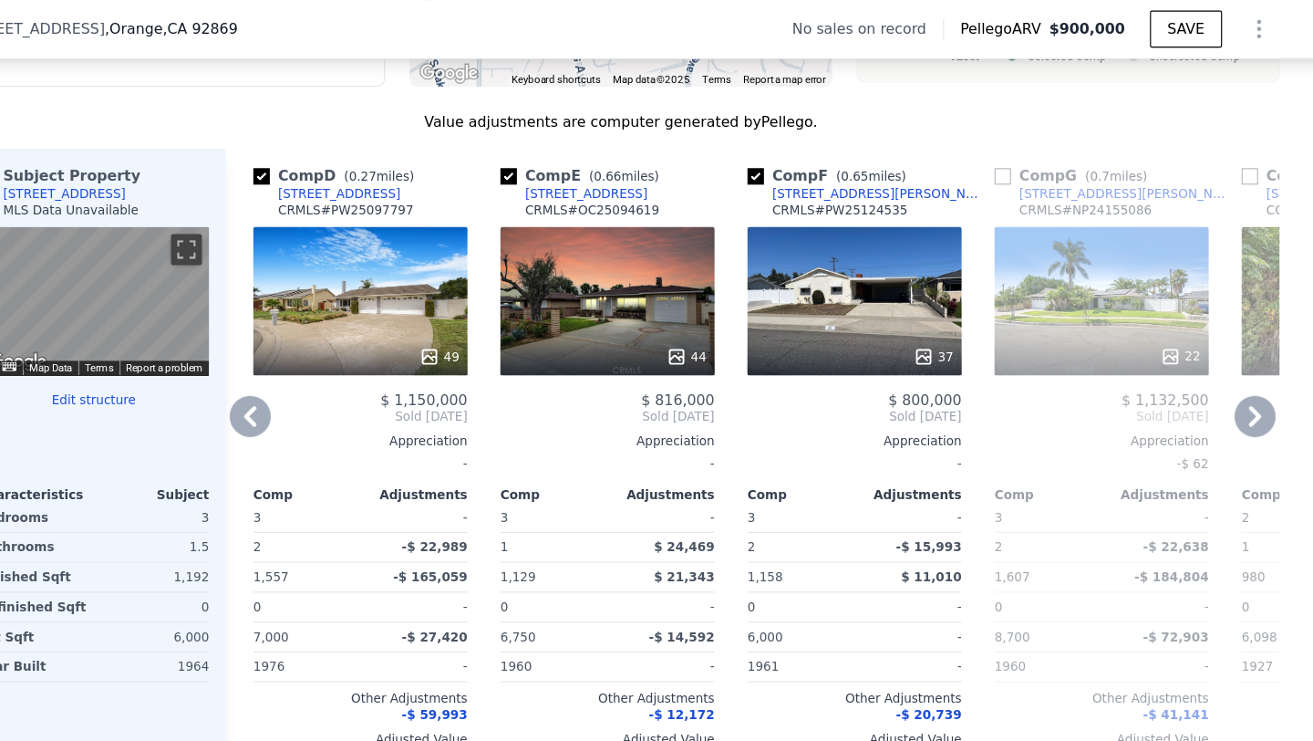
scroll to position [1684, 0]
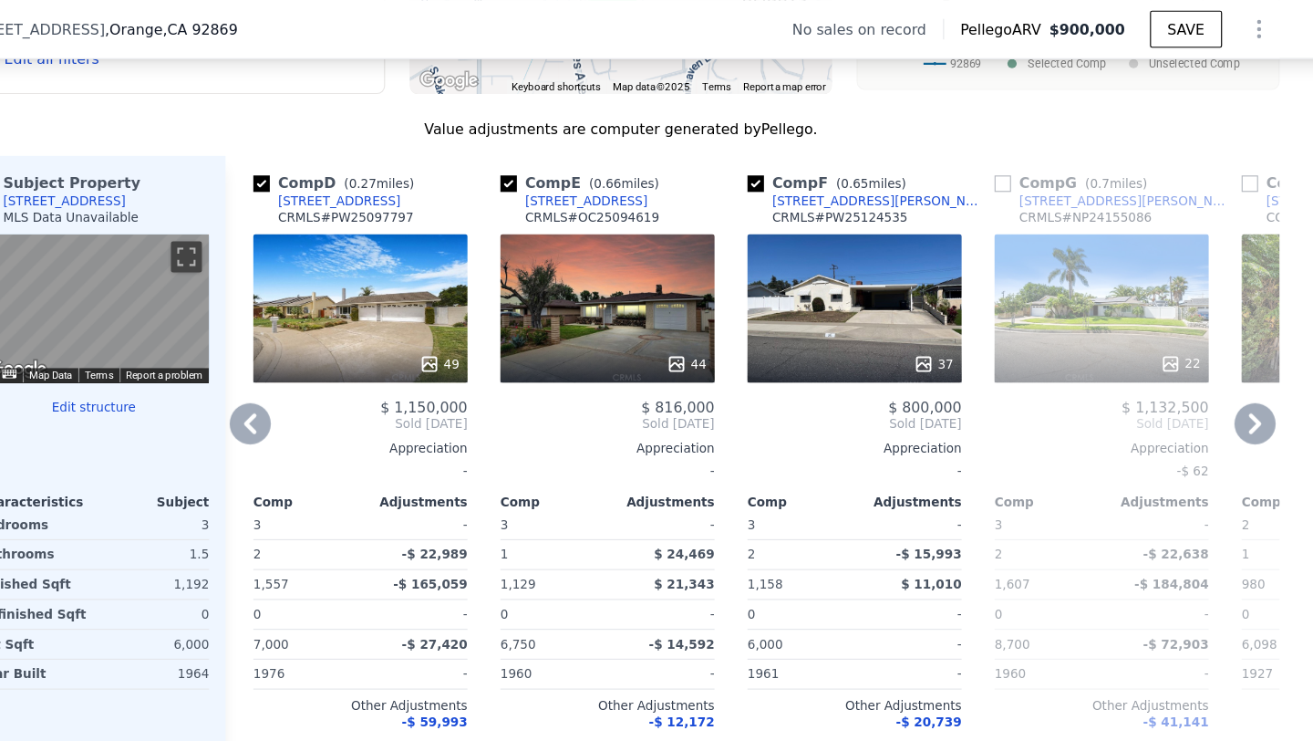
click at [444, 254] on div "49" at bounding box center [426, 272] width 190 height 131
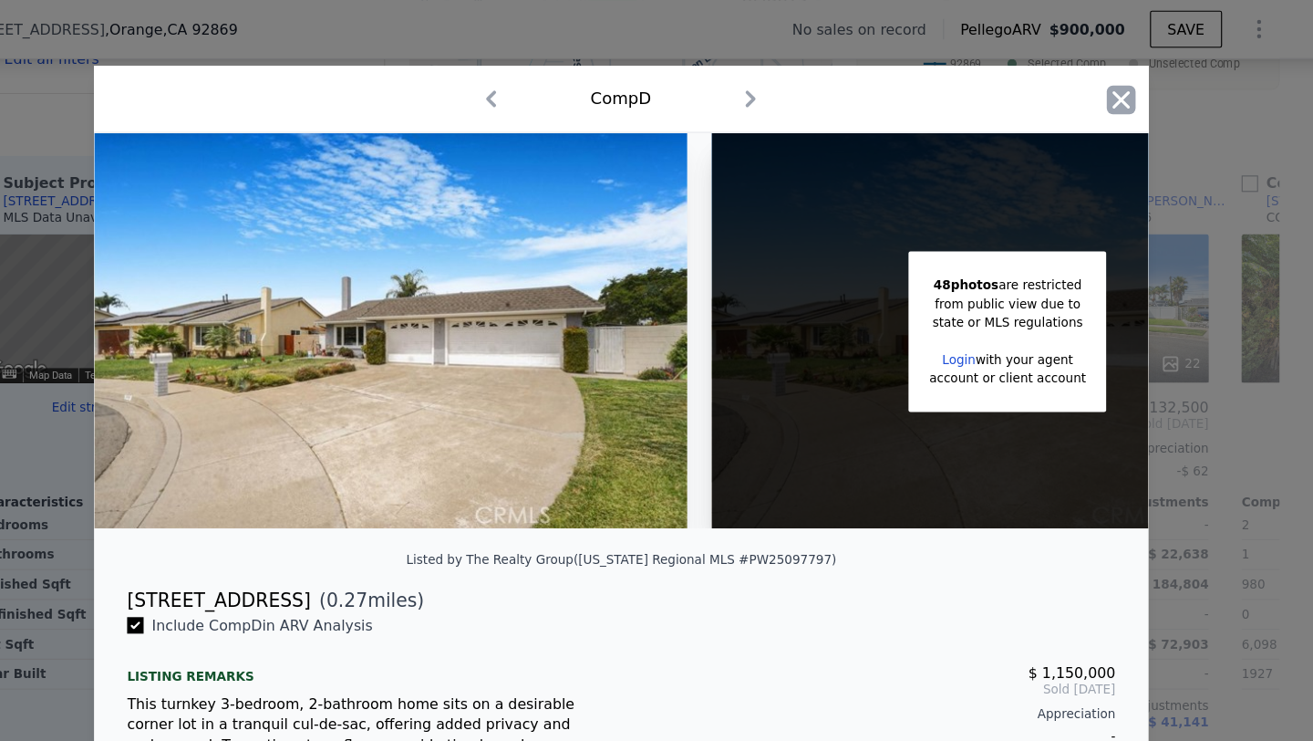
click at [1103, 78] on icon "button" at bounding box center [1100, 89] width 26 height 26
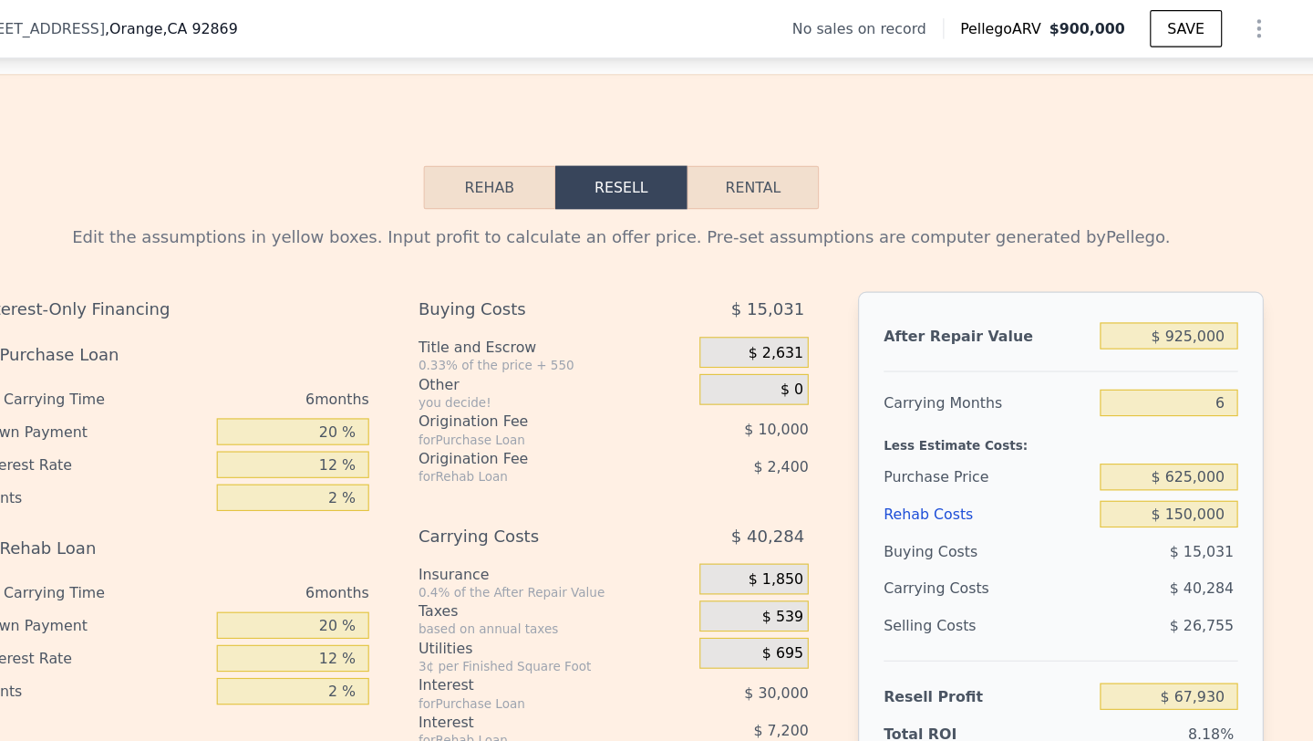
scroll to position [2419, 0]
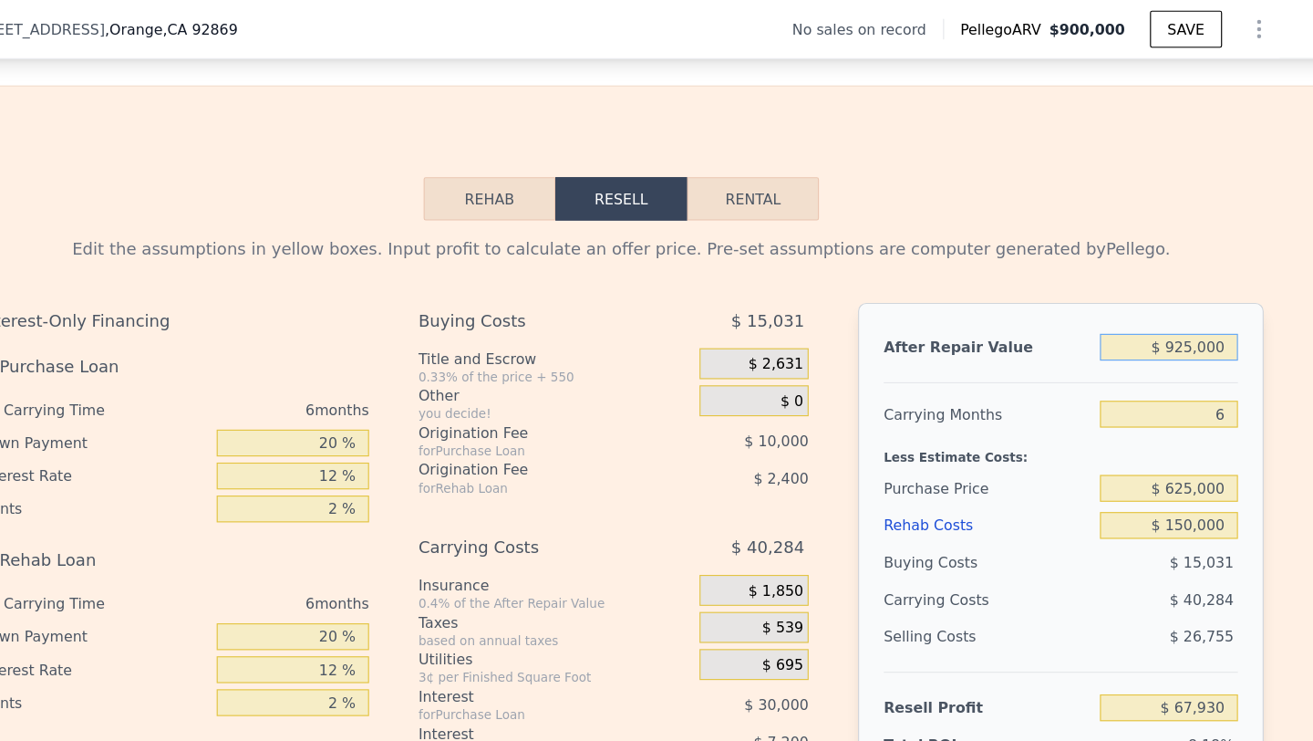
click at [1161, 311] on input "$ 925,000" at bounding box center [1142, 307] width 122 height 24
type input "$ 9,000"
type input "-$ 820,288"
type input "$ 90,000"
type input "-$ 741,745"
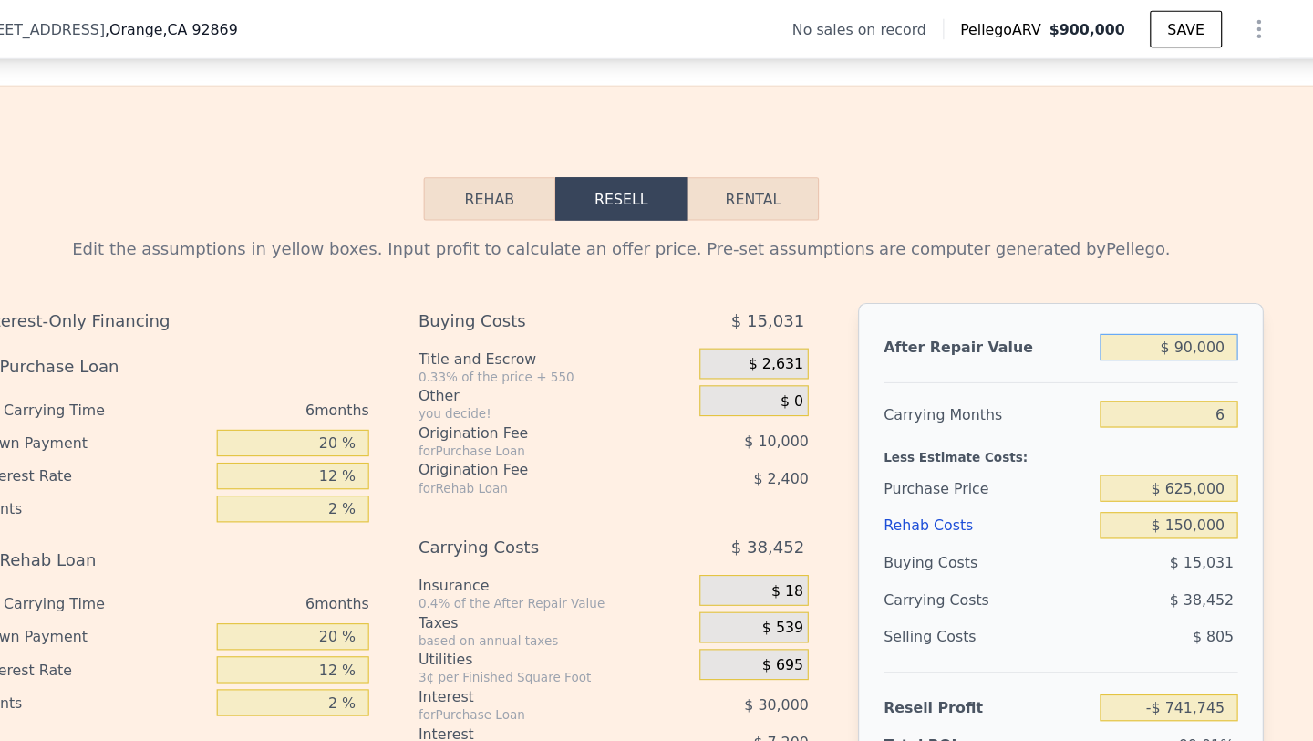
type input "$ 900,000"
type input "$ 43,688"
type input "$ 900,000"
click at [1125, 405] on div "Less Estimate Costs:" at bounding box center [1046, 399] width 314 height 33
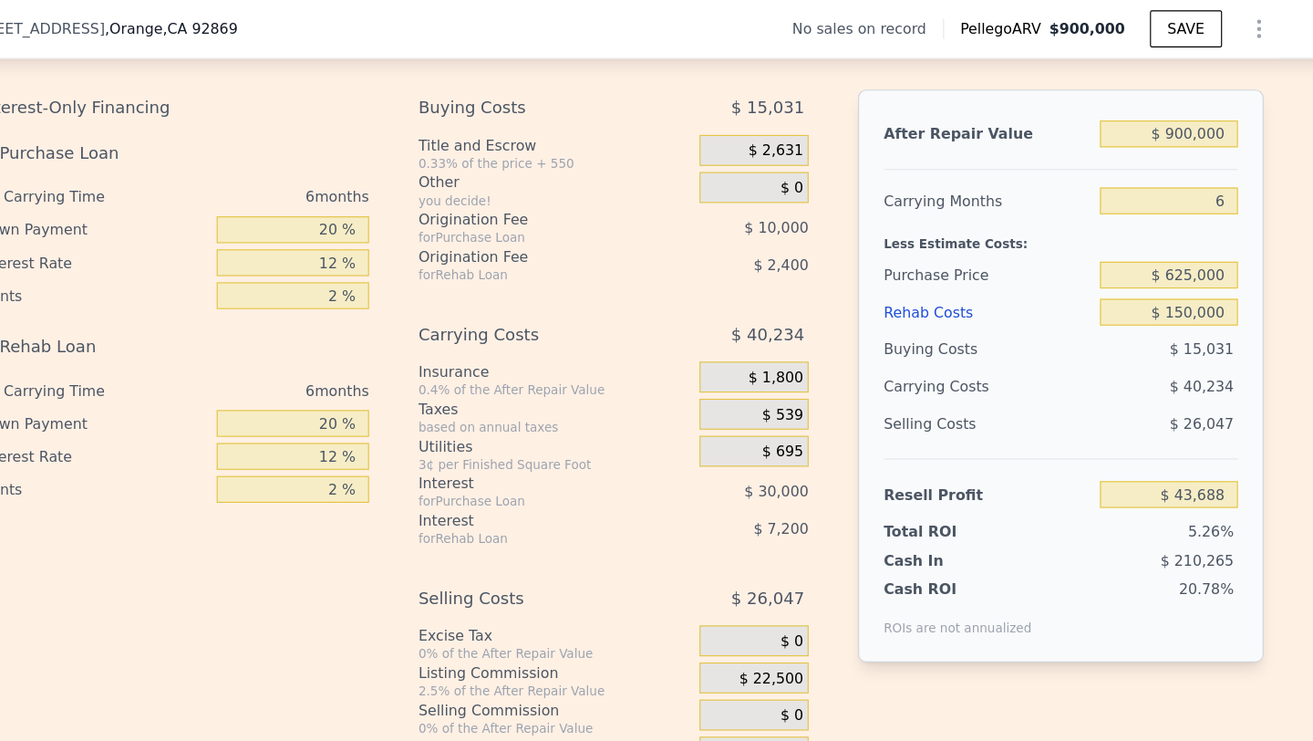
scroll to position [2610, 0]
click at [1163, 243] on input "$ 625,000" at bounding box center [1142, 242] width 122 height 24
type input "$ 600,000"
click at [1132, 359] on div "$ 26,047" at bounding box center [1142, 373] width 123 height 33
type input "$ 70,371"
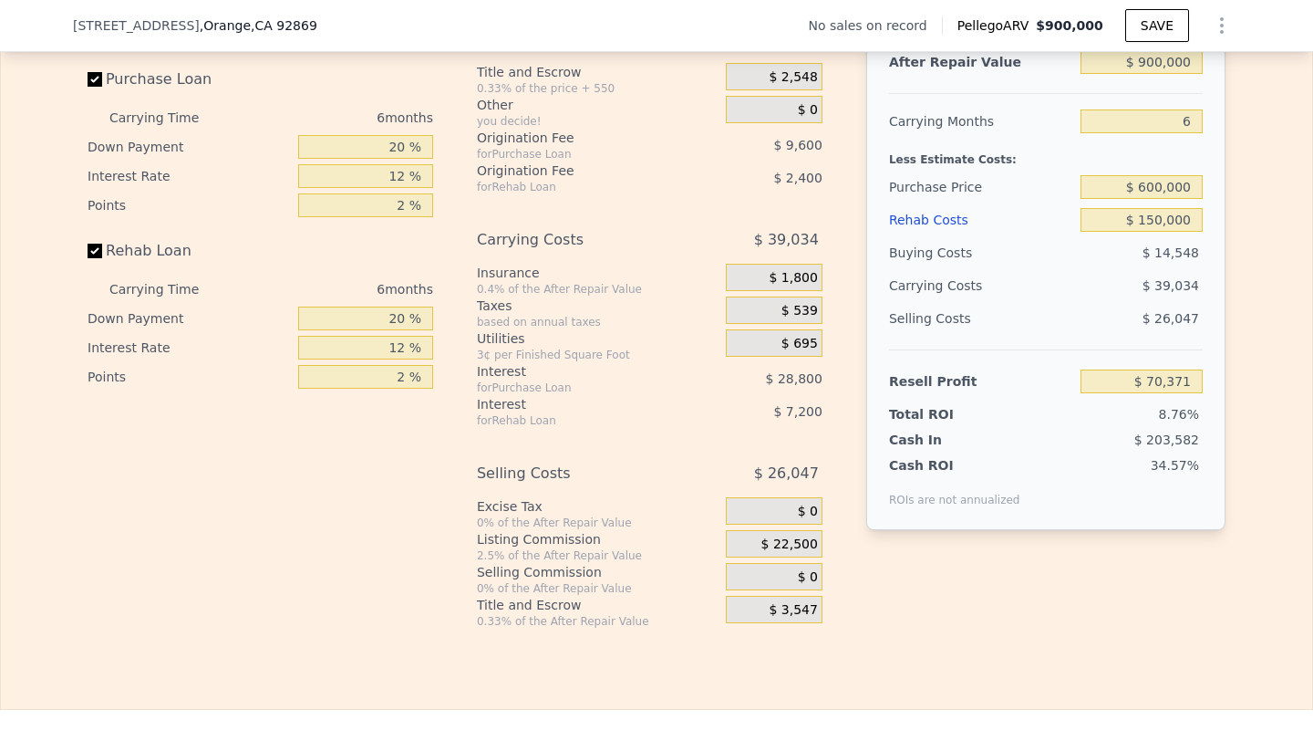
scroll to position [2664, 0]
type input "$ 0"
type input "$ 30,001"
